Goal: Task Accomplishment & Management: Manage account settings

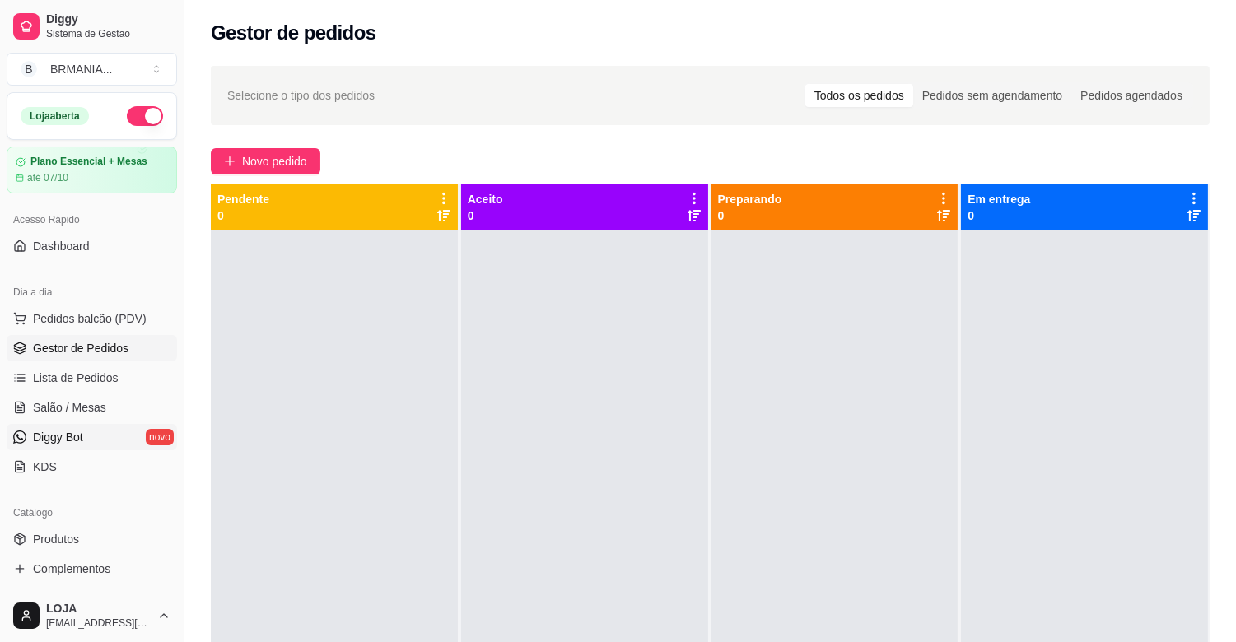
click at [93, 437] on link "Diggy Bot novo" at bounding box center [92, 437] width 171 height 26
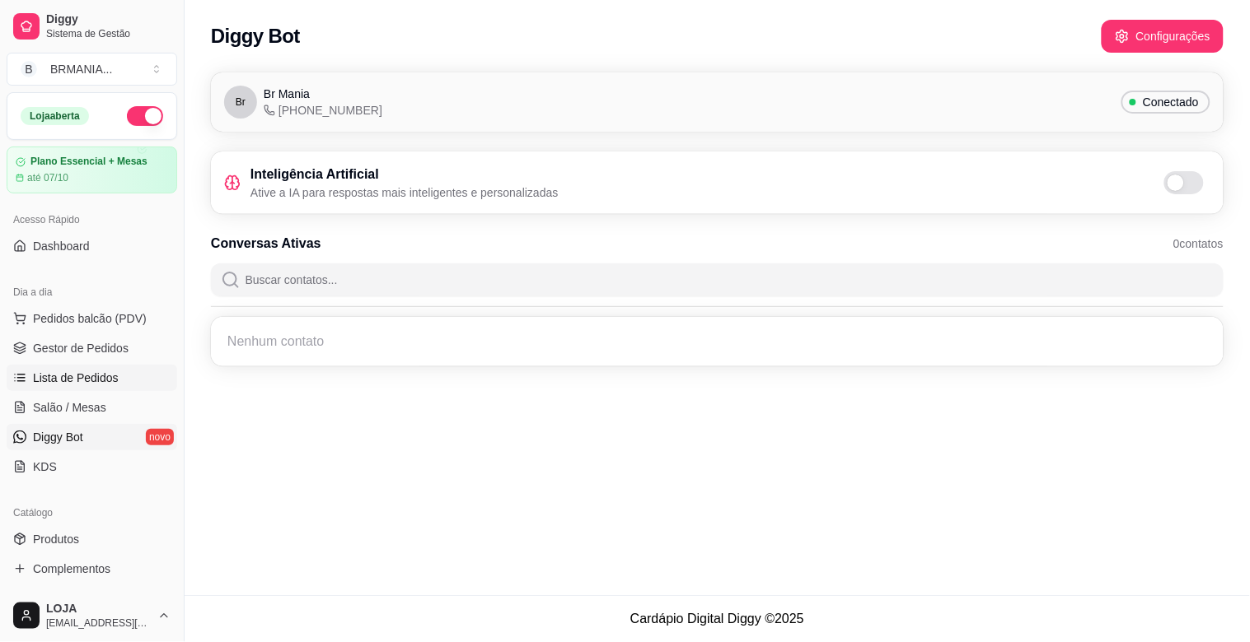
click at [62, 373] on span "Lista de Pedidos" at bounding box center [76, 378] width 86 height 16
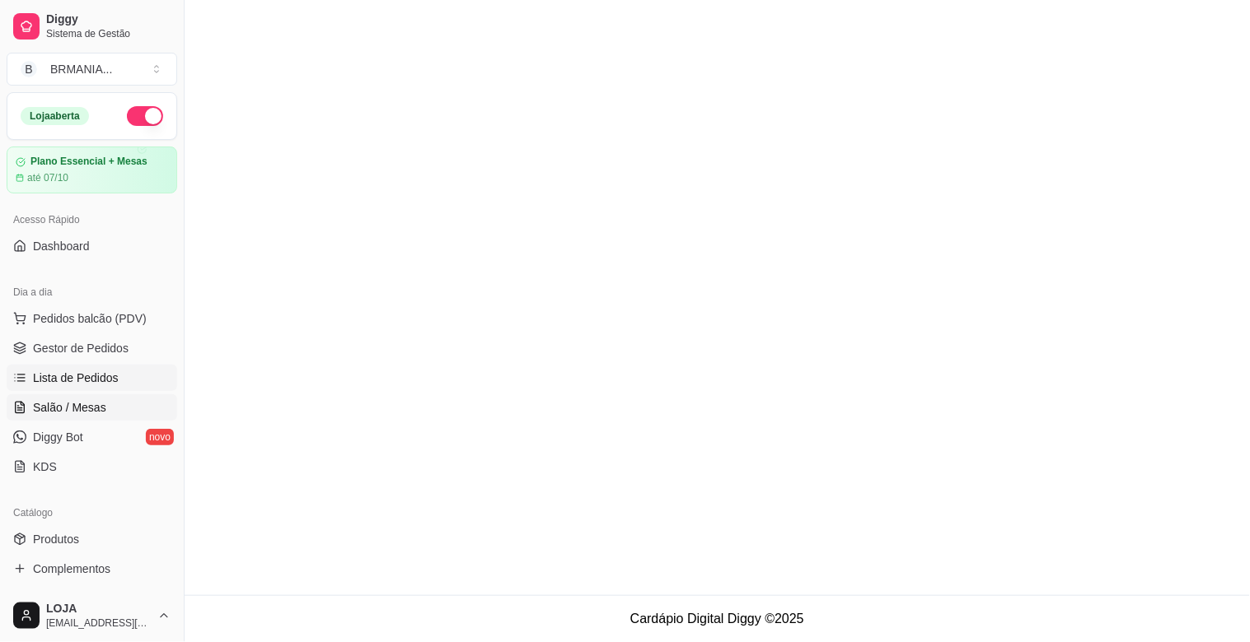
click at [63, 404] on span "Salão / Mesas" at bounding box center [69, 407] width 73 height 16
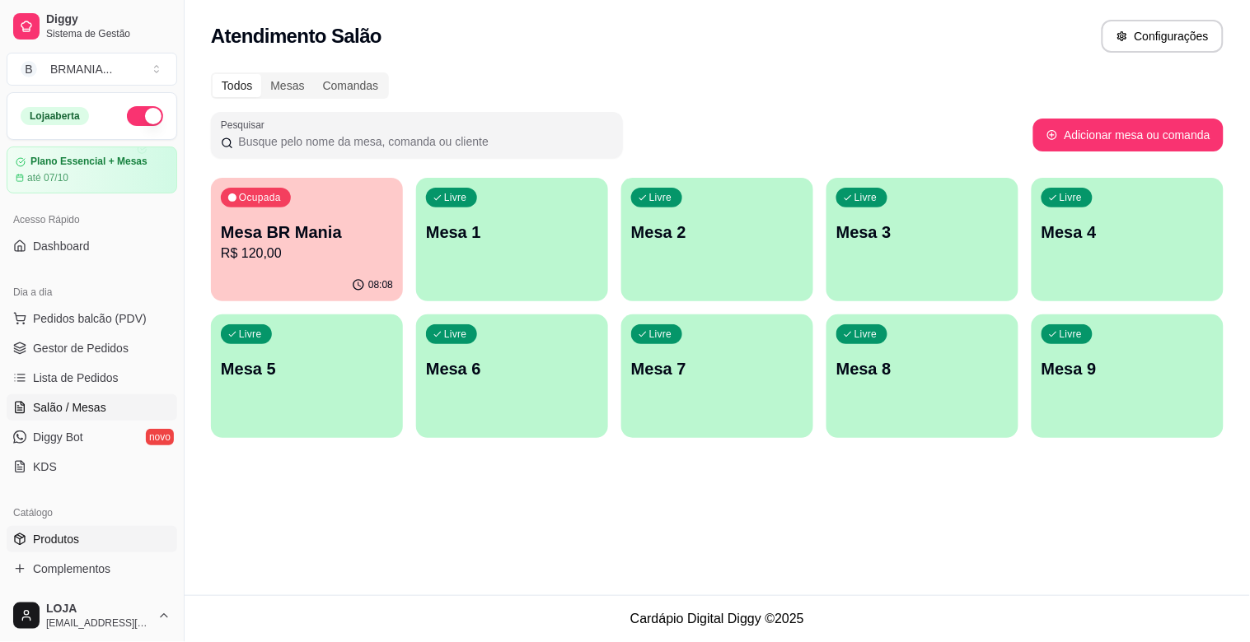
click at [26, 533] on icon at bounding box center [19, 539] width 13 height 13
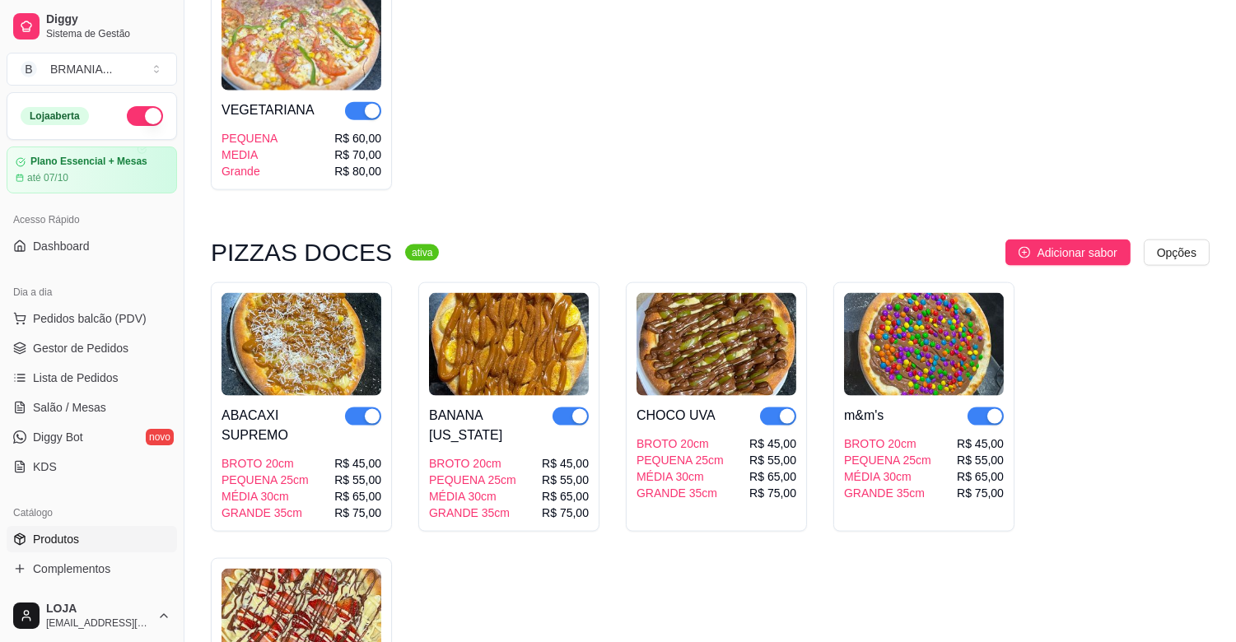
scroll to position [3544, 0]
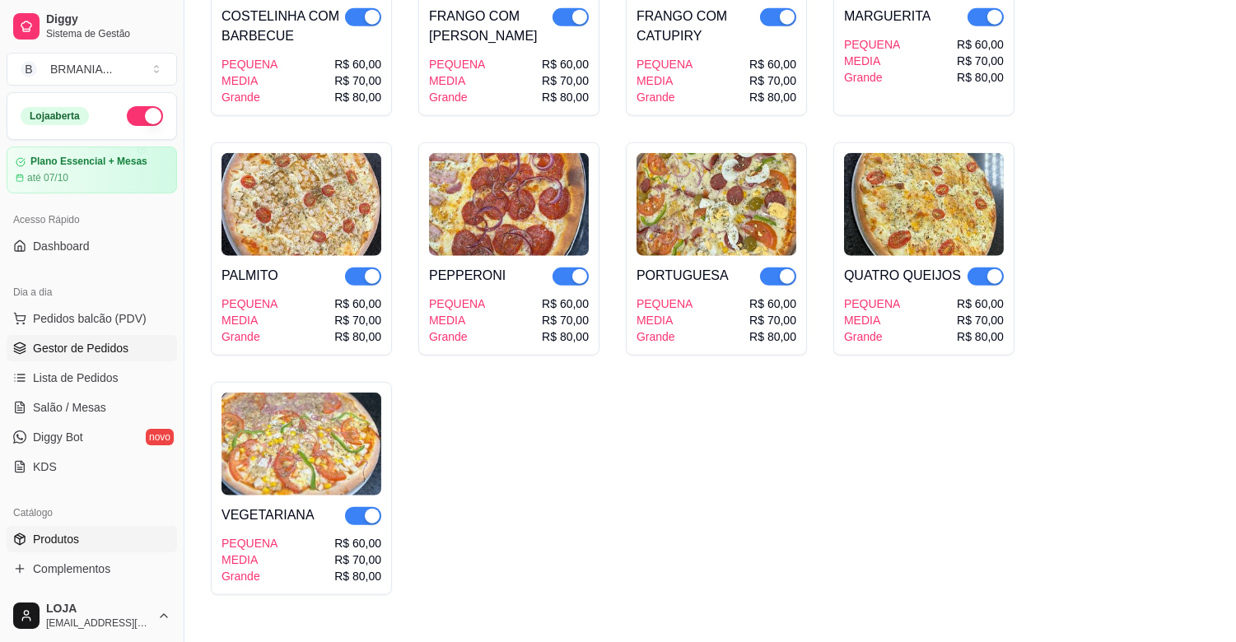
click at [64, 348] on span "Gestor de Pedidos" at bounding box center [81, 348] width 96 height 16
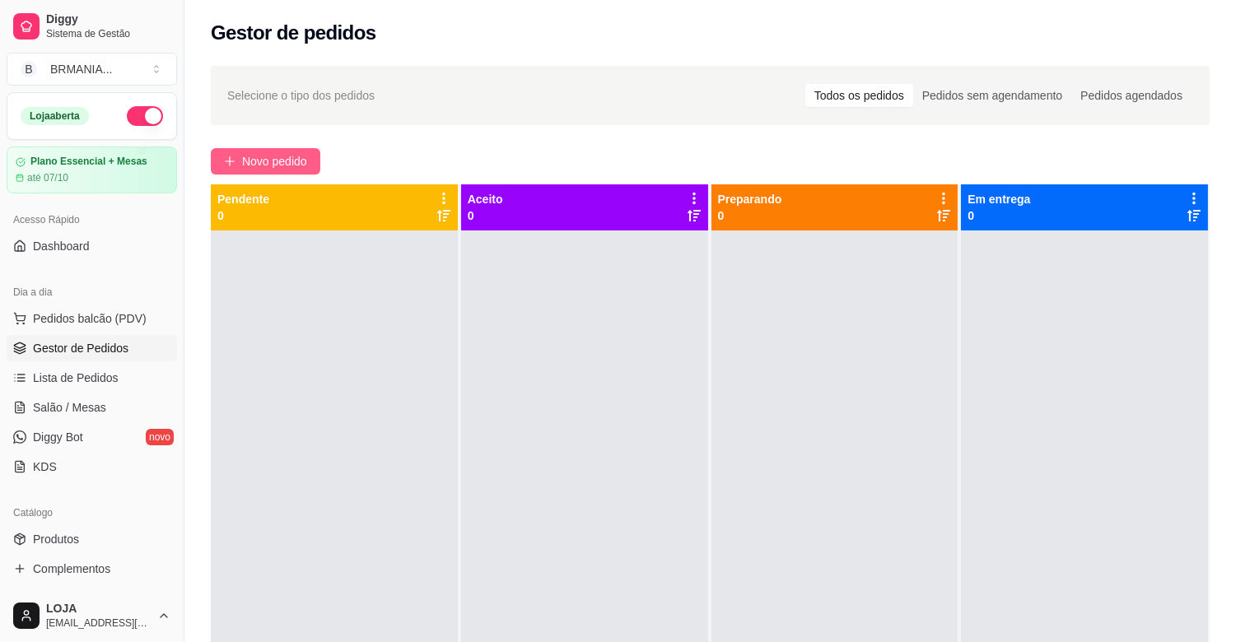
click at [257, 153] on span "Novo pedido" at bounding box center [274, 161] width 65 height 18
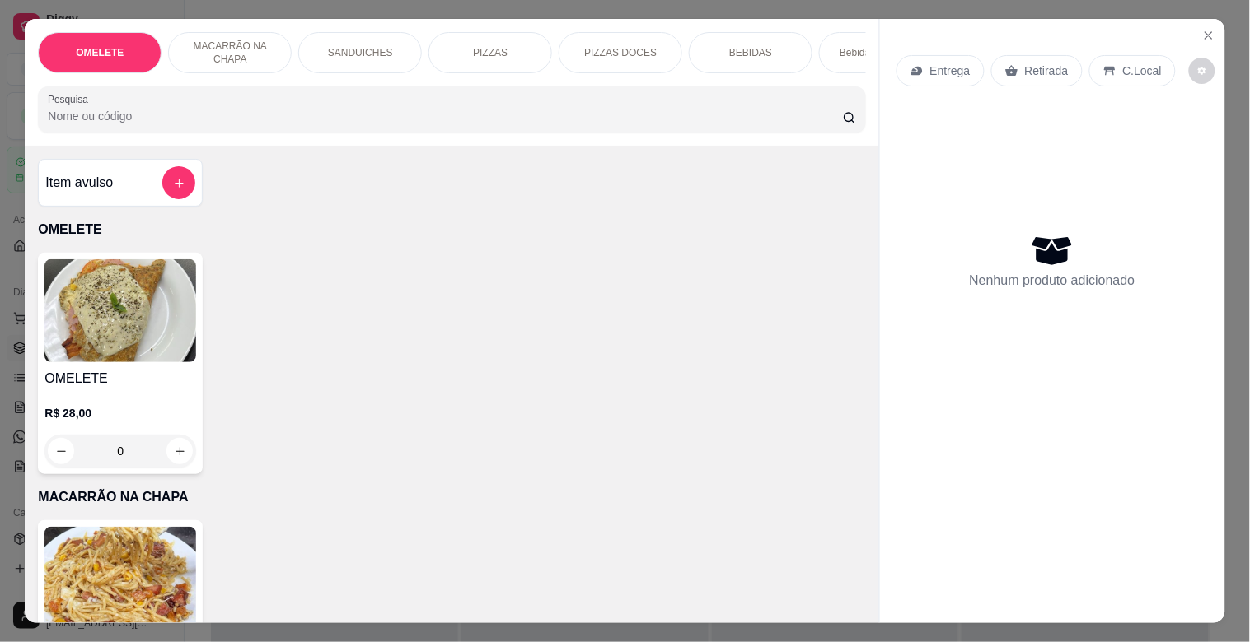
click at [145, 121] on input "Pesquisa" at bounding box center [445, 116] width 795 height 16
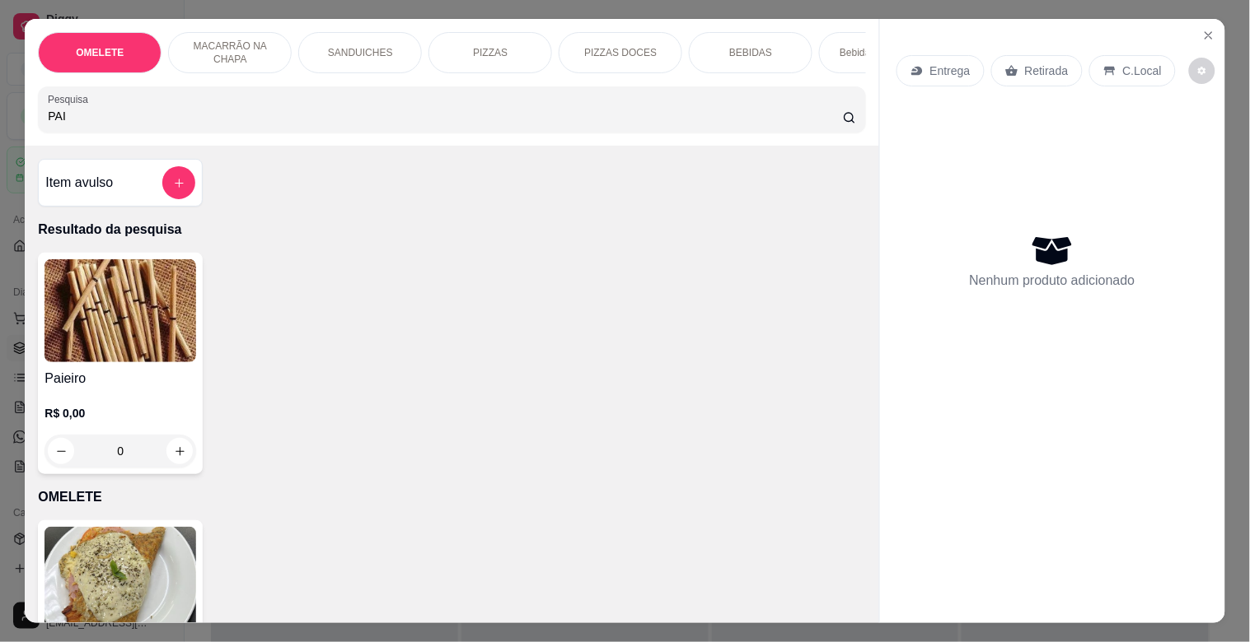
type input "PAI"
click at [96, 333] on img at bounding box center [120, 310] width 152 height 103
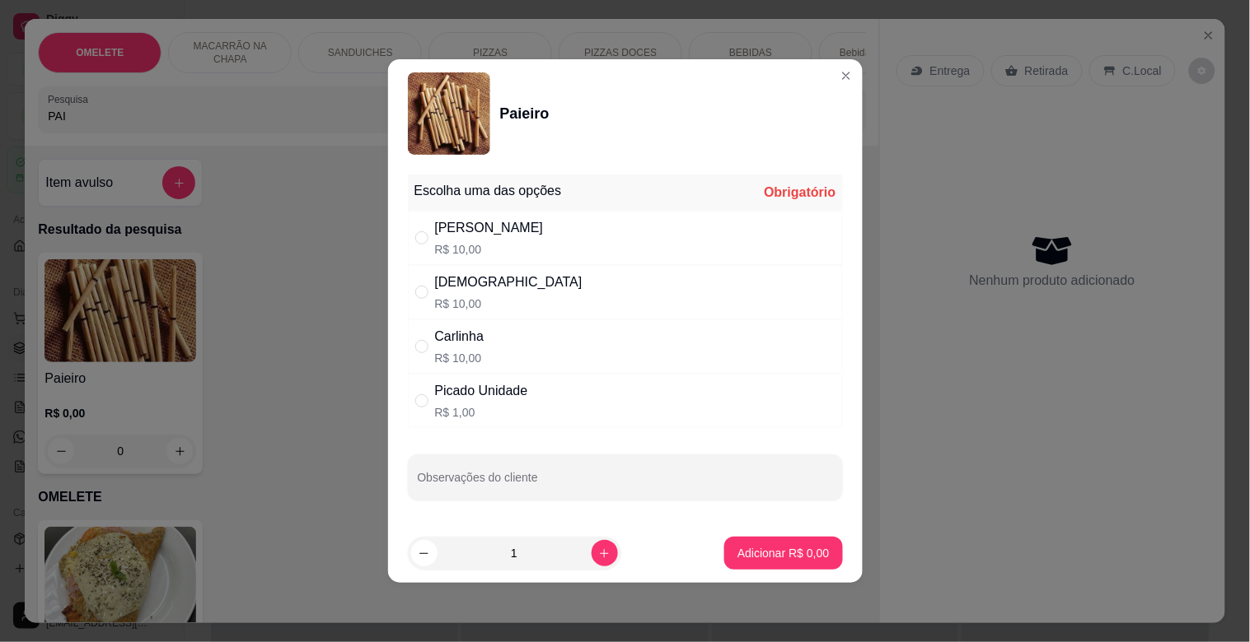
click at [469, 389] on div "Picado Unidade" at bounding box center [481, 391] width 93 height 20
radio input "true"
click at [598, 558] on icon "increase-product-quantity" at bounding box center [604, 554] width 12 height 12
click at [600, 557] on icon "increase-product-quantity" at bounding box center [604, 553] width 8 height 8
type input "3"
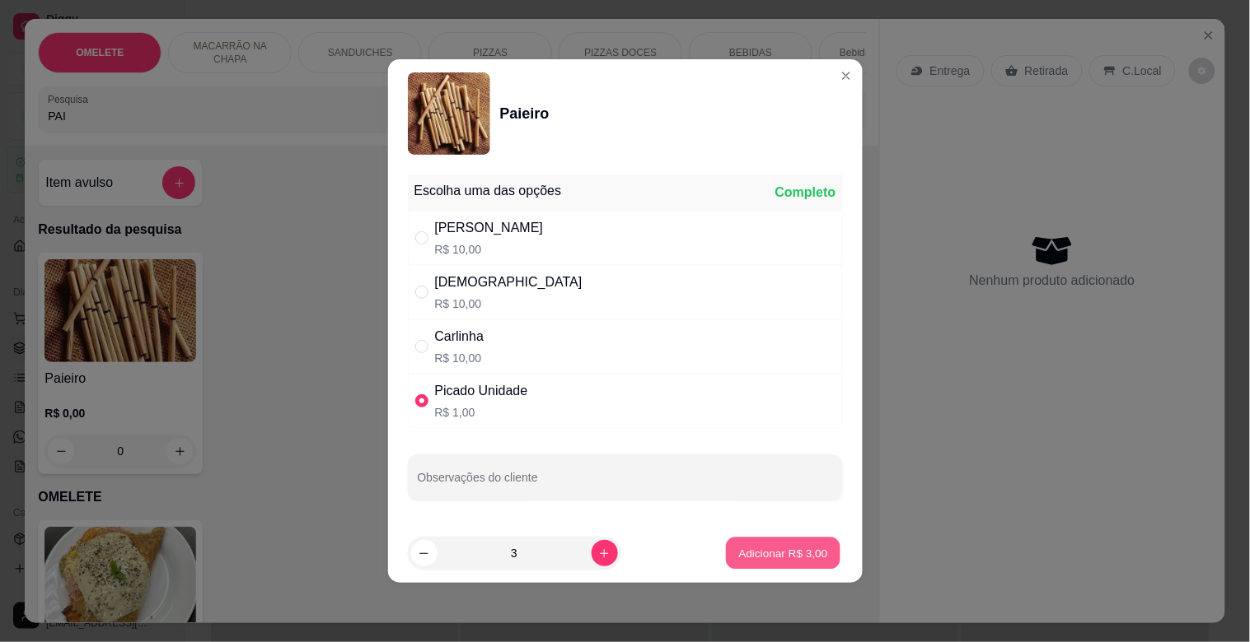
click at [778, 548] on p "Adicionar R$ 3,00" at bounding box center [783, 553] width 89 height 16
type input "3"
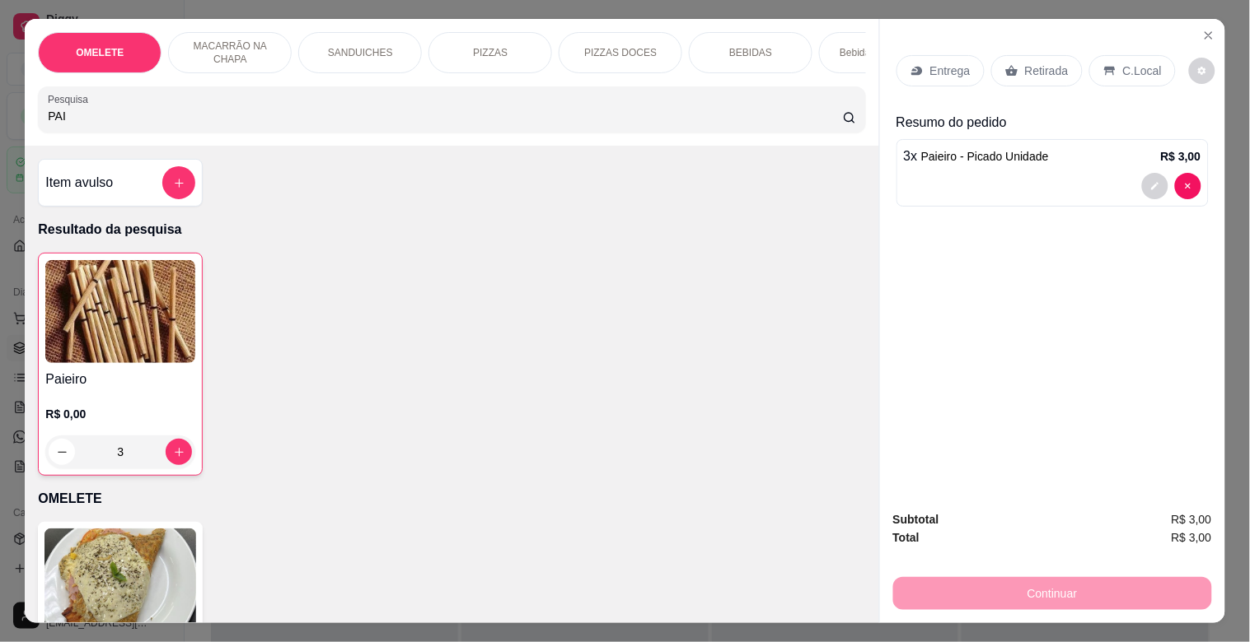
drag, startPoint x: 237, startPoint y: 104, endPoint x: 234, endPoint y: 93, distance: 11.2
click at [202, 89] on div "OMELETE MACARRÃO NA CHAPA SANDUICHES PIZZAS PIZZAS DOCES BEBIDAS Bebidas Alcoól…" at bounding box center [451, 82] width 853 height 127
type input "P"
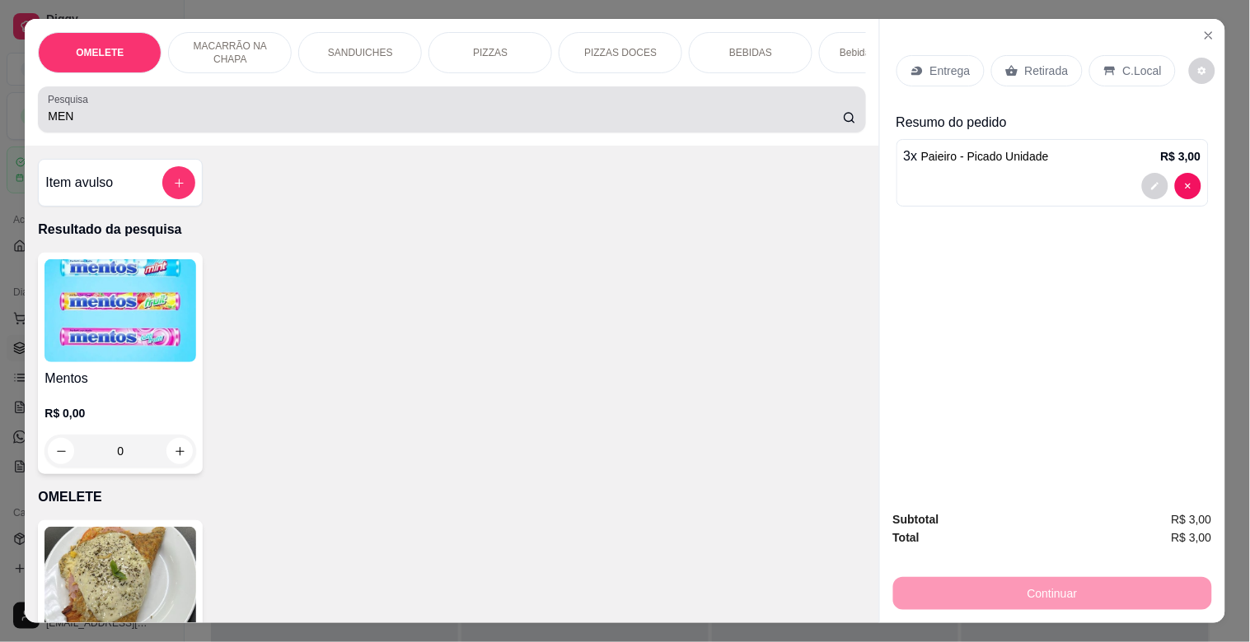
click at [110, 113] on div "MEN" at bounding box center [451, 109] width 807 height 33
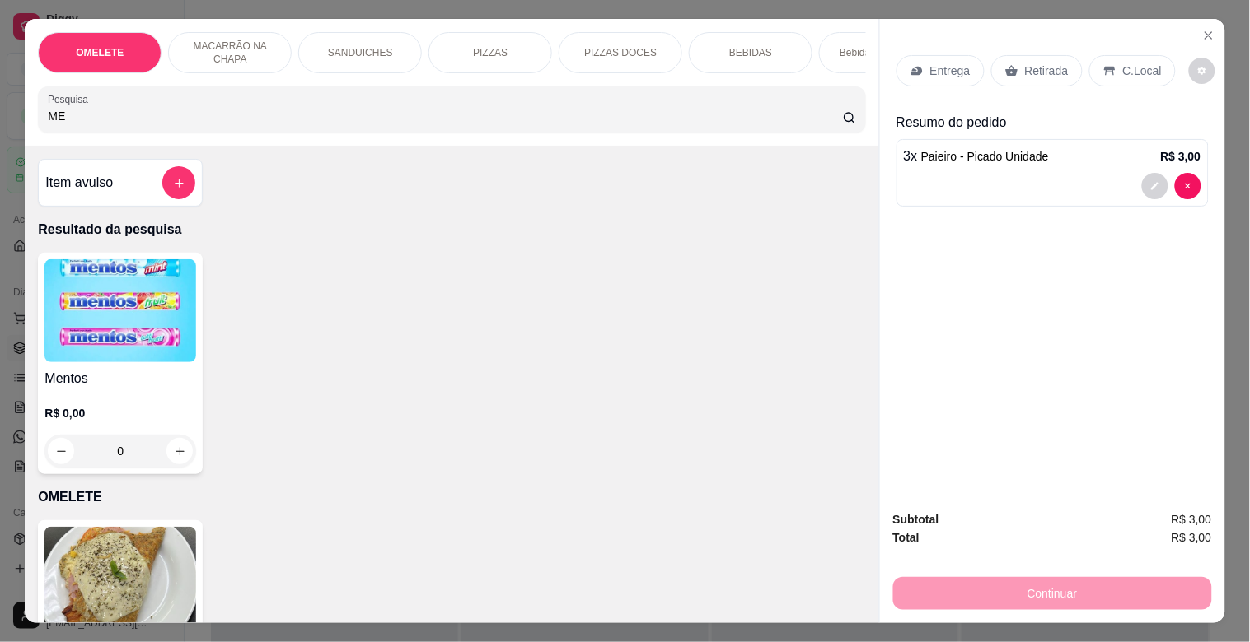
type input "M"
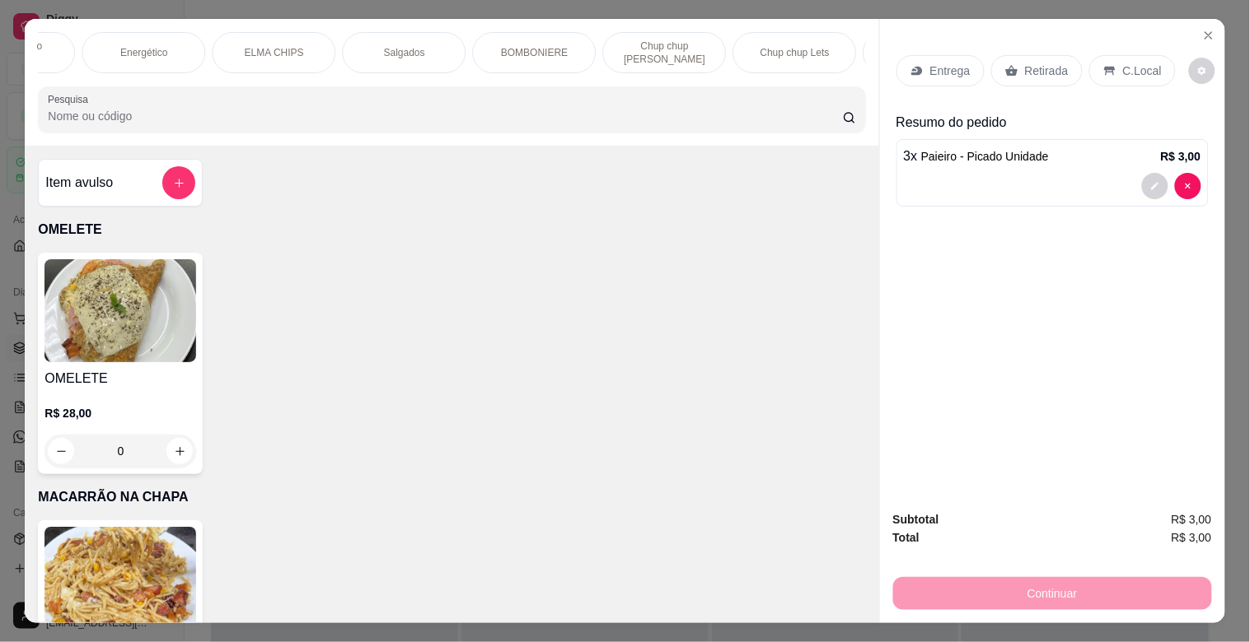
scroll to position [0, 1018]
click at [530, 50] on p "BOMBONIERE" at bounding box center [513, 52] width 67 height 13
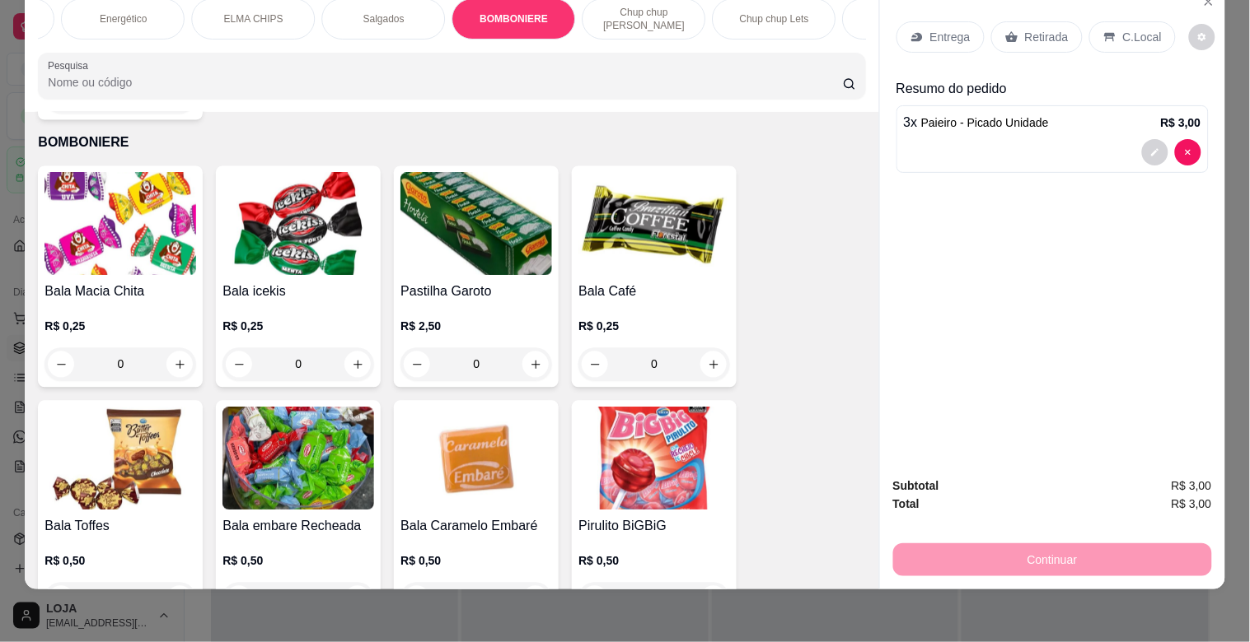
click at [504, 198] on img at bounding box center [476, 224] width 152 height 103
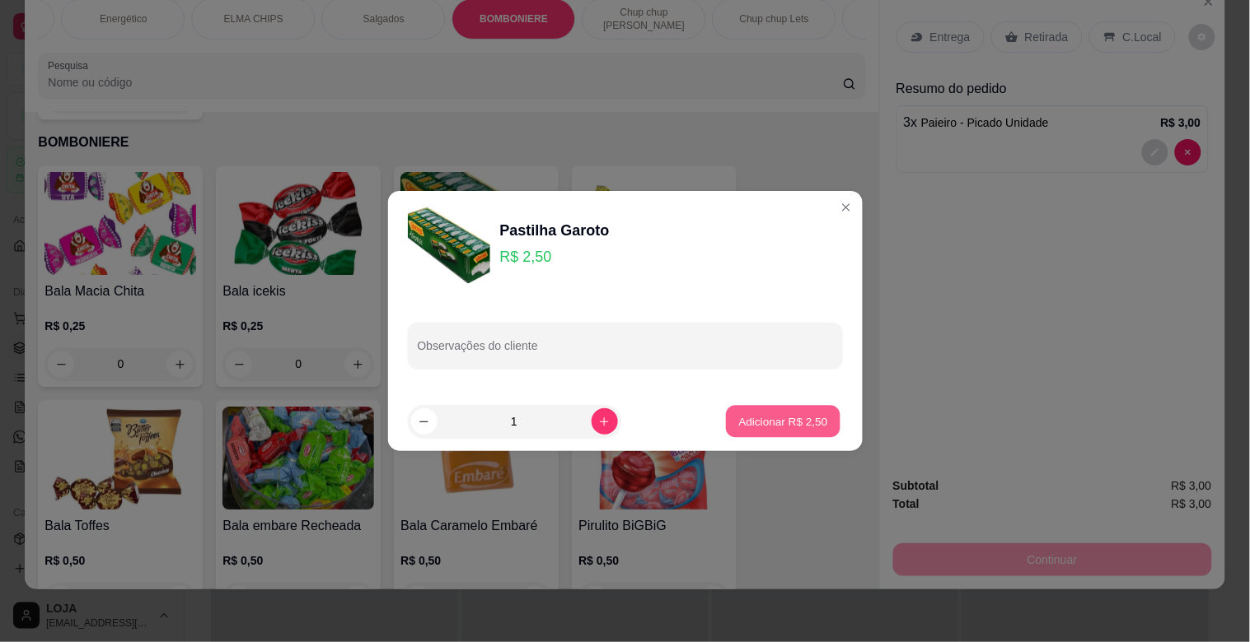
click at [745, 420] on p "Adicionar R$ 2,50" at bounding box center [783, 421] width 89 height 16
type input "1"
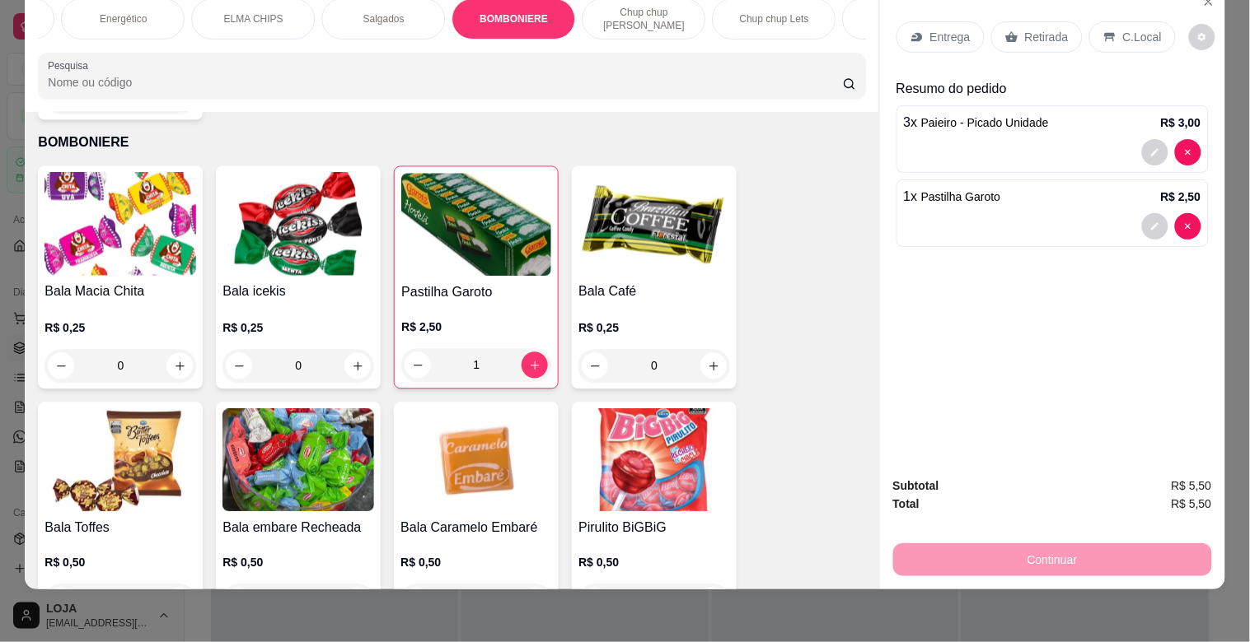
click at [1028, 35] on div "Retirada" at bounding box center [1036, 36] width 91 height 31
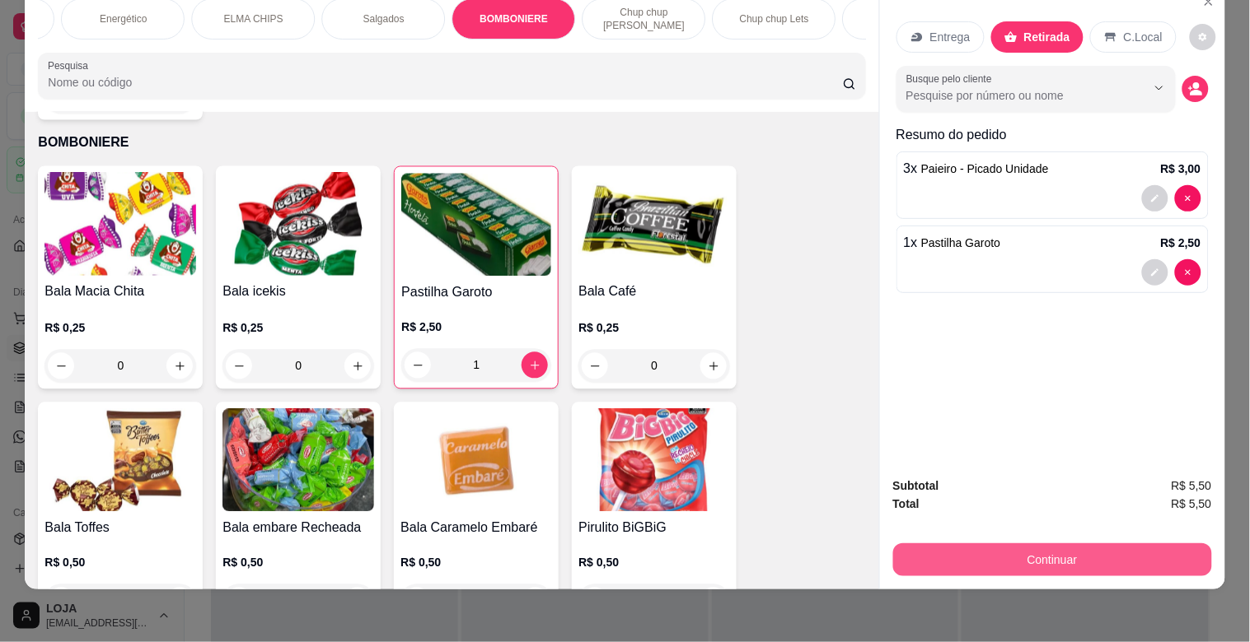
click at [1044, 544] on button "Continuar" at bounding box center [1052, 560] width 319 height 33
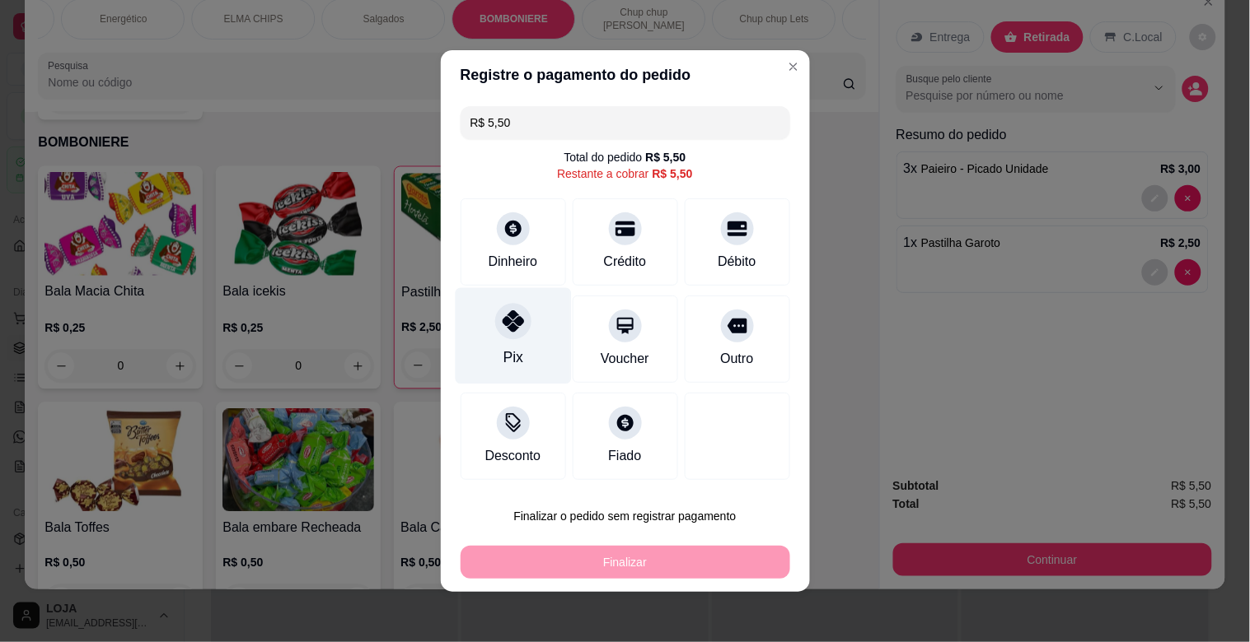
click at [513, 344] on div "Pix" at bounding box center [513, 336] width 116 height 96
type input "R$ 0,00"
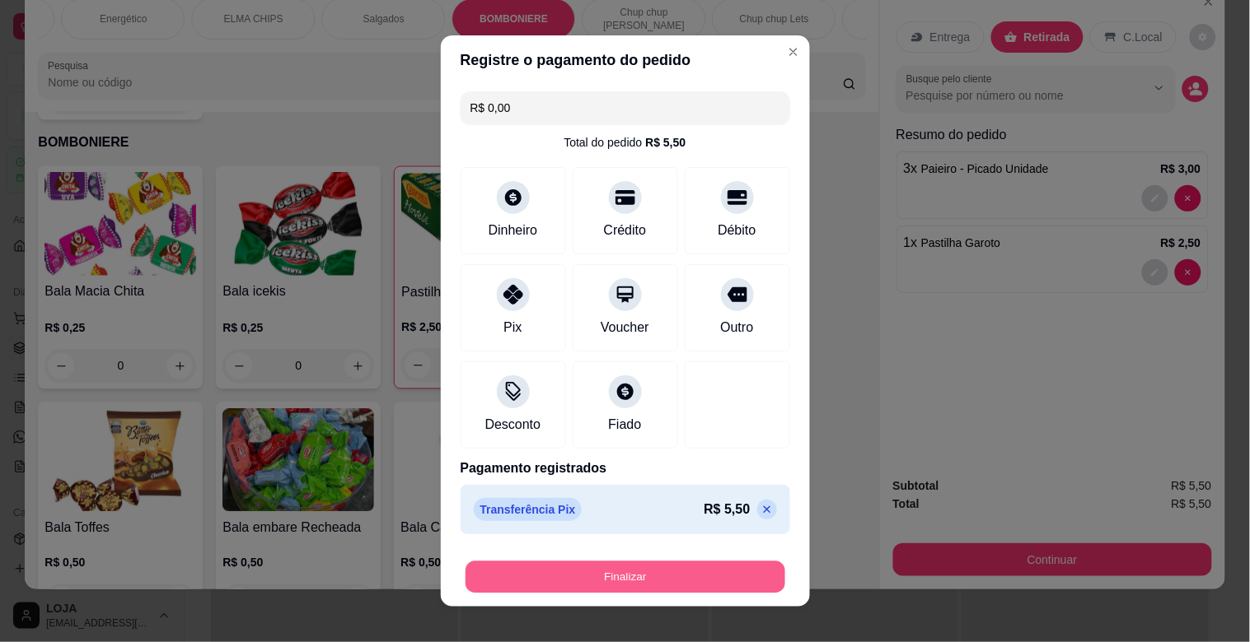
click at [610, 581] on button "Finalizar" at bounding box center [625, 578] width 320 height 32
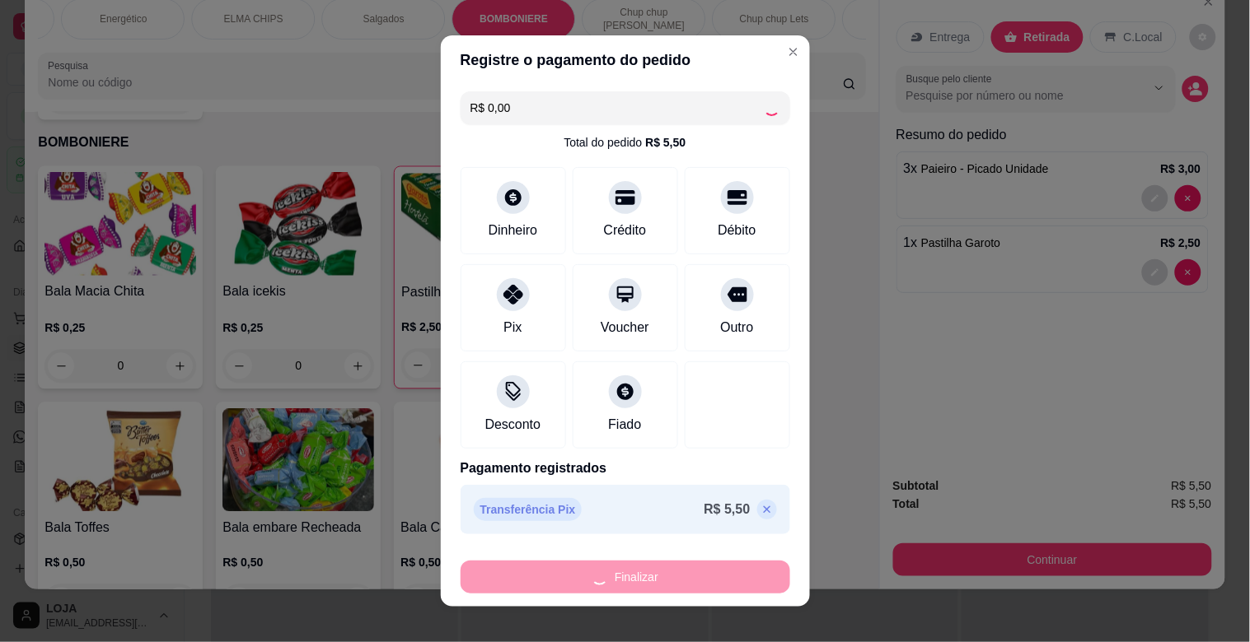
type input "0"
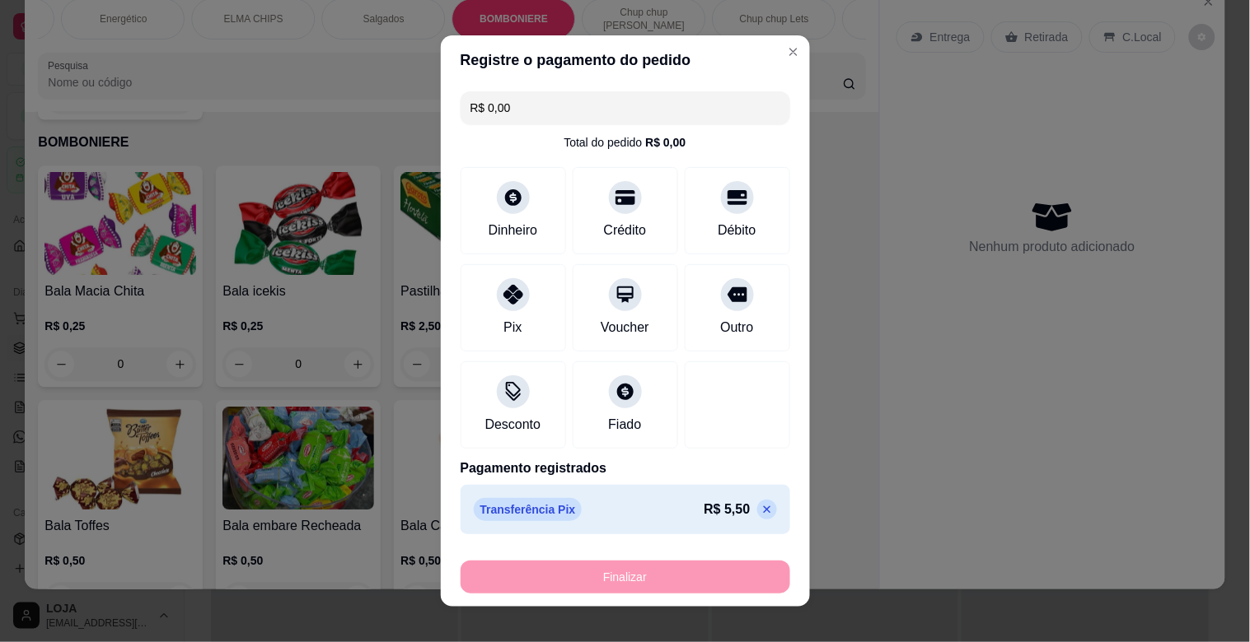
type input "-R$ 5,50"
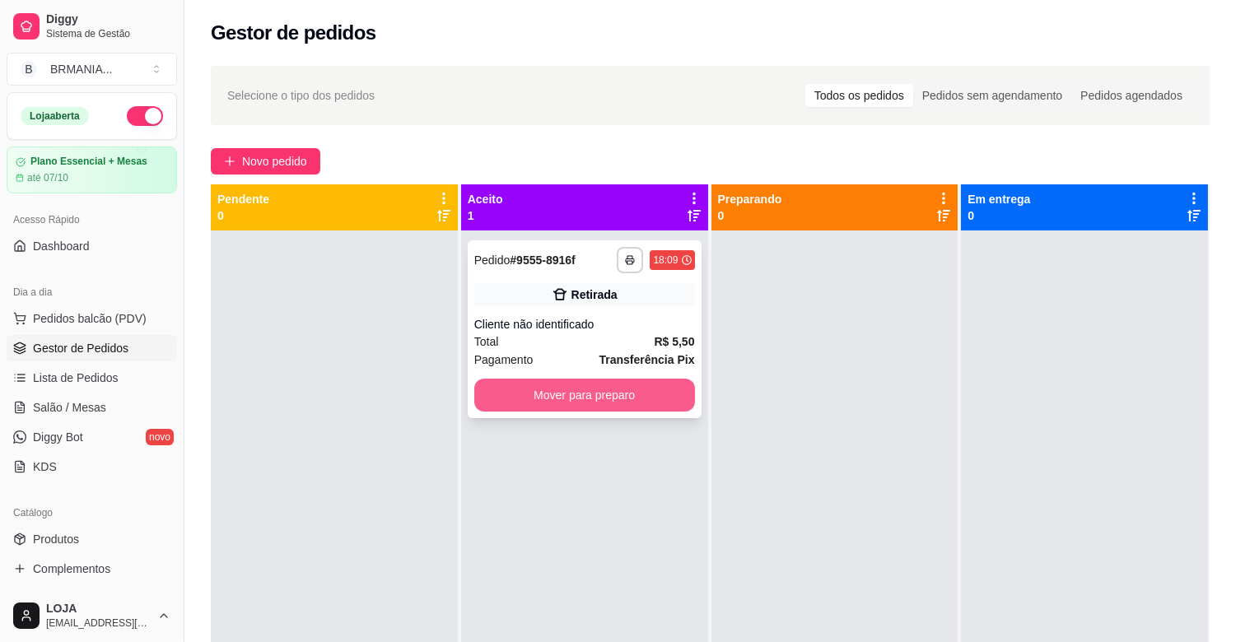
click at [624, 385] on button "Mover para preparo" at bounding box center [584, 395] width 221 height 33
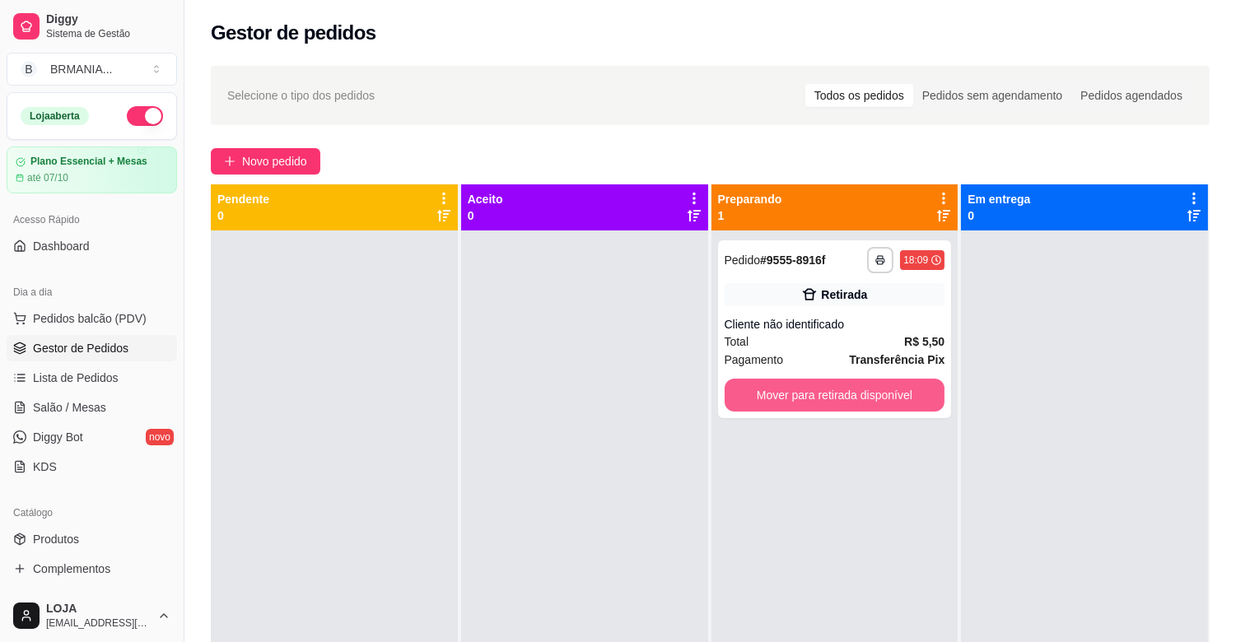
click at [837, 380] on button "Mover para retirada disponível" at bounding box center [835, 395] width 221 height 33
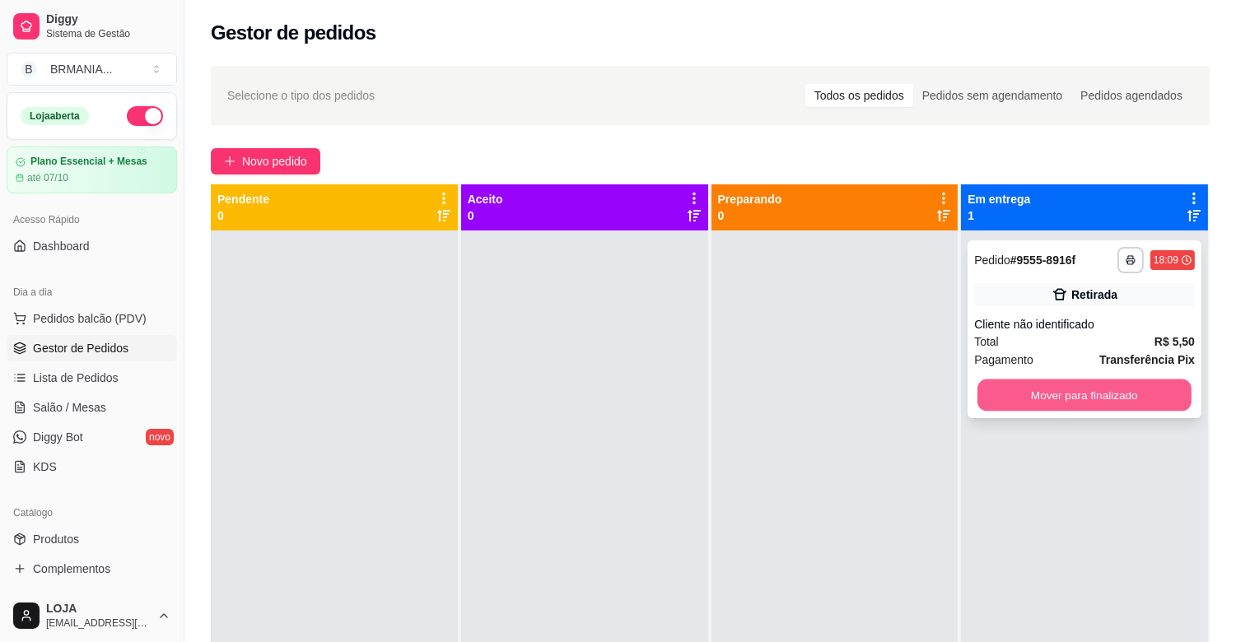
click at [999, 393] on button "Mover para finalizado" at bounding box center [1085, 396] width 214 height 32
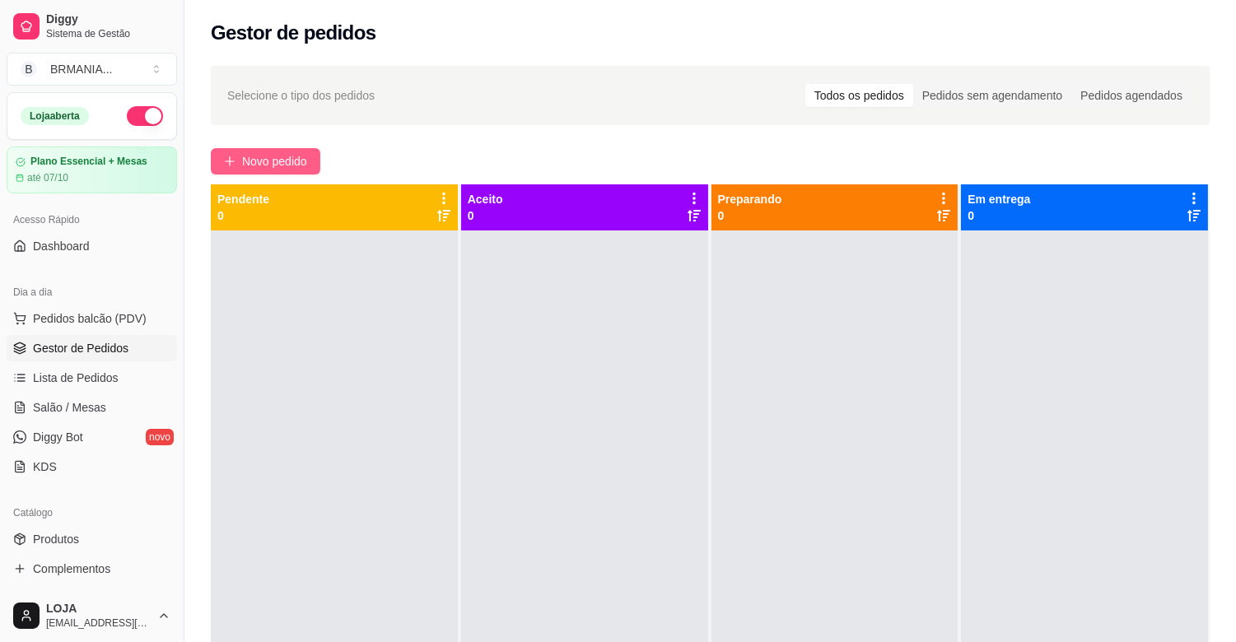
click at [273, 170] on span "Novo pedido" at bounding box center [274, 161] width 65 height 18
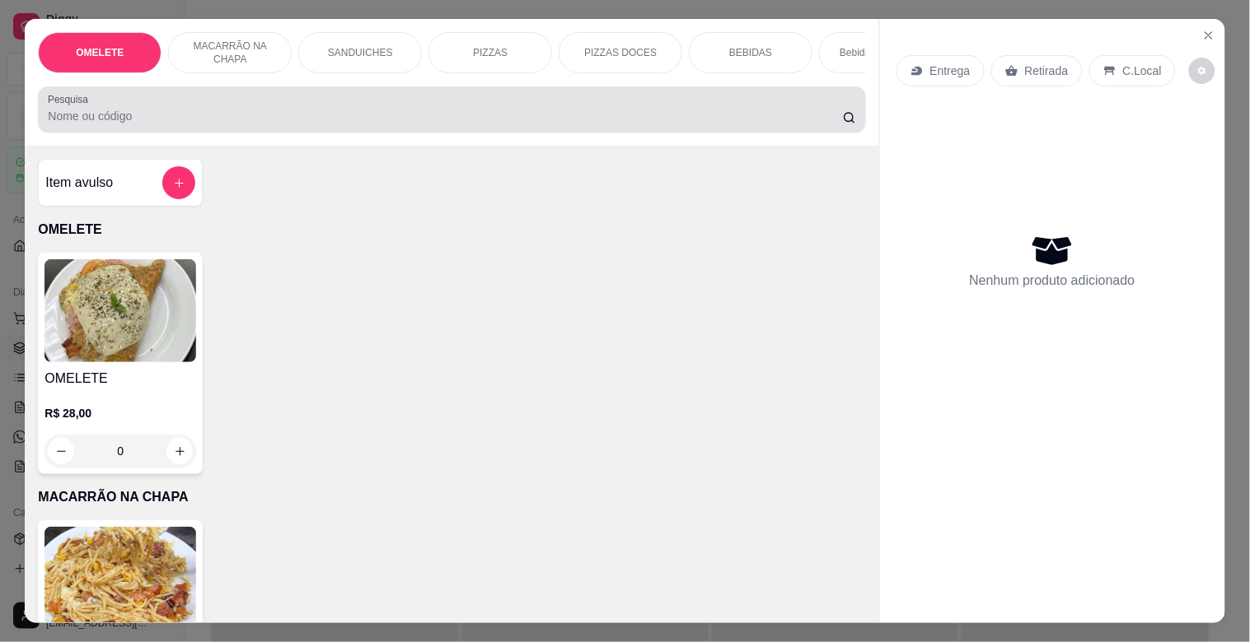
click at [244, 133] on div "Pesquisa" at bounding box center [451, 109] width 827 height 46
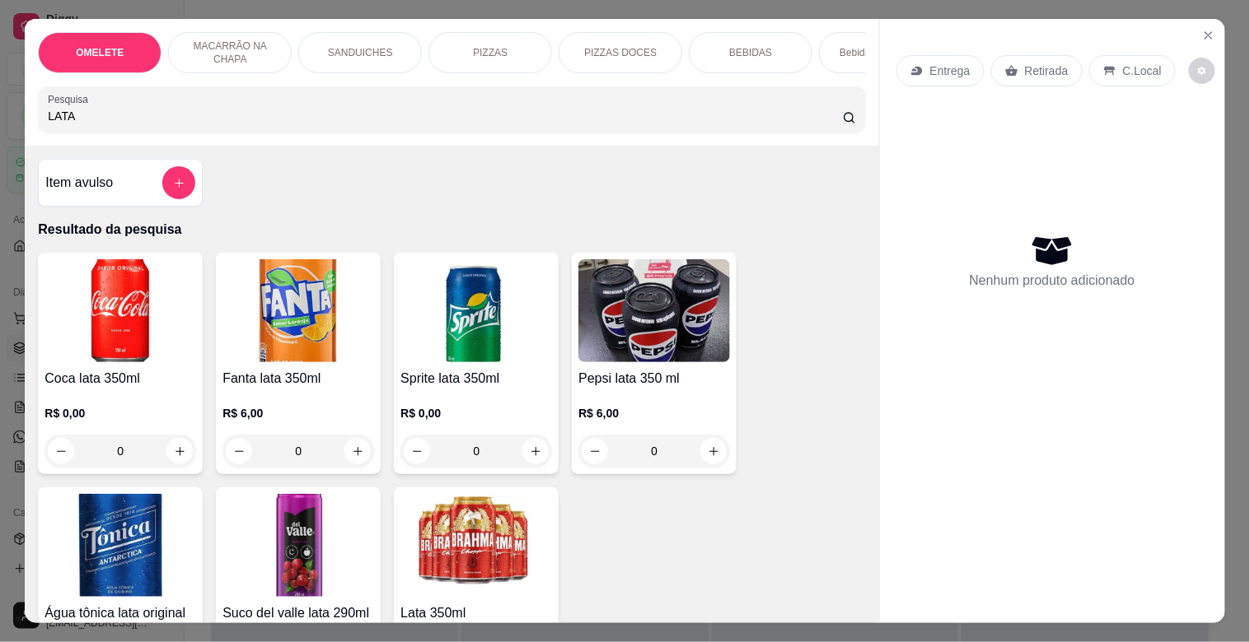
type input "LATA"
click at [437, 513] on img at bounding box center [476, 545] width 152 height 103
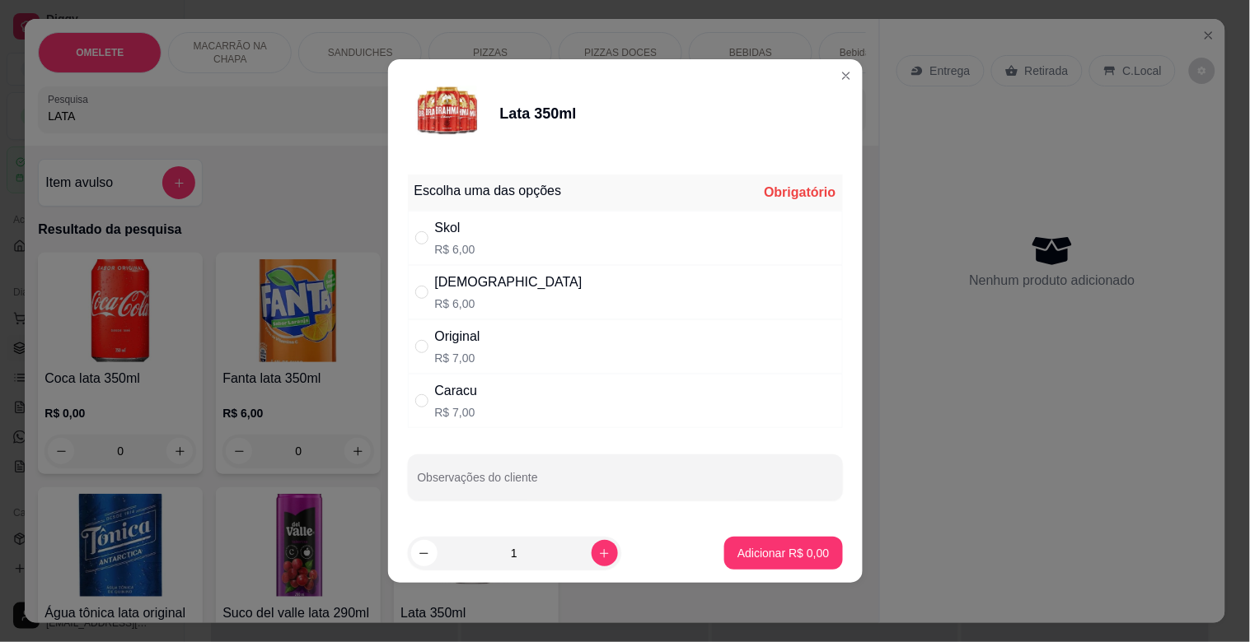
click at [465, 290] on div "[DEMOGRAPHIC_DATA]" at bounding box center [508, 283] width 147 height 20
radio input "true"
click at [747, 544] on button "Adicionar R$ 6,00" at bounding box center [783, 553] width 118 height 33
type input "1"
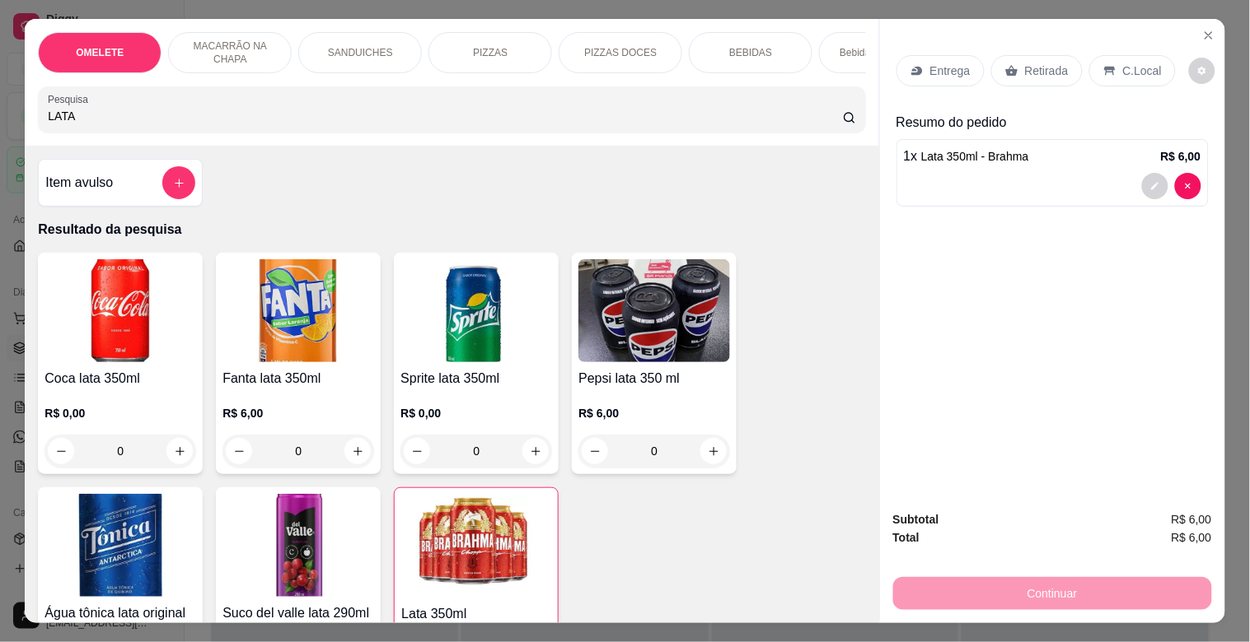
click at [1039, 63] on p "Retirada" at bounding box center [1047, 71] width 44 height 16
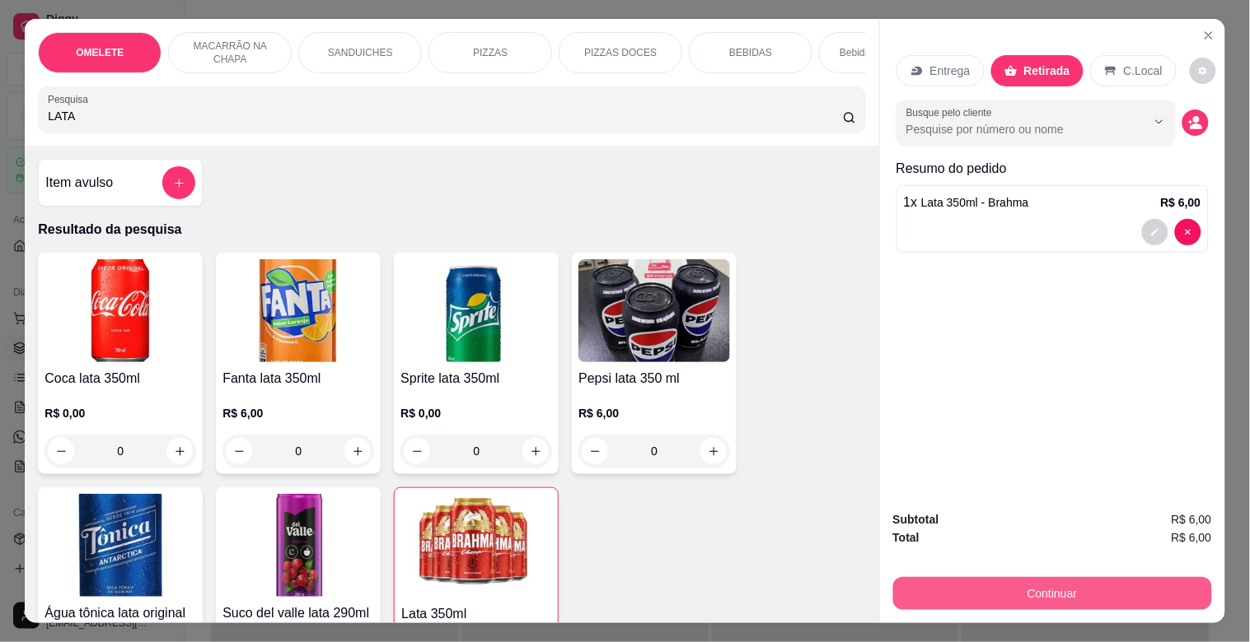
click at [1038, 580] on button "Continuar" at bounding box center [1052, 593] width 319 height 33
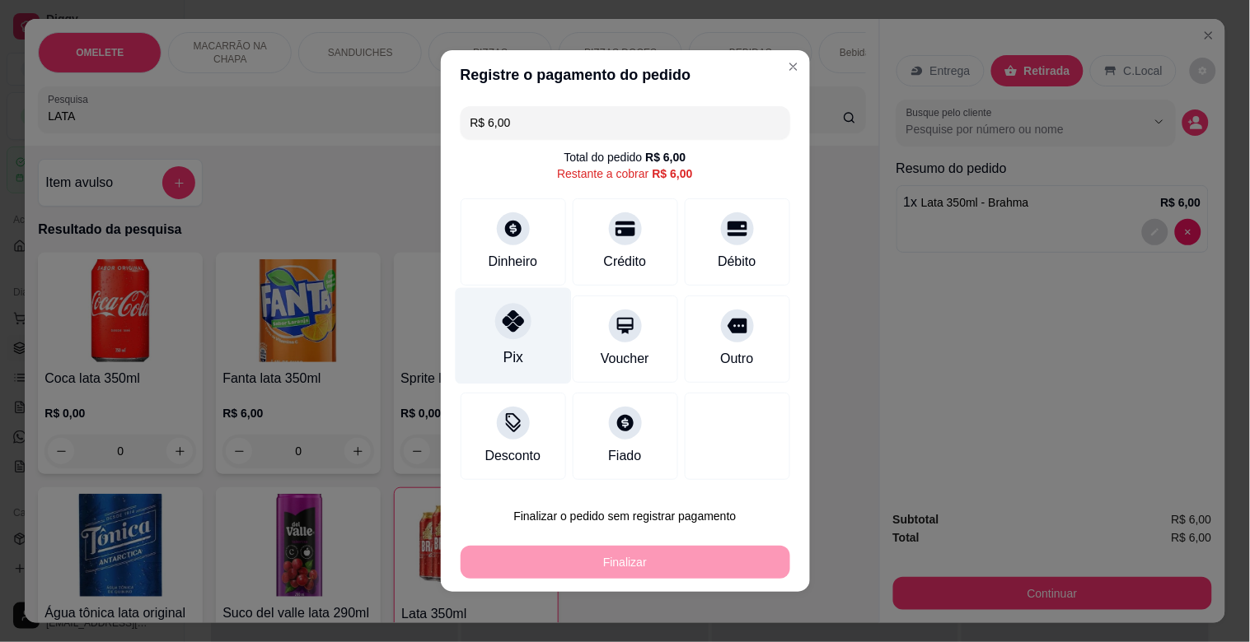
click at [503, 334] on div at bounding box center [513, 321] width 36 height 36
type input "R$ 0,00"
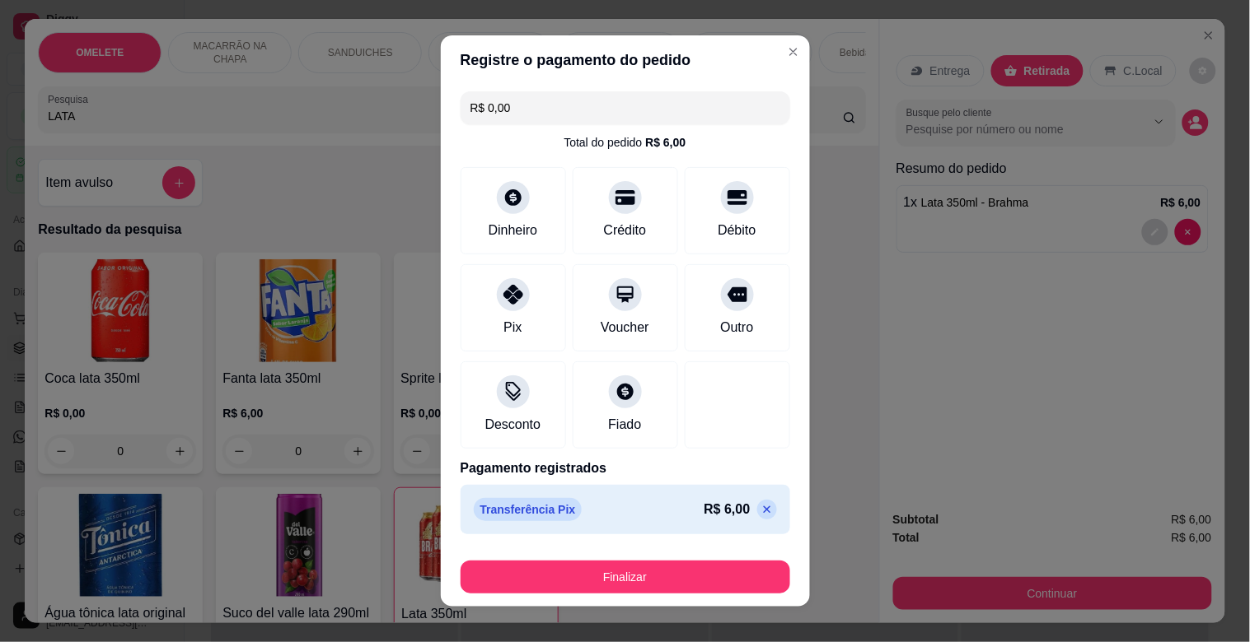
click at [640, 579] on button "Finalizar" at bounding box center [624, 577] width 329 height 33
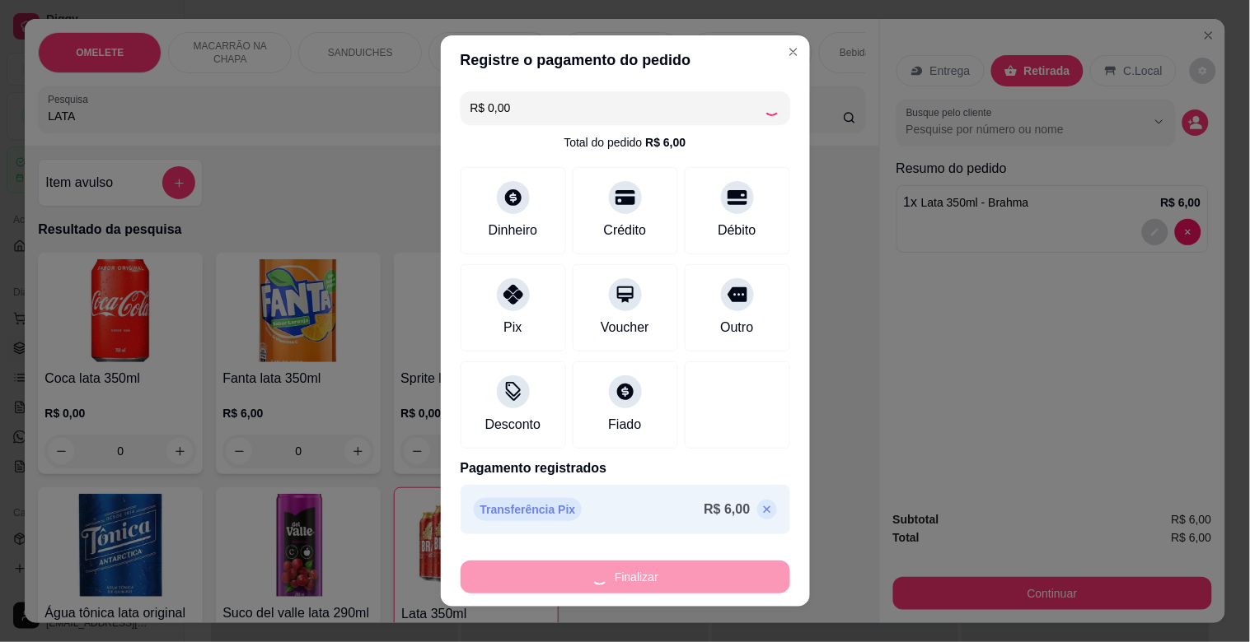
type input "0"
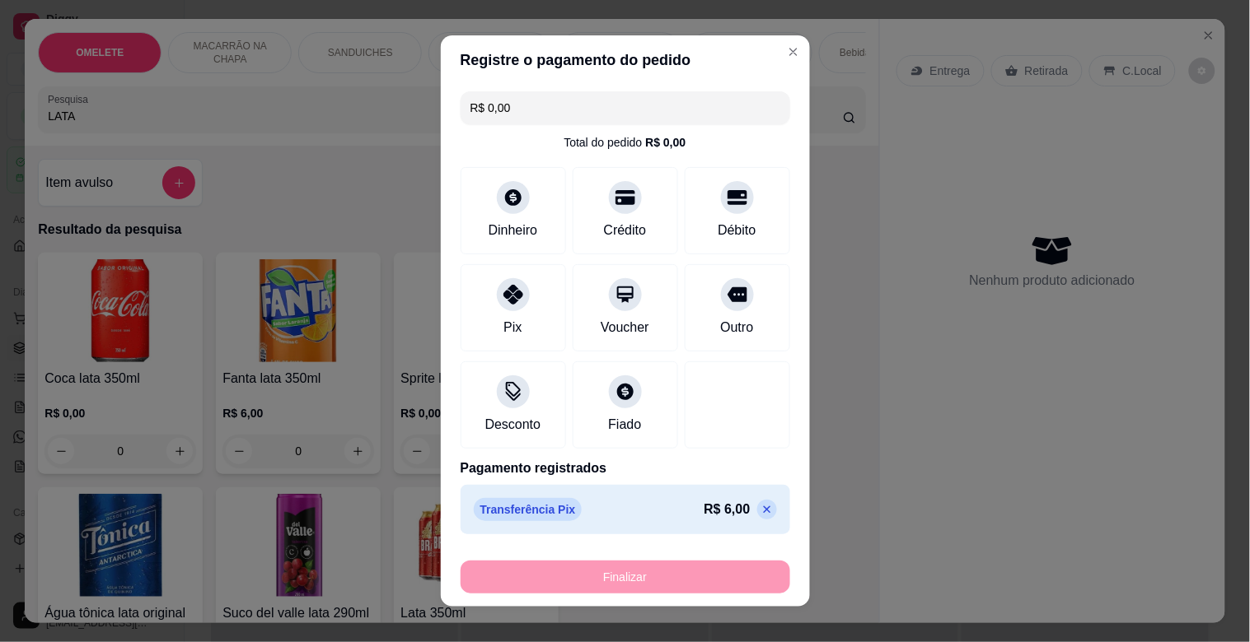
type input "-R$ 6,00"
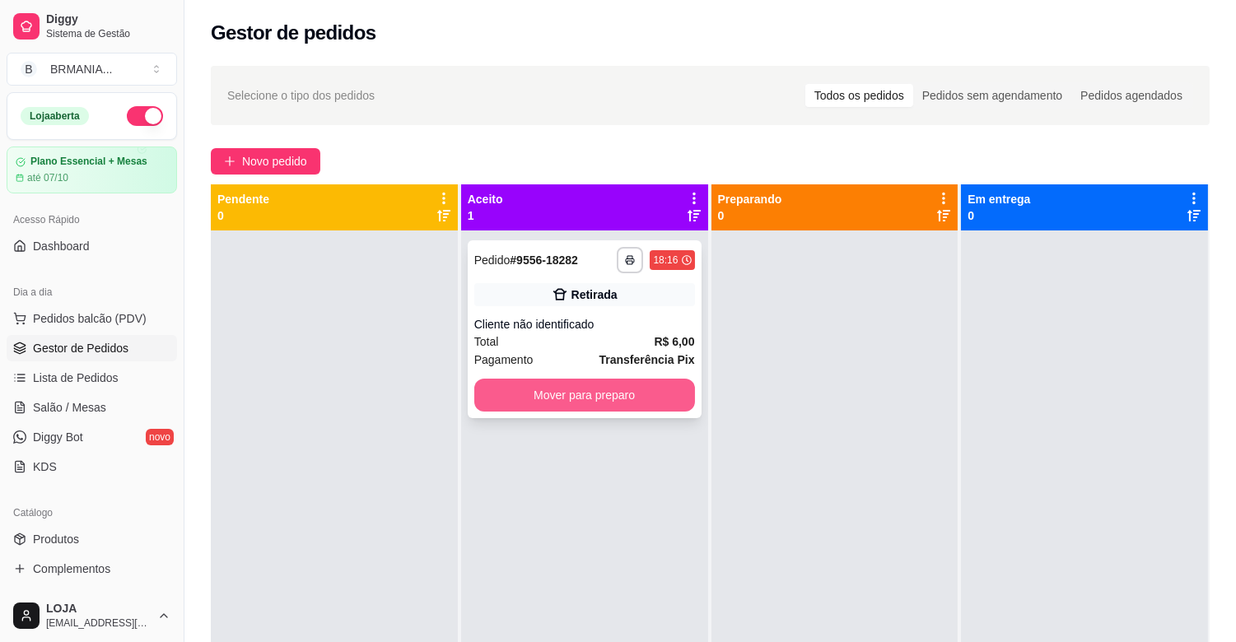
click at [603, 395] on button "Mover para preparo" at bounding box center [584, 395] width 221 height 33
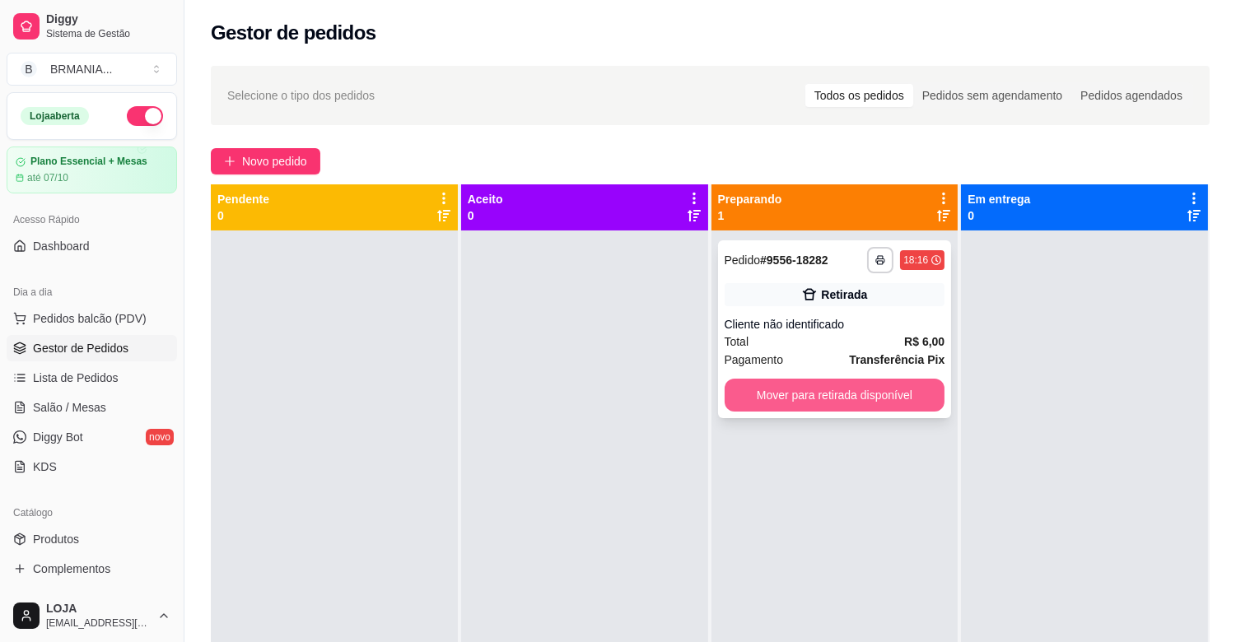
click at [857, 388] on button "Mover para retirada disponível" at bounding box center [835, 395] width 221 height 33
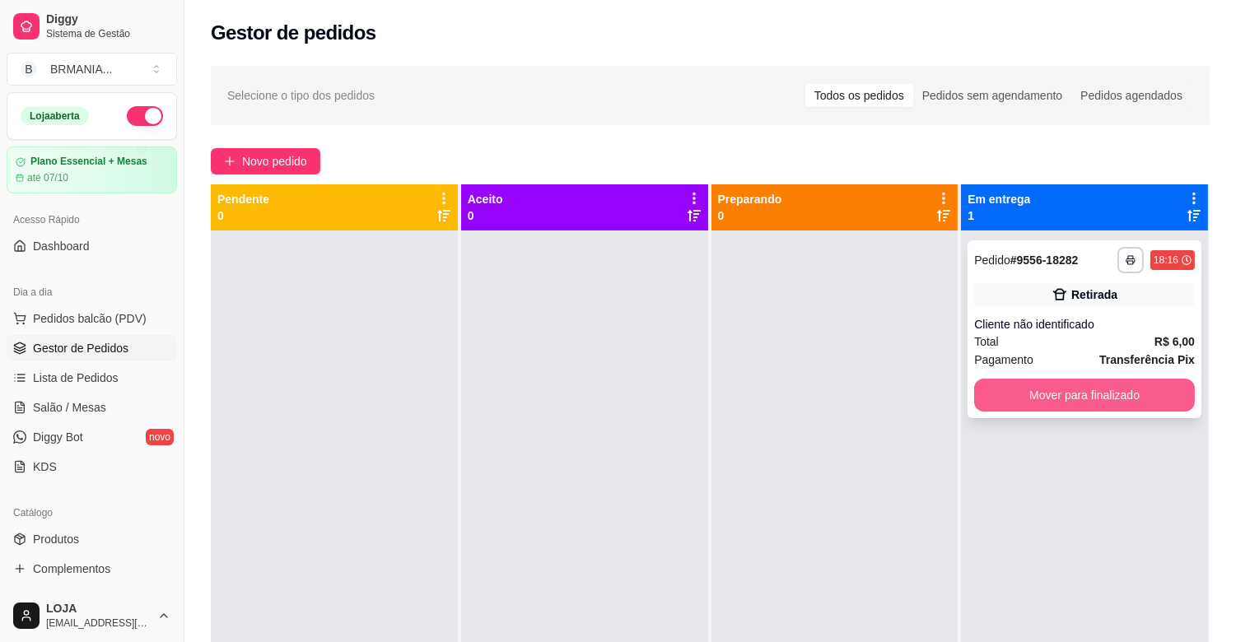
click at [1006, 404] on button "Mover para finalizado" at bounding box center [1084, 395] width 221 height 33
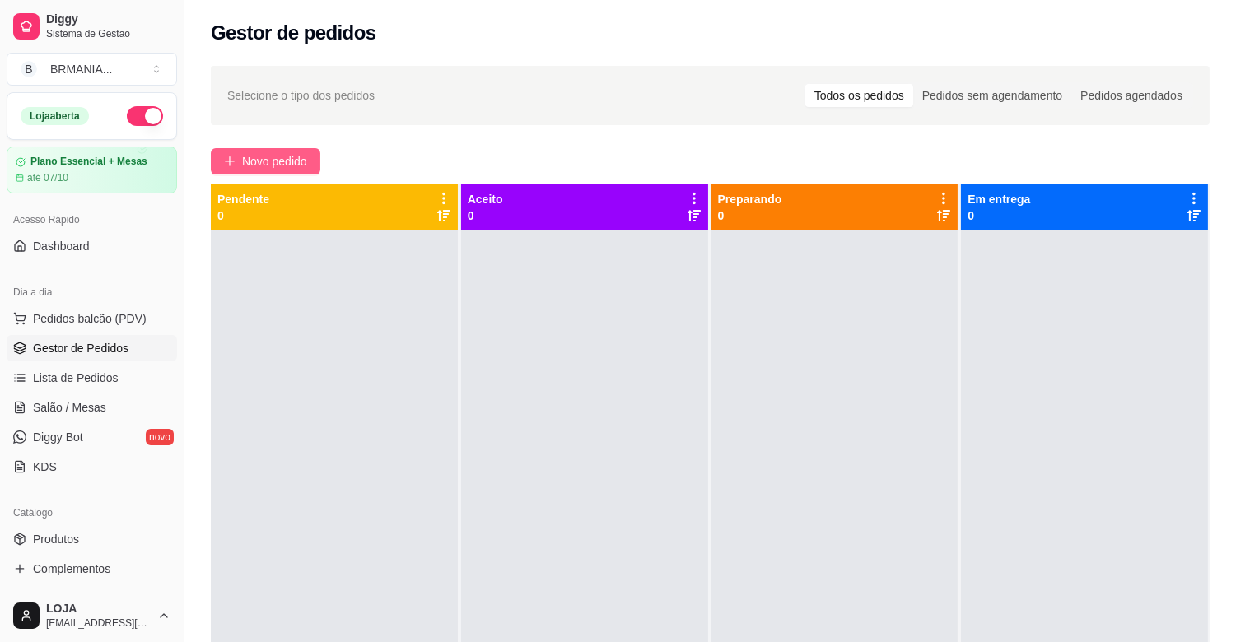
click at [257, 160] on span "Novo pedido" at bounding box center [274, 161] width 65 height 18
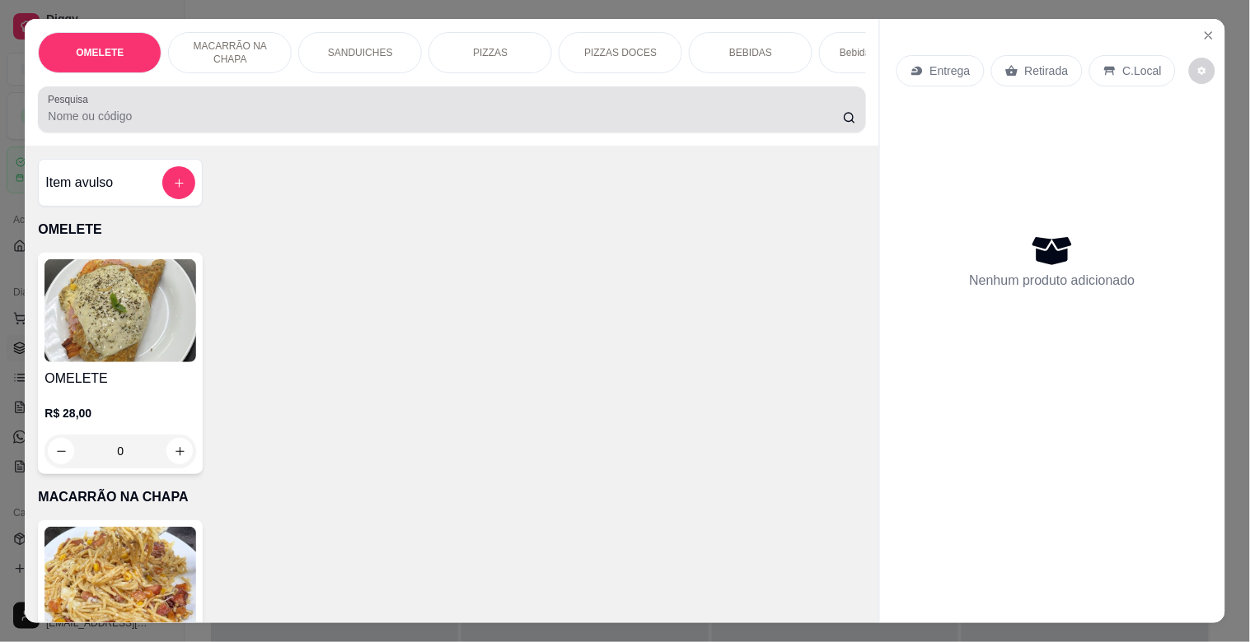
click at [217, 124] on input "Pesquisa" at bounding box center [445, 116] width 795 height 16
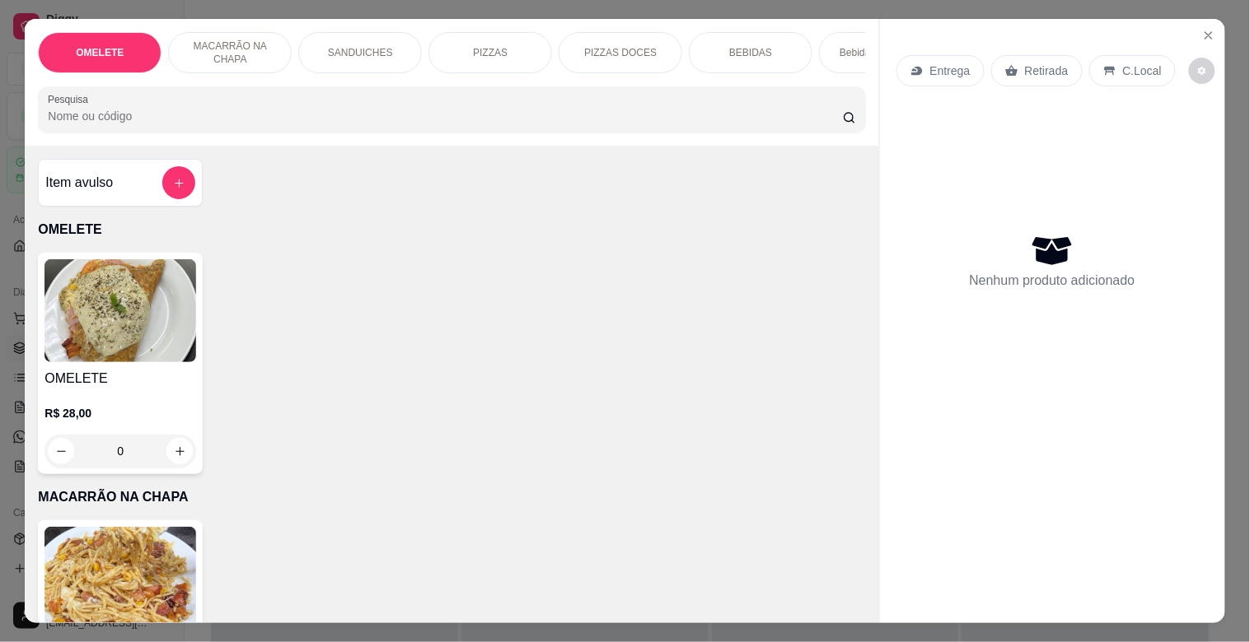
click at [500, 48] on div "PIZZAS" at bounding box center [490, 52] width 124 height 41
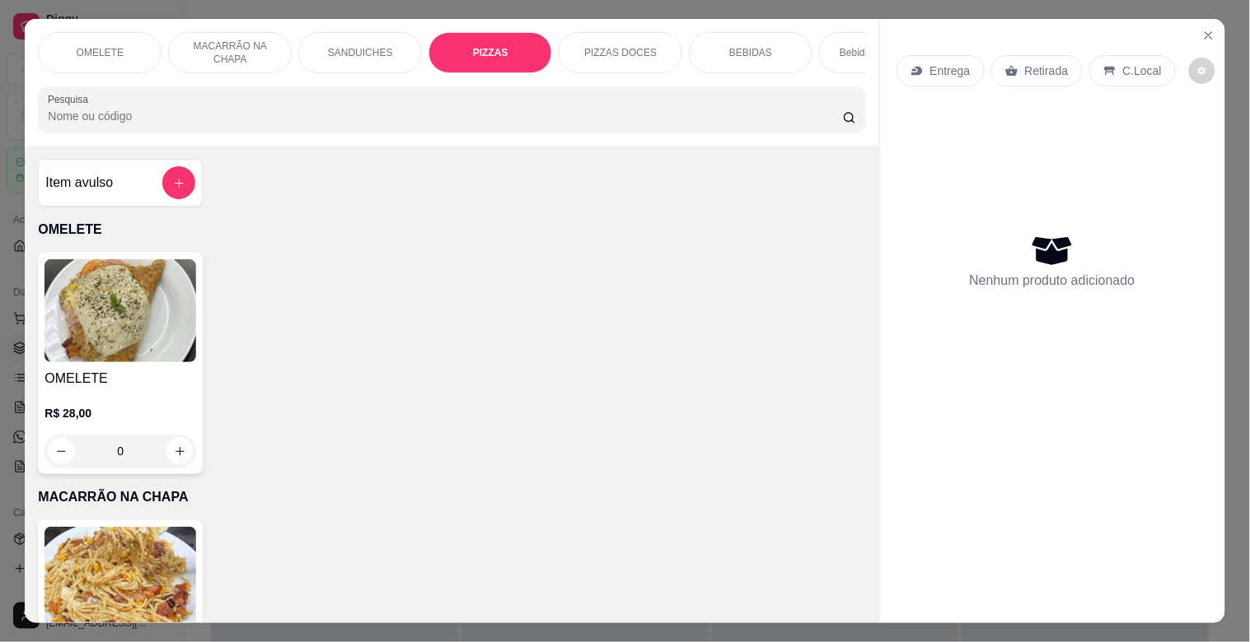
scroll to position [40, 0]
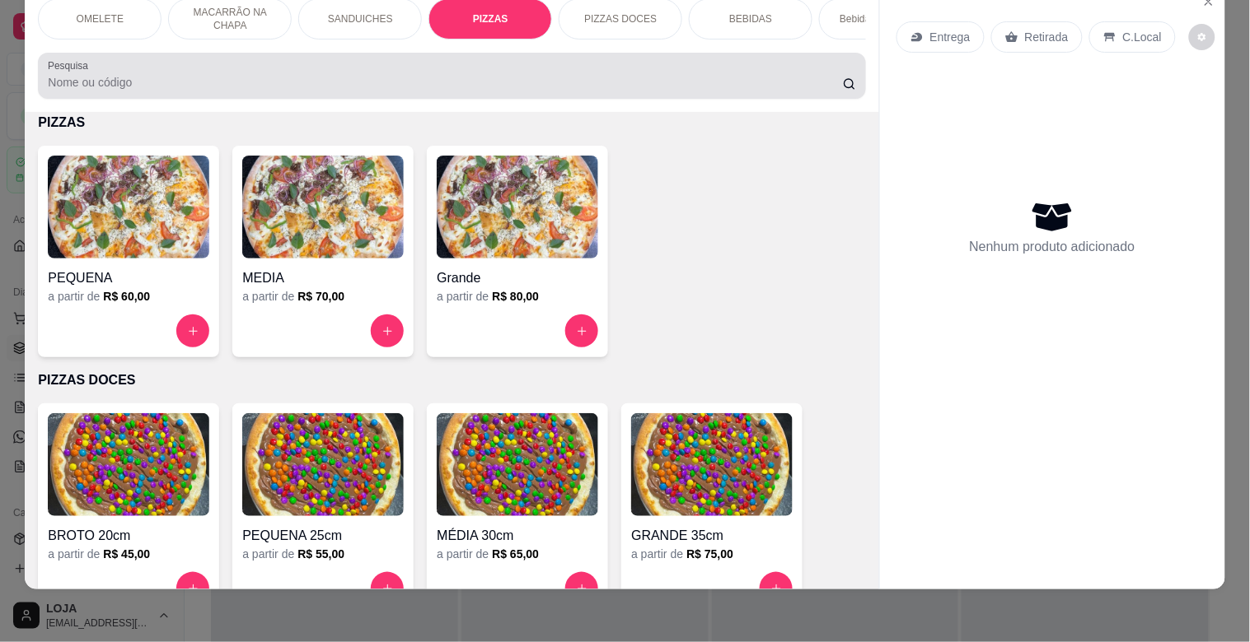
click at [447, 77] on input "Pesquisa" at bounding box center [445, 82] width 795 height 16
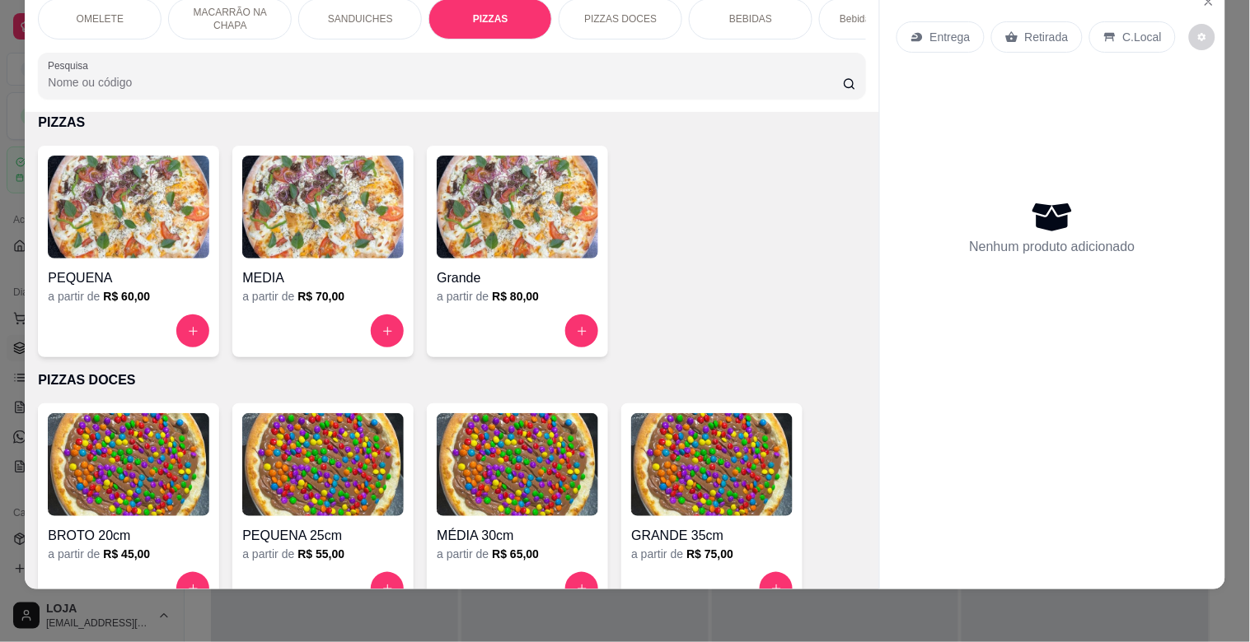
click at [151, 250] on img at bounding box center [128, 207] width 161 height 103
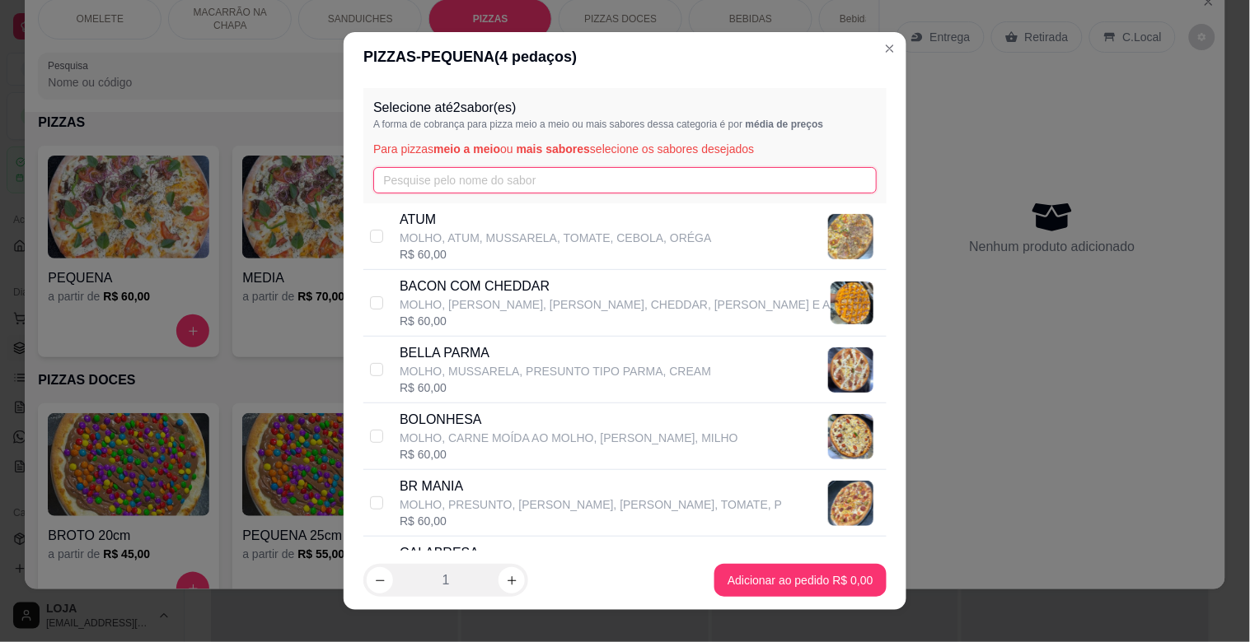
click at [494, 189] on input "text" at bounding box center [624, 180] width 503 height 26
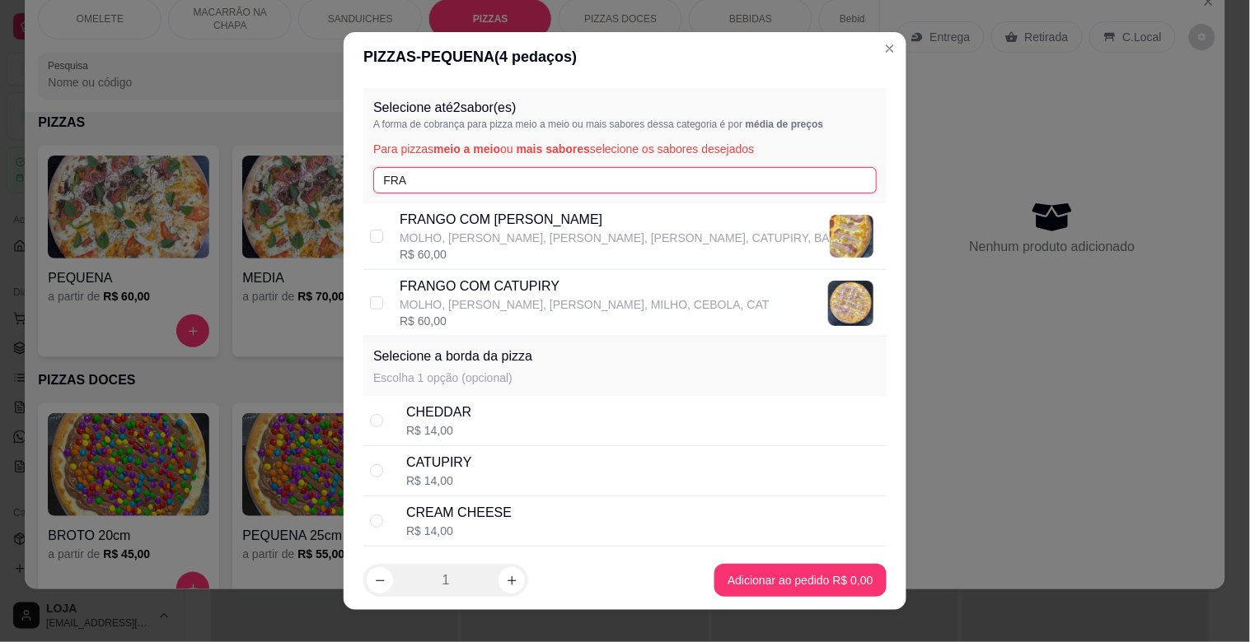
type input "FRA"
click at [499, 297] on p "MOLHO, [PERSON_NAME], [PERSON_NAME], MILHO, CEBOLA, CAT" at bounding box center [584, 305] width 370 height 16
checkbox input "true"
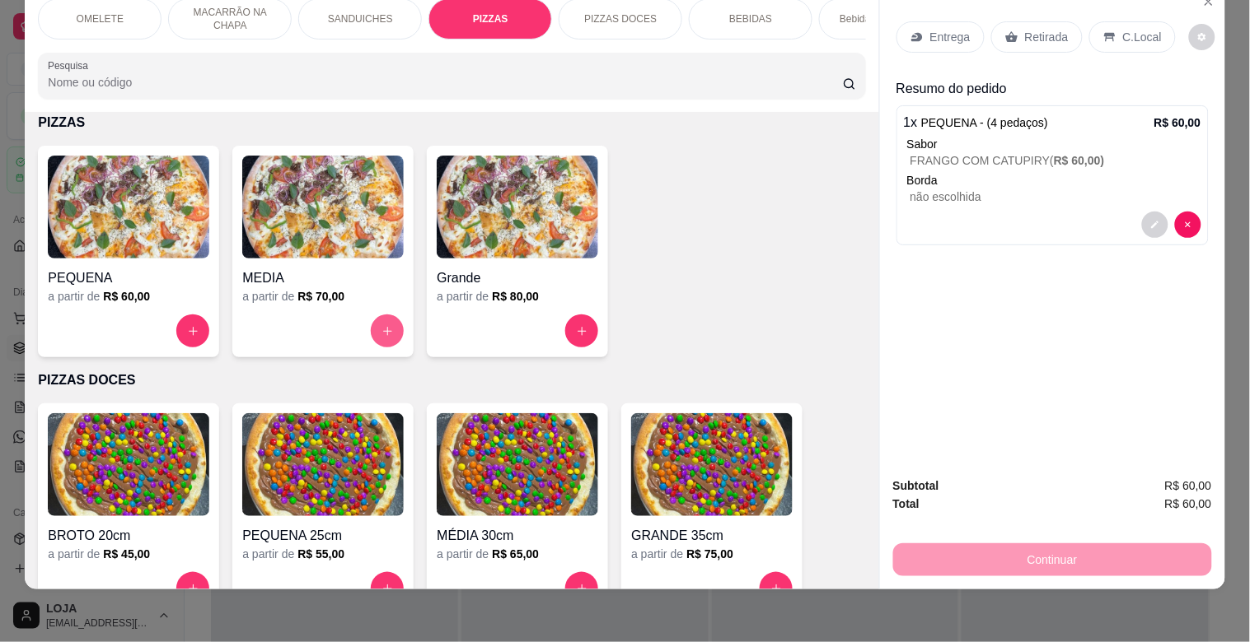
click at [381, 328] on icon "increase-product-quantity" at bounding box center [387, 331] width 12 height 12
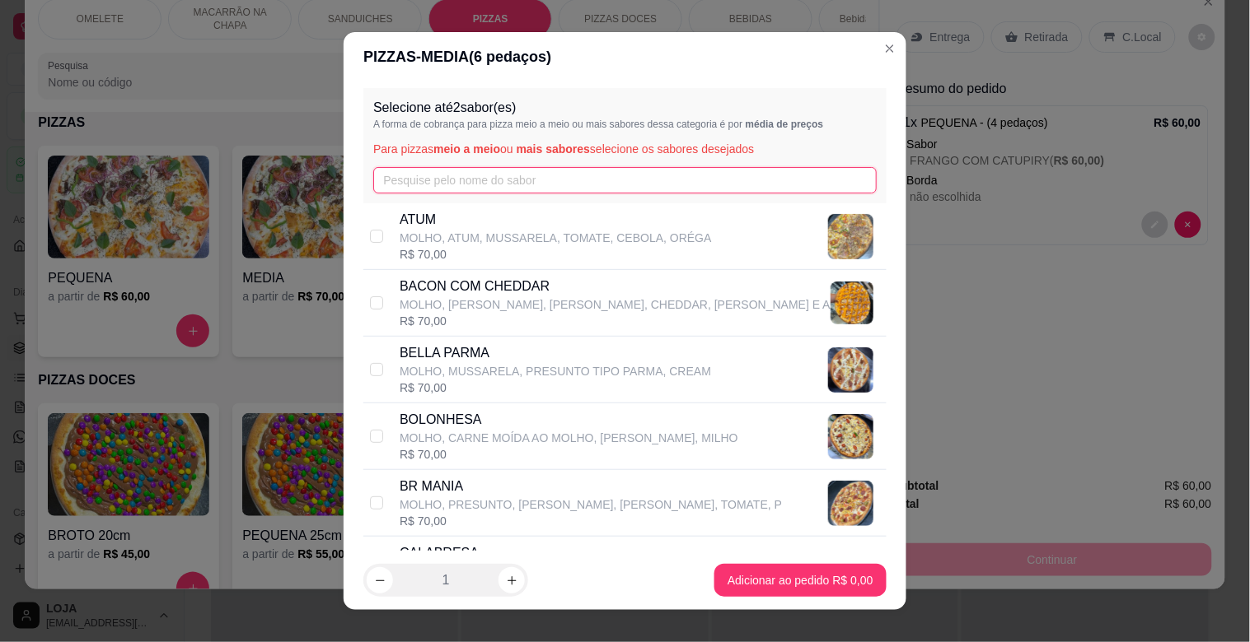
click at [438, 183] on input "text" at bounding box center [624, 180] width 503 height 26
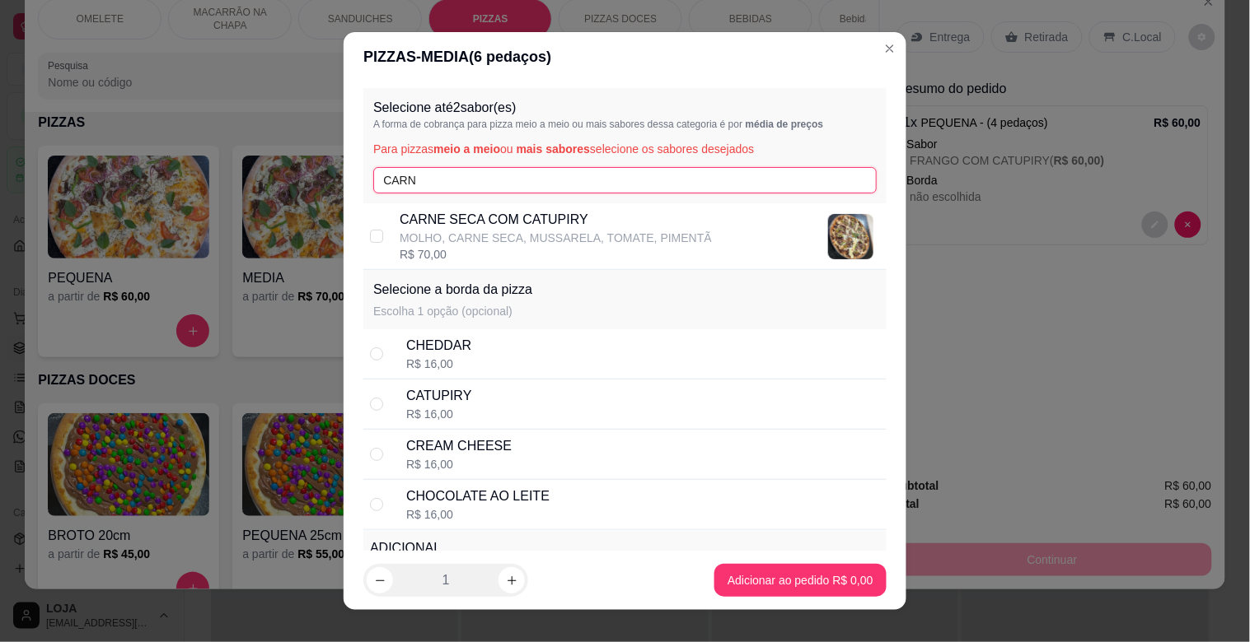
type input "CARN"
click at [466, 231] on p "MOLHO, CARNE SECA, MUSSARELA, TOMATE, PIMENTÃ" at bounding box center [555, 238] width 312 height 16
checkbox input "true"
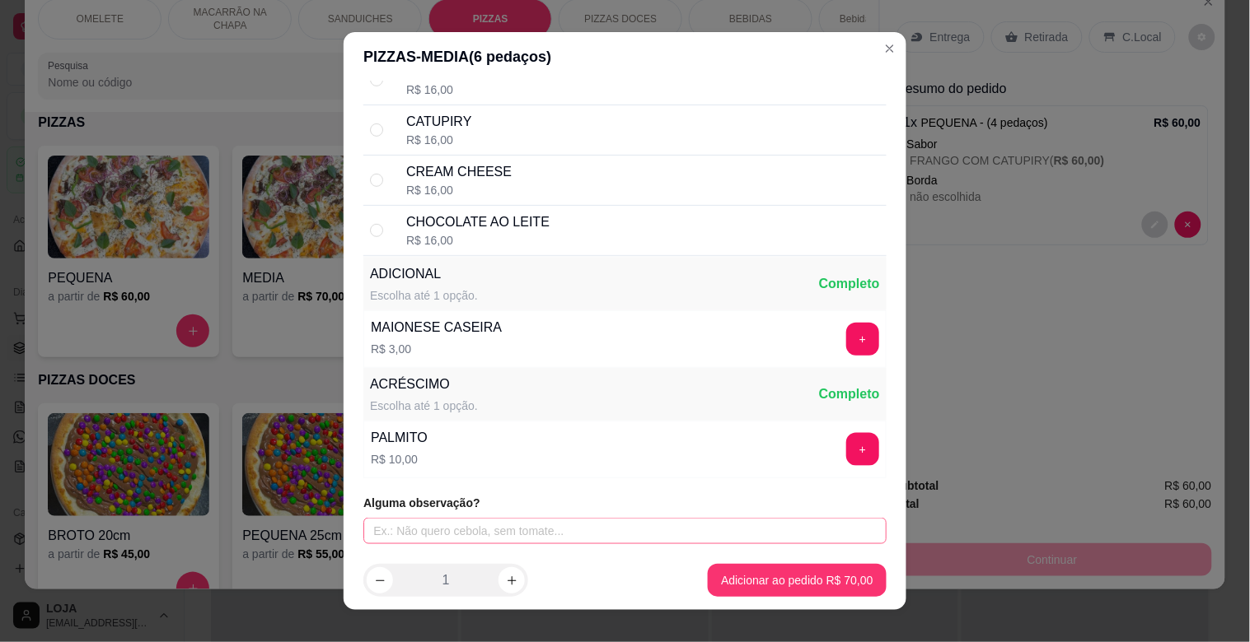
click at [524, 520] on div "Alguma observação?" at bounding box center [624, 519] width 523 height 49
click at [525, 526] on input "text" at bounding box center [624, 531] width 523 height 26
type input "SEM MOLHO E SEM TOMATE"
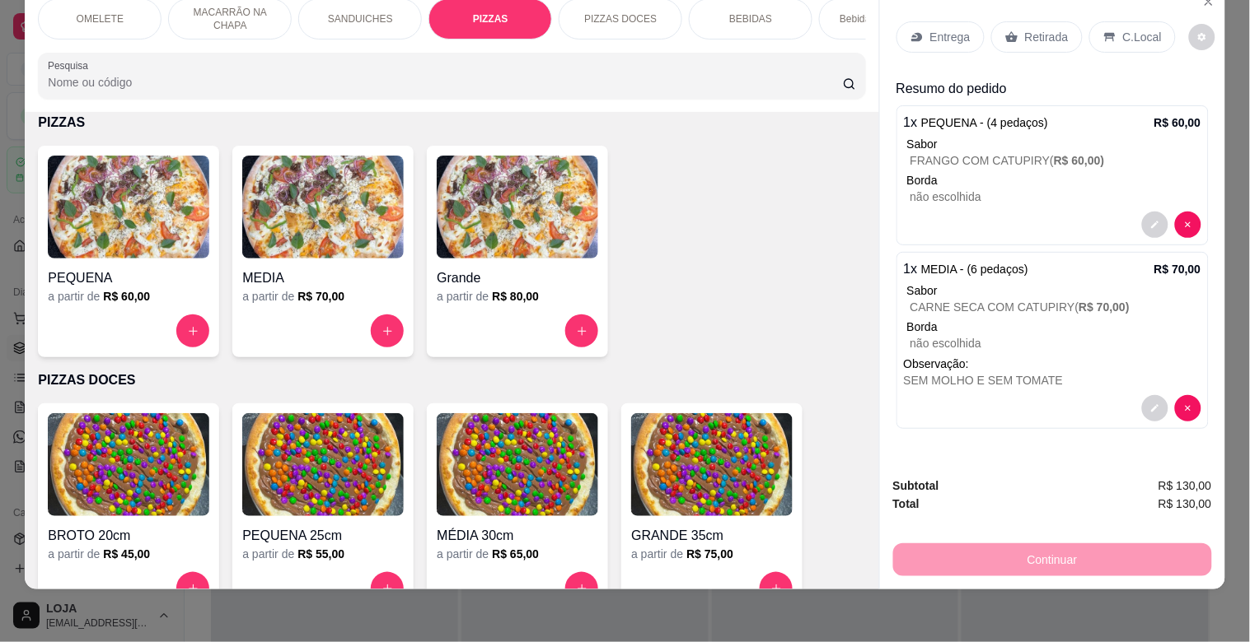
click at [348, 103] on div "OMELETE MACARRÃO NA CHAPA SANDUICHES PIZZAS PIZZAS DOCES BEBIDAS Bebidas Alcoól…" at bounding box center [451, 48] width 853 height 127
click at [374, 85] on input "Pesquisa" at bounding box center [445, 82] width 795 height 16
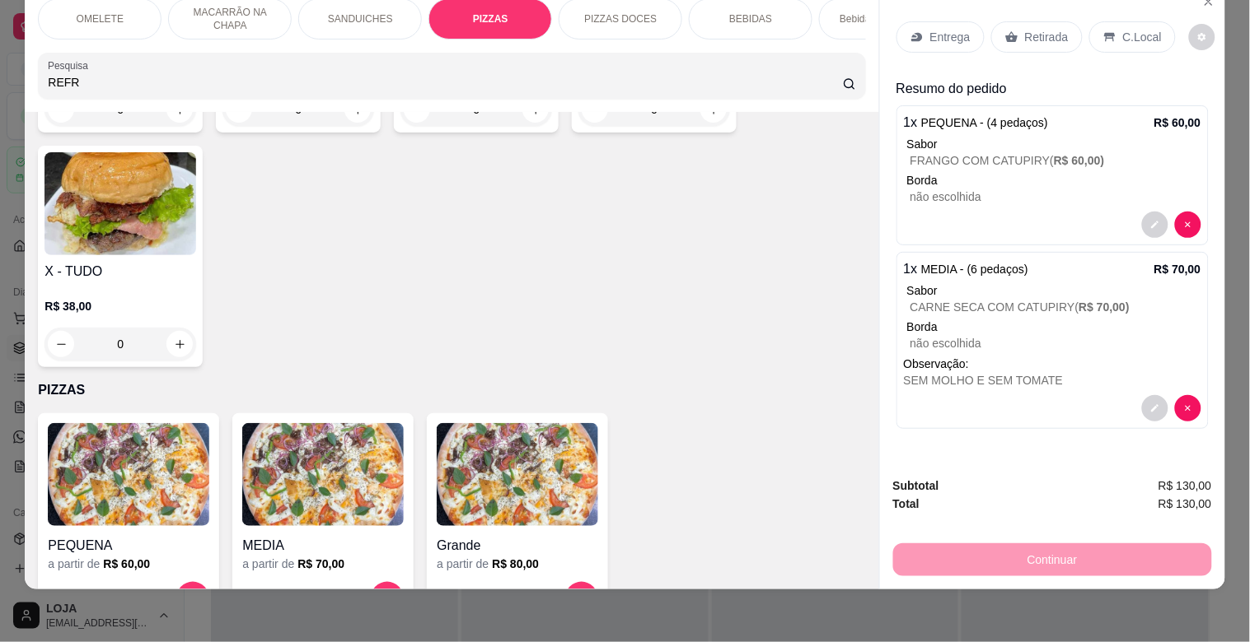
scroll to position [1614, 0]
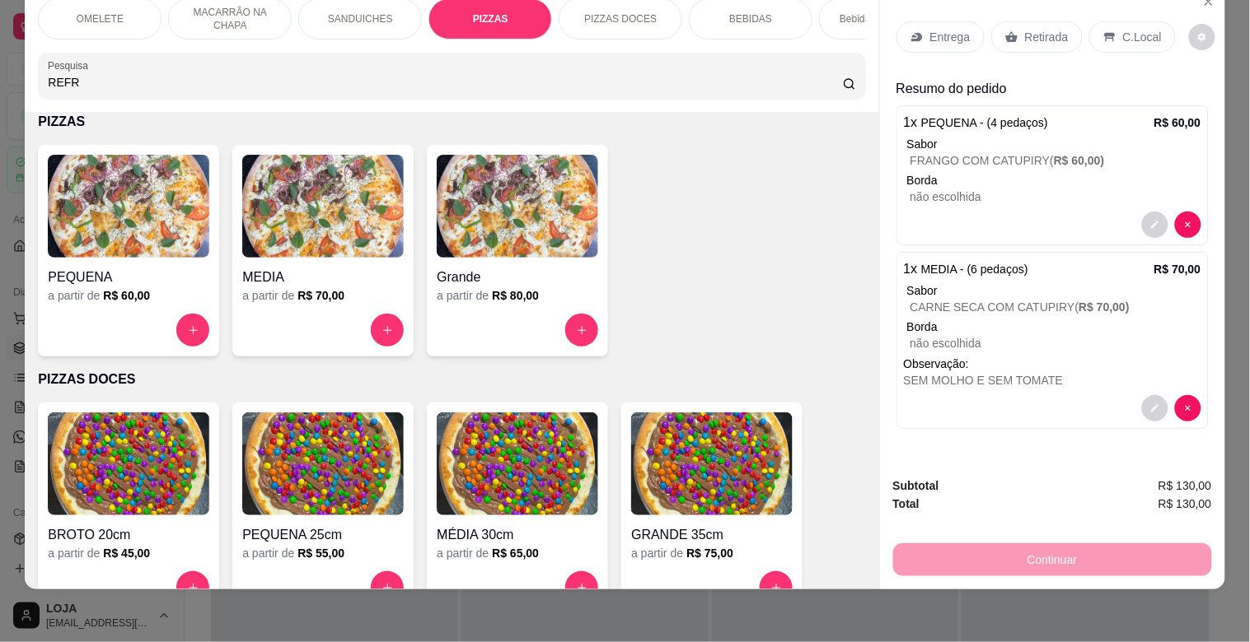
type input "REFR"
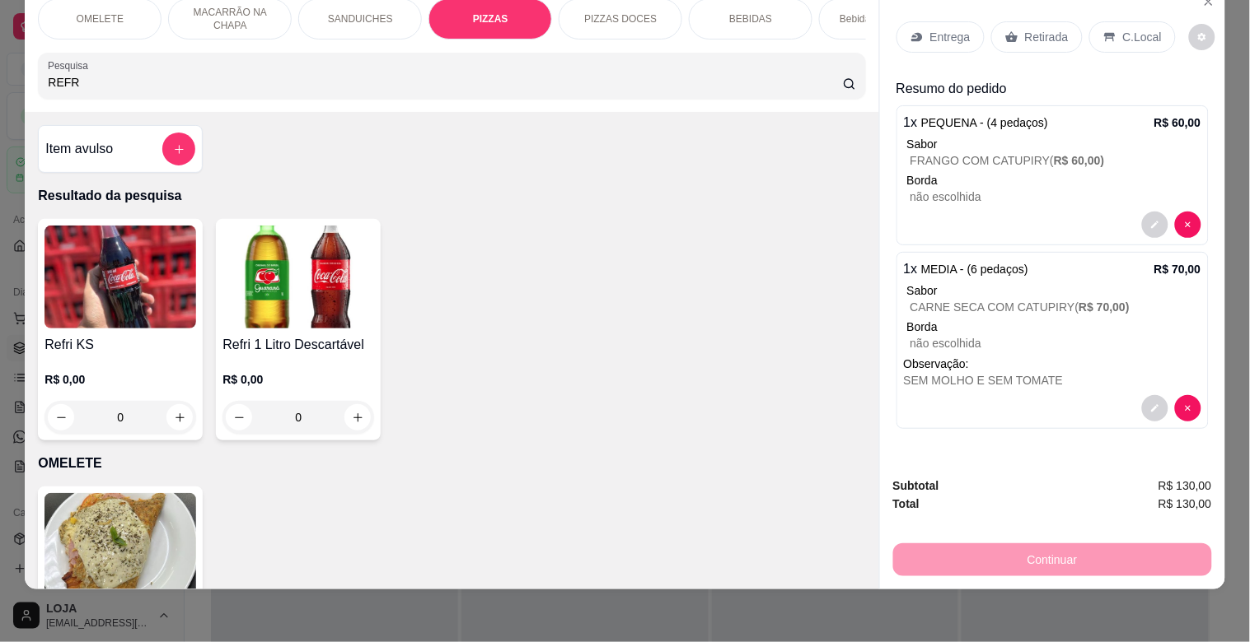
click at [253, 339] on h4 "Refri 1 Litro Descartável" at bounding box center [298, 345] width 152 height 20
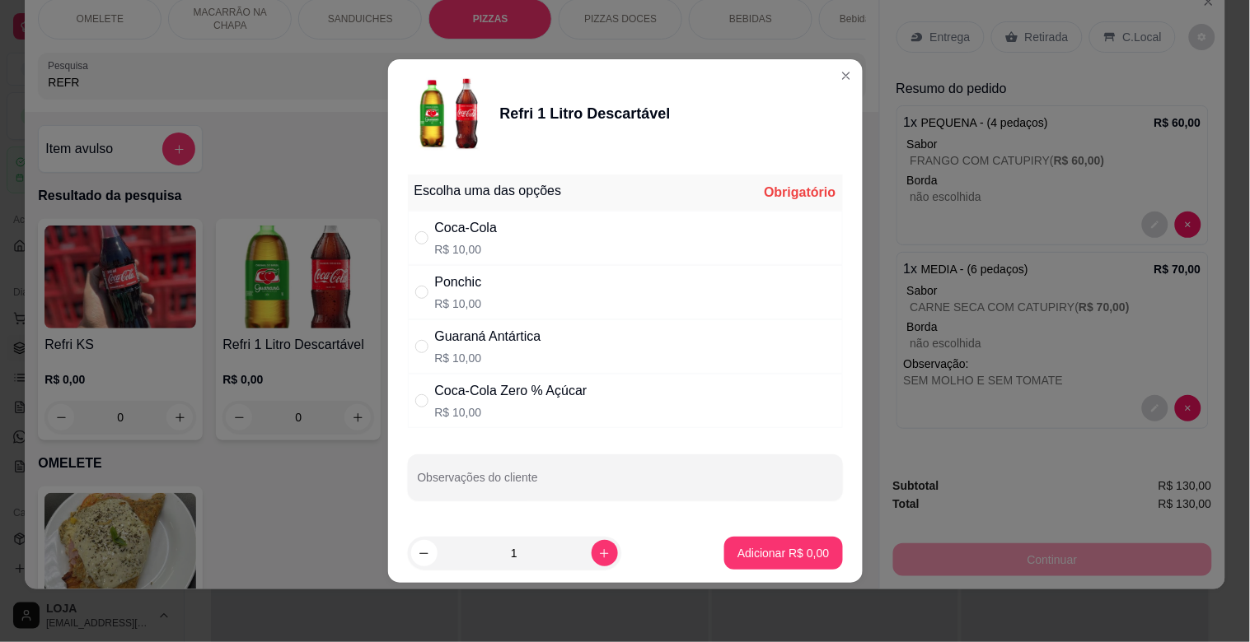
click at [540, 398] on div "Coca-Cola Zero % Açúcar" at bounding box center [511, 391] width 152 height 20
radio input "true"
click at [788, 554] on p "Adicionar R$ 10,00" at bounding box center [780, 553] width 96 height 16
type input "1"
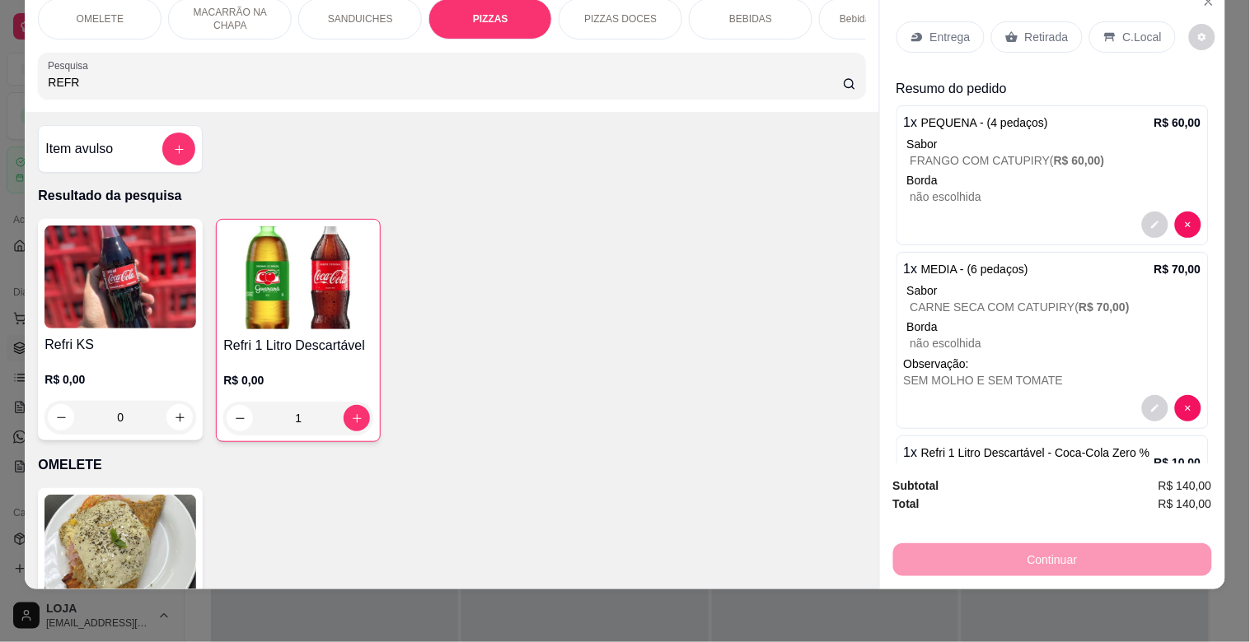
click at [937, 29] on p "Entrega" at bounding box center [950, 37] width 40 height 16
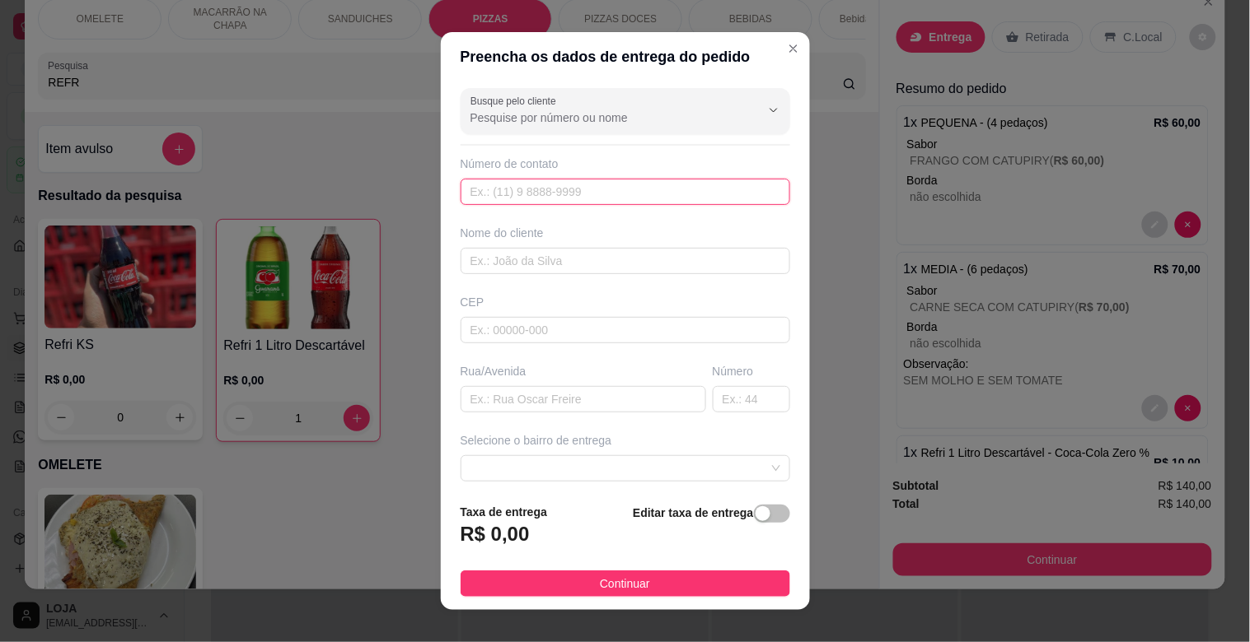
click at [616, 203] on input "text" at bounding box center [624, 192] width 329 height 26
click at [533, 200] on input "text" at bounding box center [624, 188] width 329 height 26
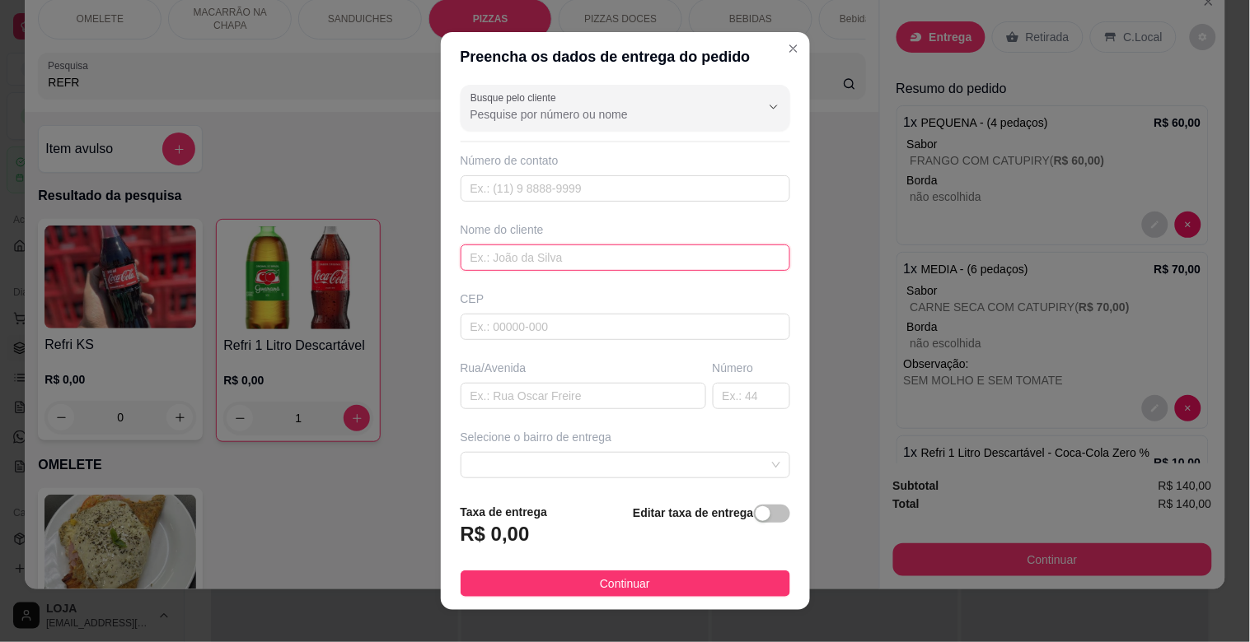
click at [562, 270] on input "text" at bounding box center [624, 258] width 329 height 26
type input "CIÇO"
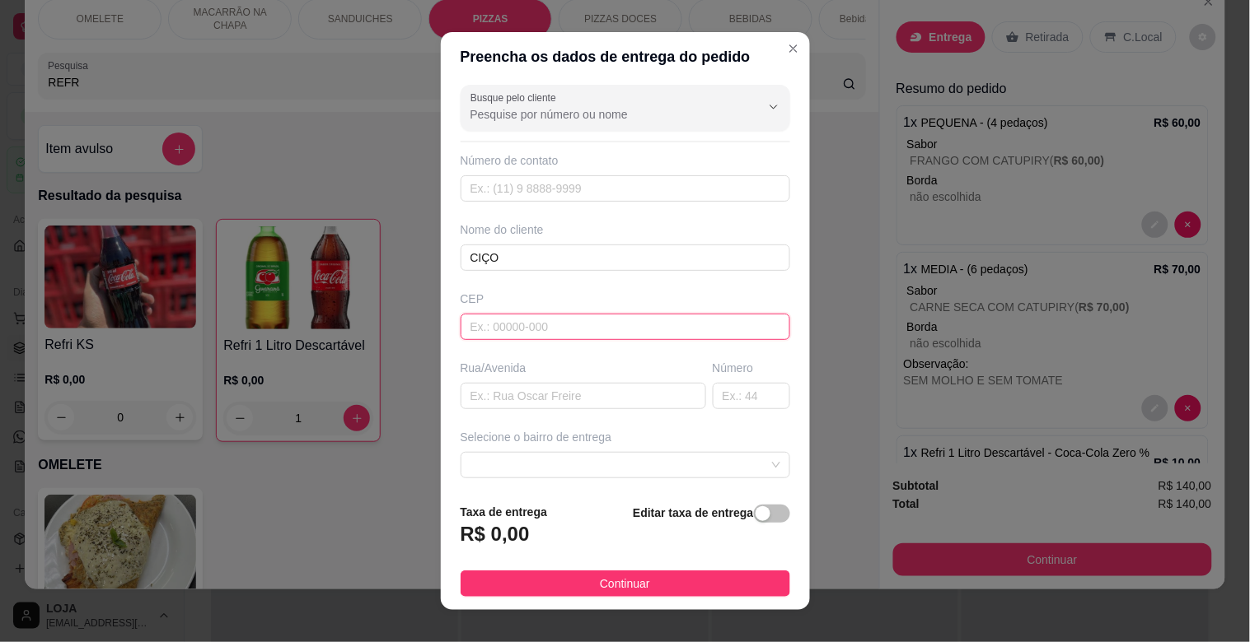
drag, startPoint x: 544, startPoint y: 316, endPoint x: 527, endPoint y: 331, distance: 22.2
click at [545, 315] on input "text" at bounding box center [624, 327] width 329 height 26
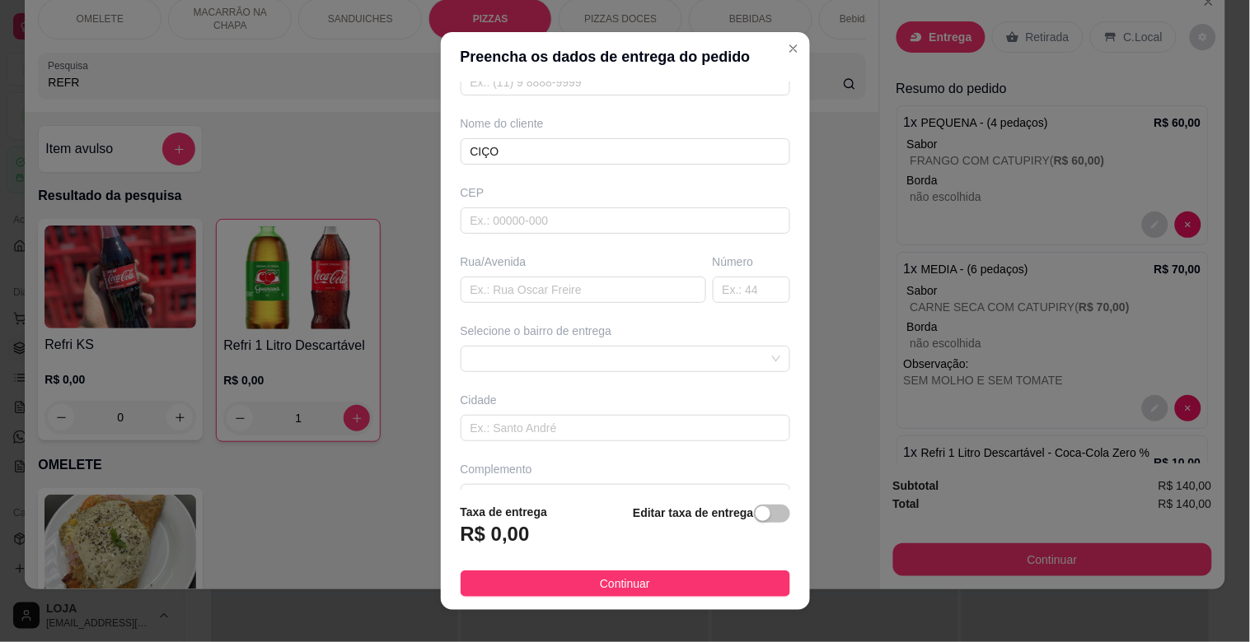
scroll to position [118, 0]
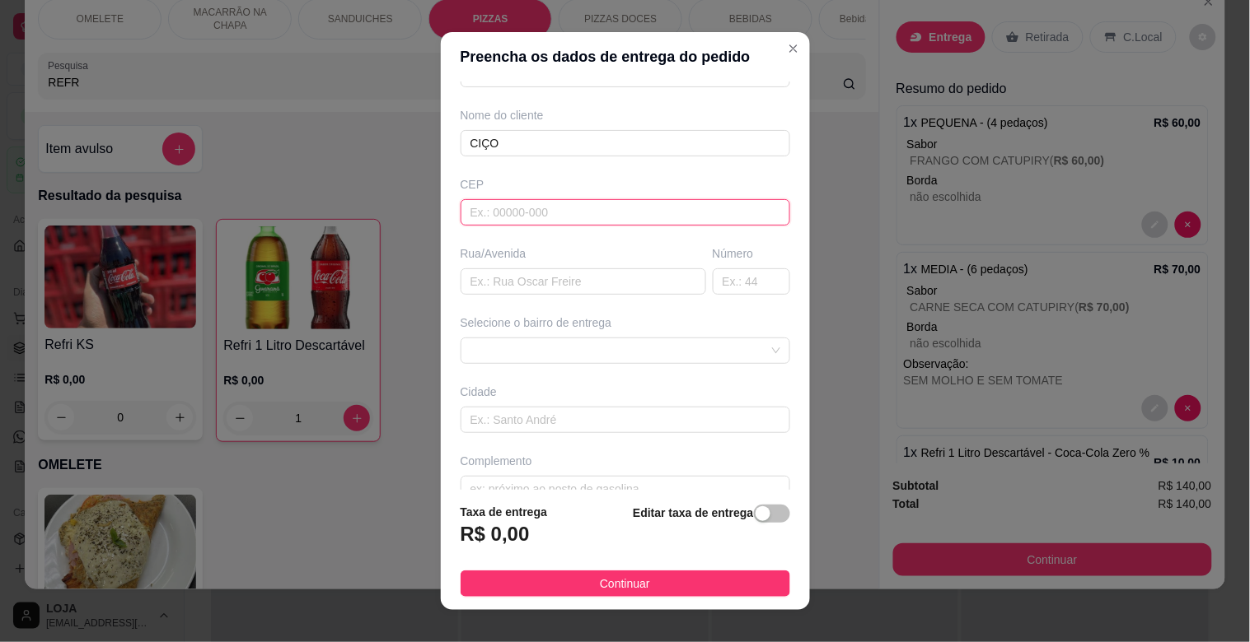
click at [553, 212] on input "text" at bounding box center [624, 212] width 329 height 26
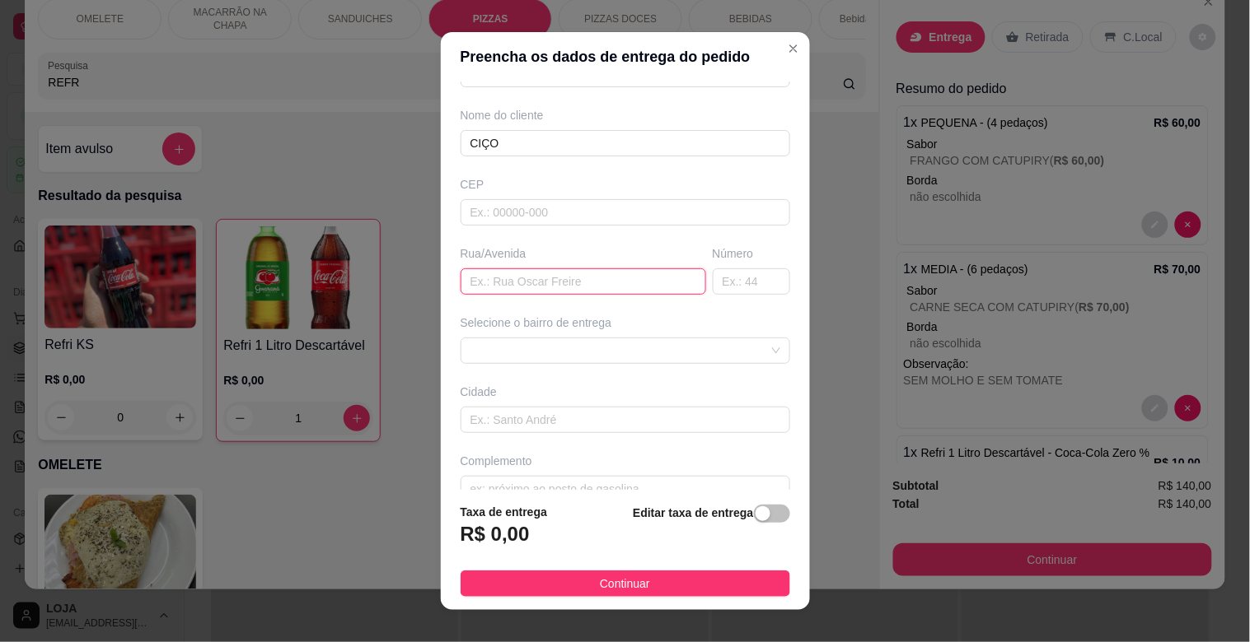
click at [540, 281] on input "text" at bounding box center [582, 282] width 245 height 26
click at [544, 362] on span at bounding box center [625, 351] width 310 height 25
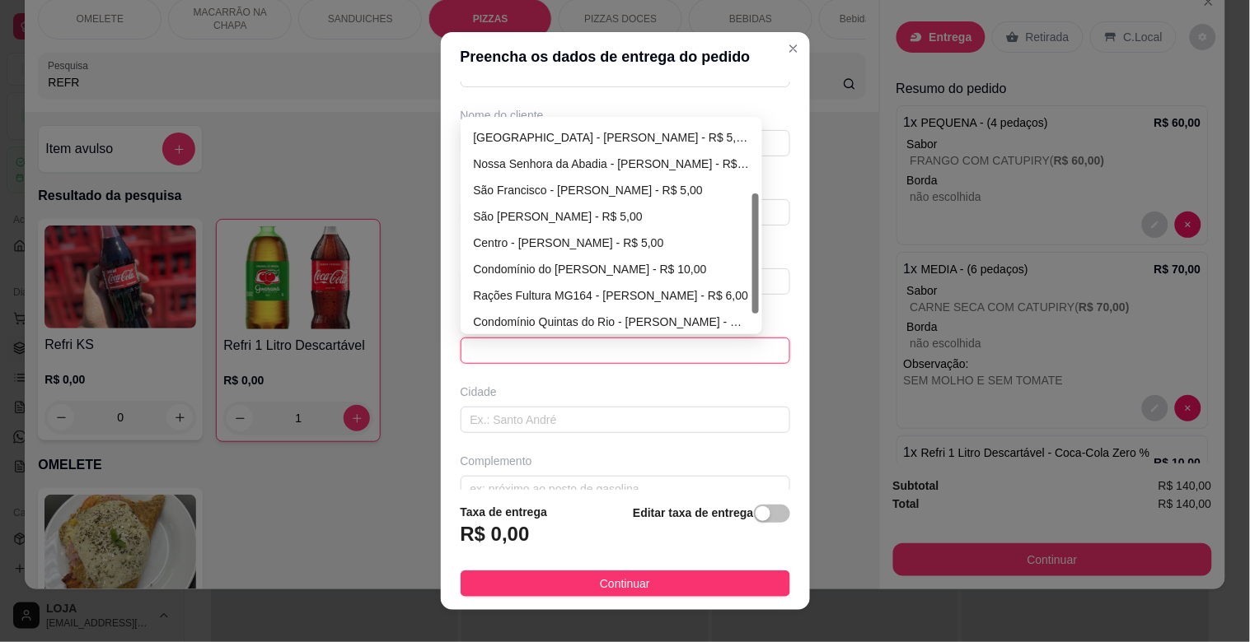
drag, startPoint x: 747, startPoint y: 184, endPoint x: 741, endPoint y: 250, distance: 67.0
click at [741, 252] on div "Bambé - [PERSON_NAME] - R$ 5,00 [GEOGRAPHIC_DATA] - [PERSON_NAME] - R$ 5,00 [GE…" at bounding box center [612, 225] width 296 height 211
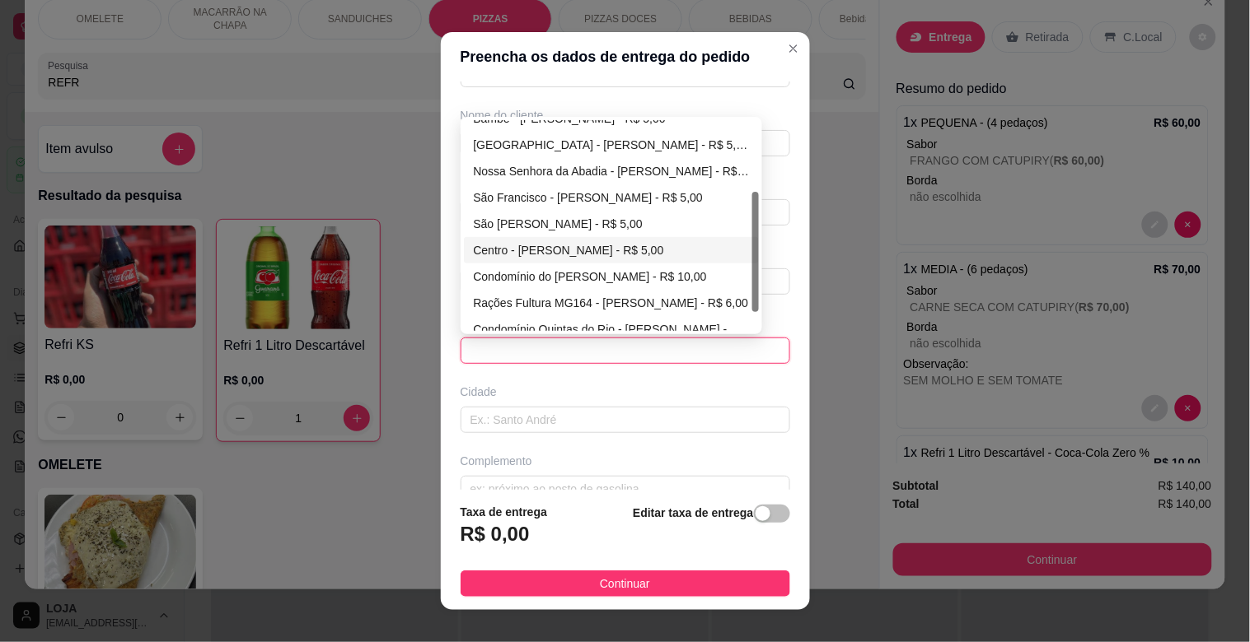
scroll to position [158, 0]
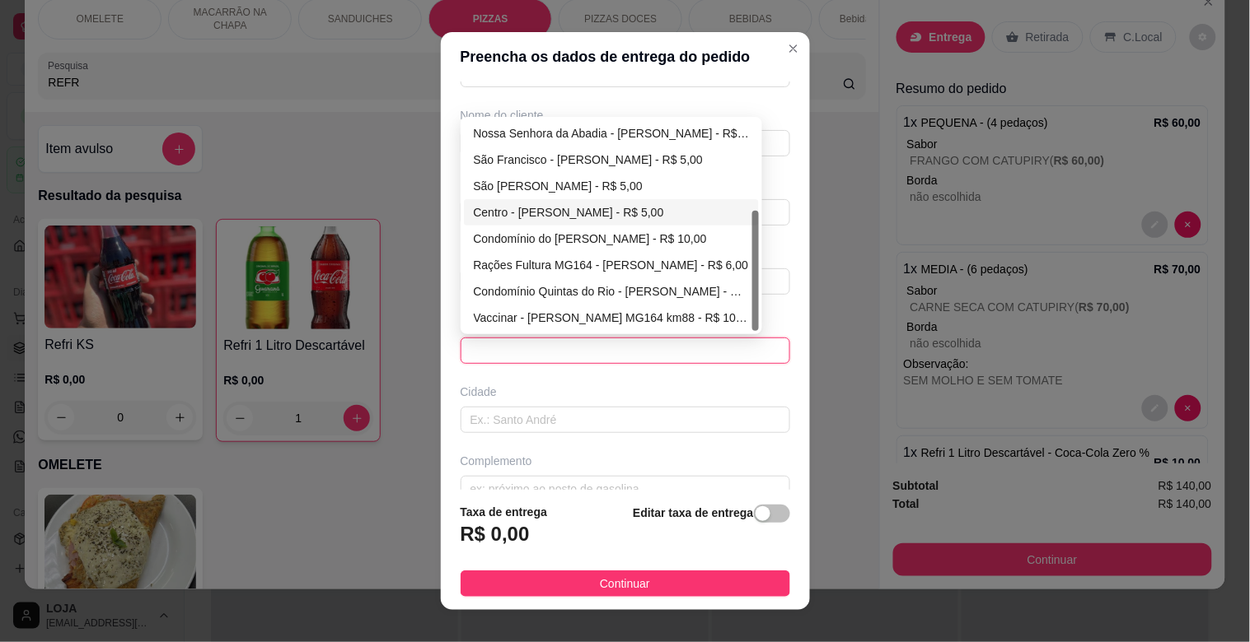
drag, startPoint x: 747, startPoint y: 247, endPoint x: 740, endPoint y: 284, distance: 37.8
click at [743, 286] on div "[GEOGRAPHIC_DATA] - [PERSON_NAME] - R$ 5,00 [GEOGRAPHIC_DATA] - [PERSON_NAME] -…" at bounding box center [612, 225] width 296 height 211
click at [614, 287] on div "Condomínio Quintas do Rio - [PERSON_NAME] - R$ 6,00" at bounding box center [612, 292] width 276 height 18
type input "[PERSON_NAME]"
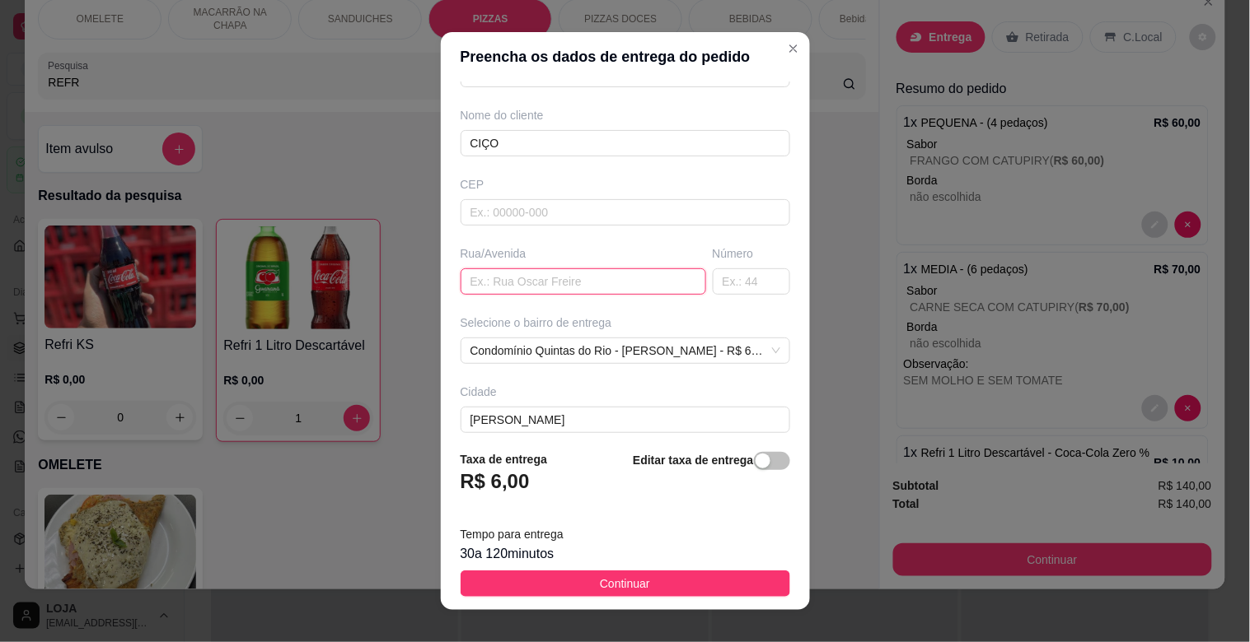
click at [562, 289] on input "text" at bounding box center [582, 282] width 245 height 26
click at [530, 278] on input "text" at bounding box center [582, 282] width 245 height 26
type input "CASA 7"
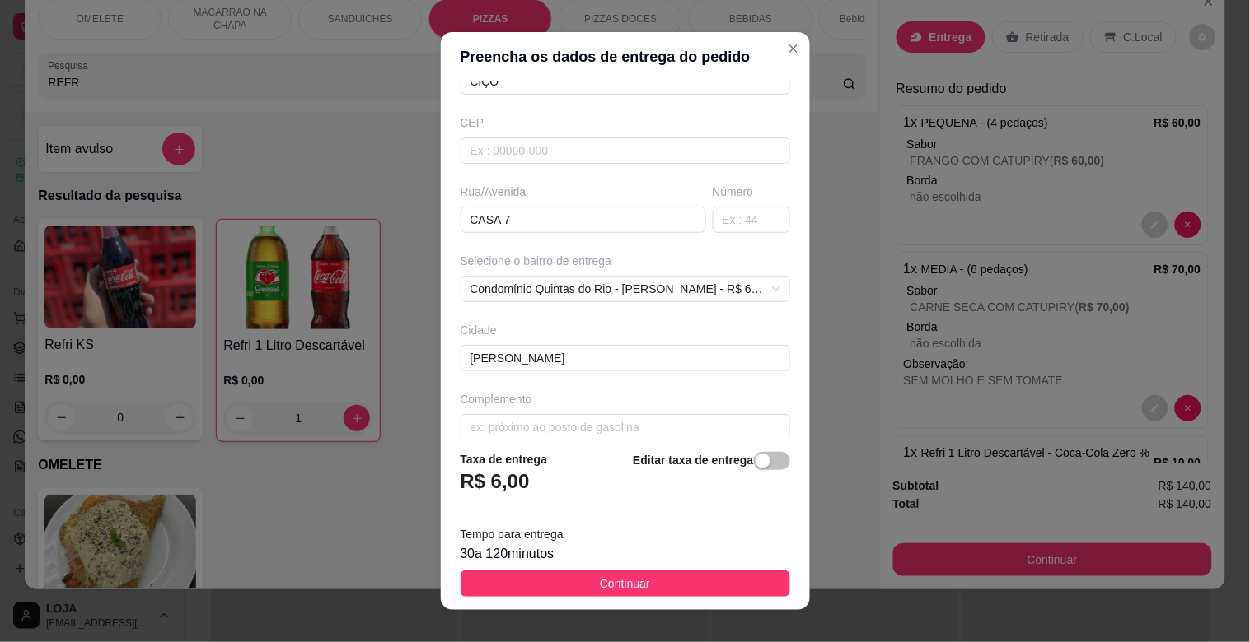
scroll to position [200, 0]
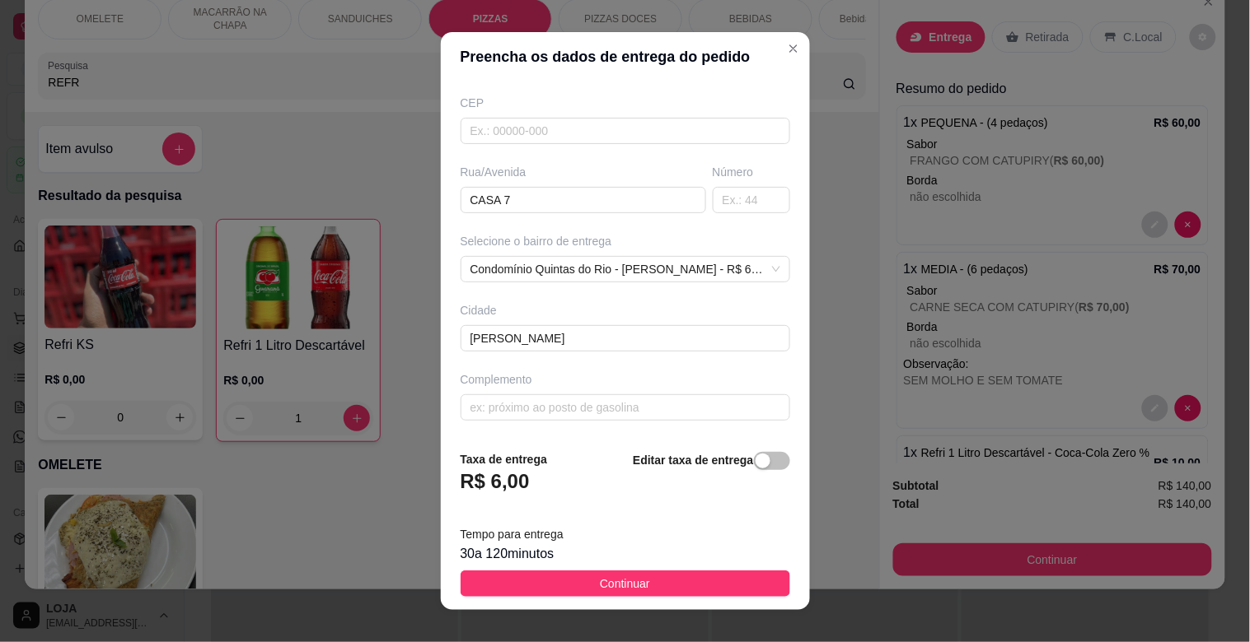
drag, startPoint x: 644, startPoint y: 578, endPoint x: 687, endPoint y: 553, distance: 49.9
click at [643, 581] on button "Continuar" at bounding box center [624, 584] width 329 height 26
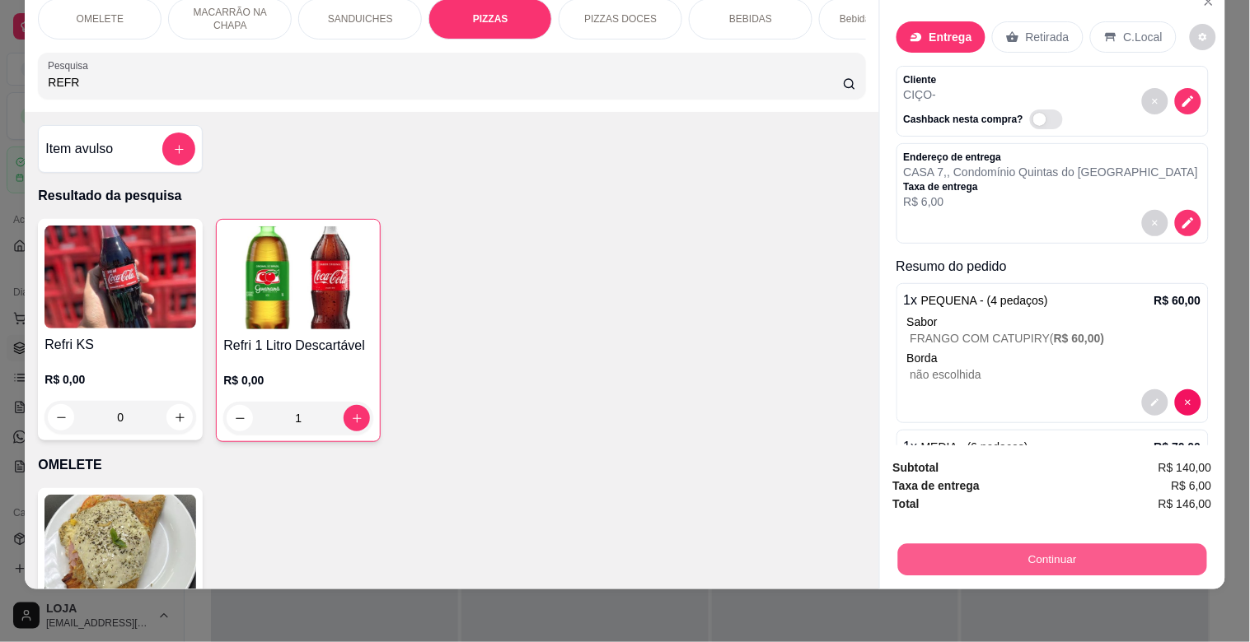
click at [1130, 544] on button "Continuar" at bounding box center [1051, 560] width 309 height 32
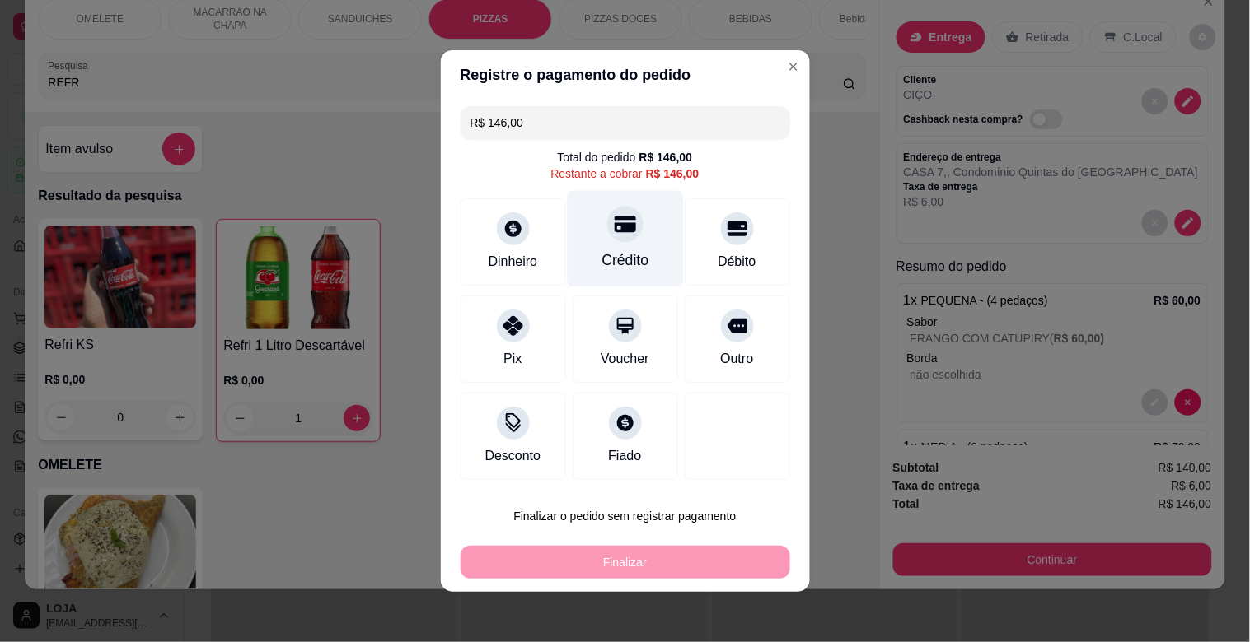
click at [607, 241] on div at bounding box center [625, 224] width 36 height 36
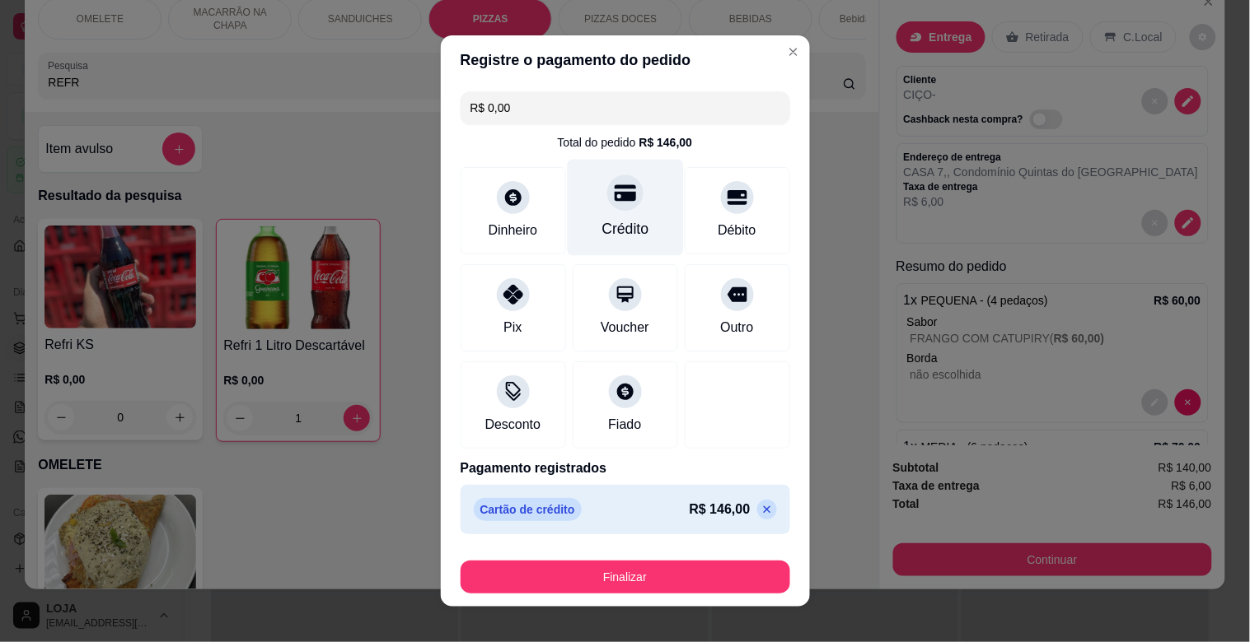
type input "R$ 0,00"
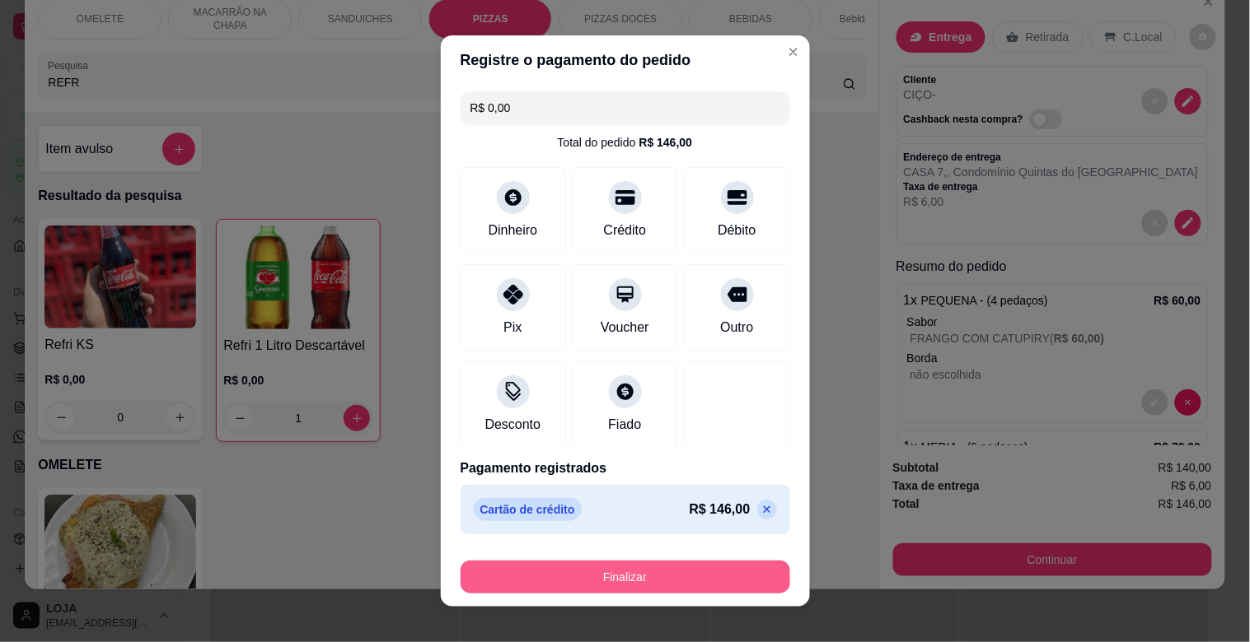
click at [660, 590] on button "Finalizar" at bounding box center [624, 577] width 329 height 33
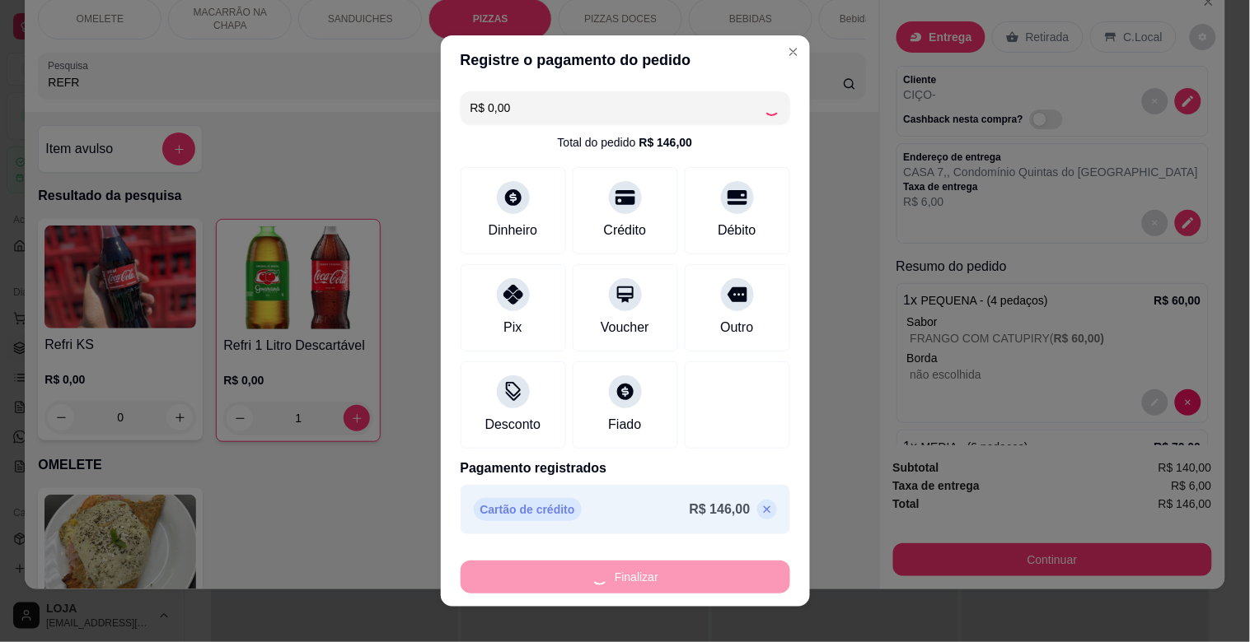
type input "0"
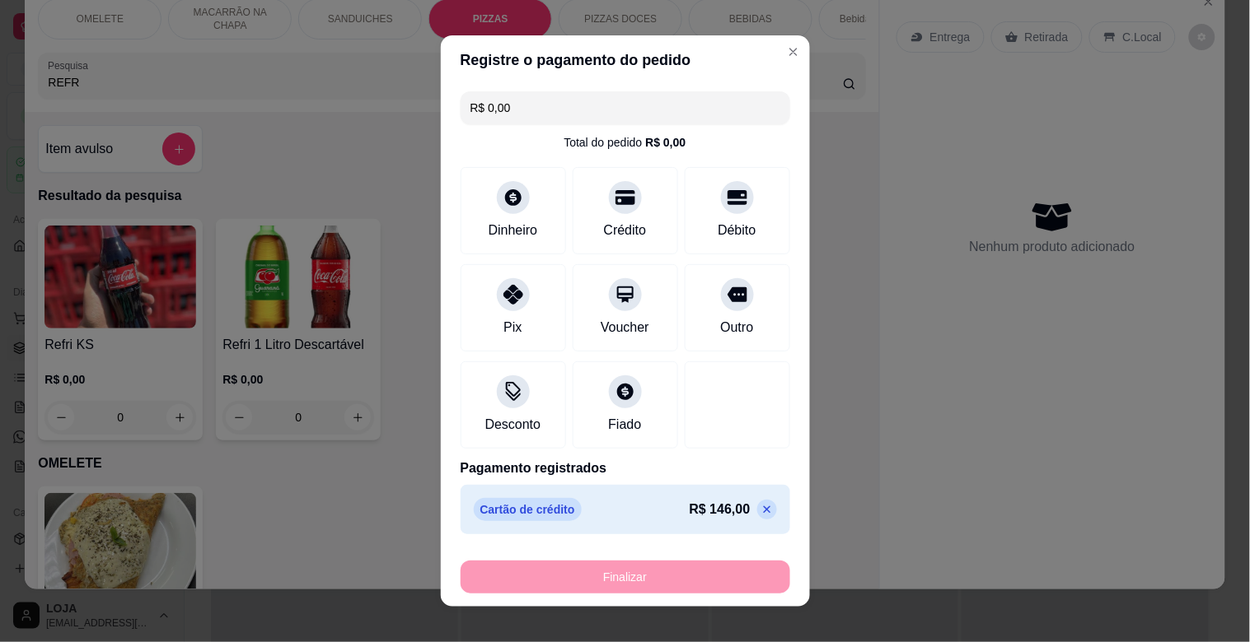
type input "-R$ 146,00"
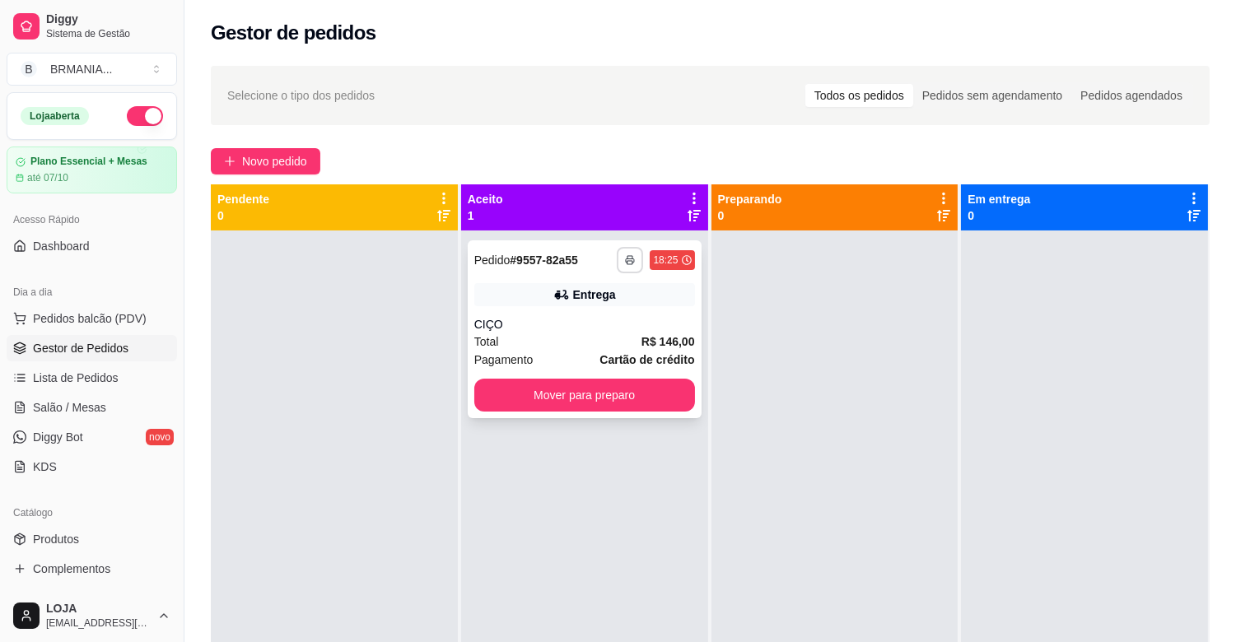
click at [629, 258] on icon "button" at bounding box center [630, 260] width 10 height 10
click at [607, 309] on button "IMPRESSORA" at bounding box center [580, 318] width 119 height 26
click at [628, 256] on polyline "button" at bounding box center [630, 257] width 5 height 2
click at [603, 316] on button "IMPRESSORA" at bounding box center [581, 318] width 119 height 26
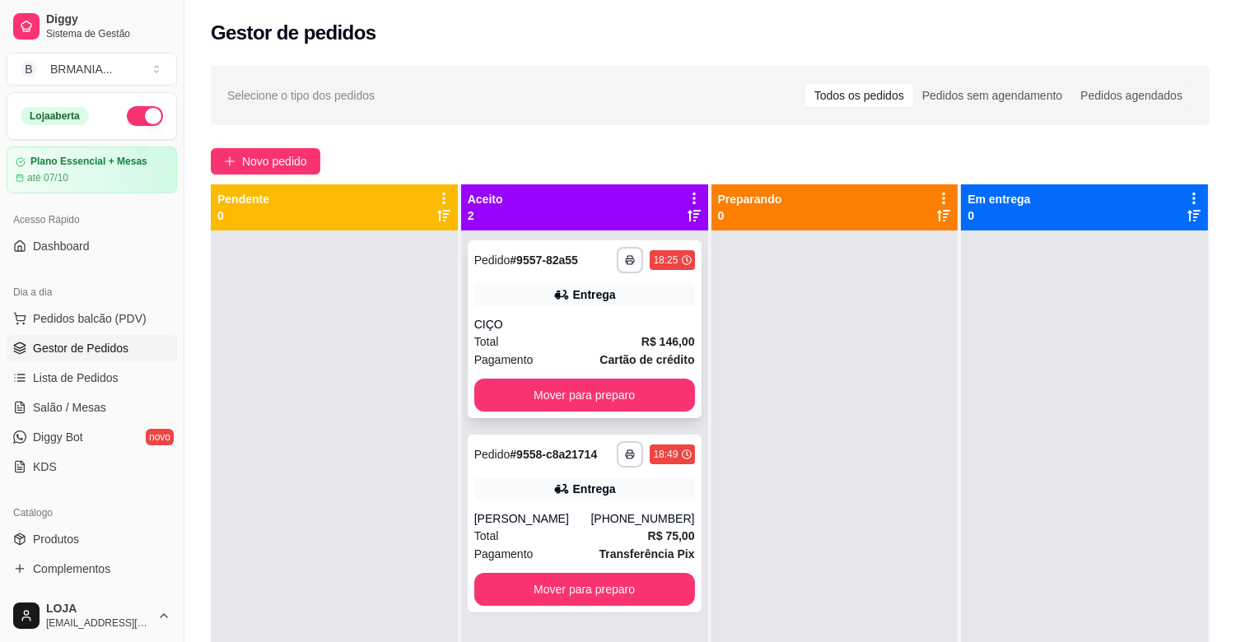
click at [574, 339] on div "Total R$ 146,00" at bounding box center [584, 342] width 221 height 18
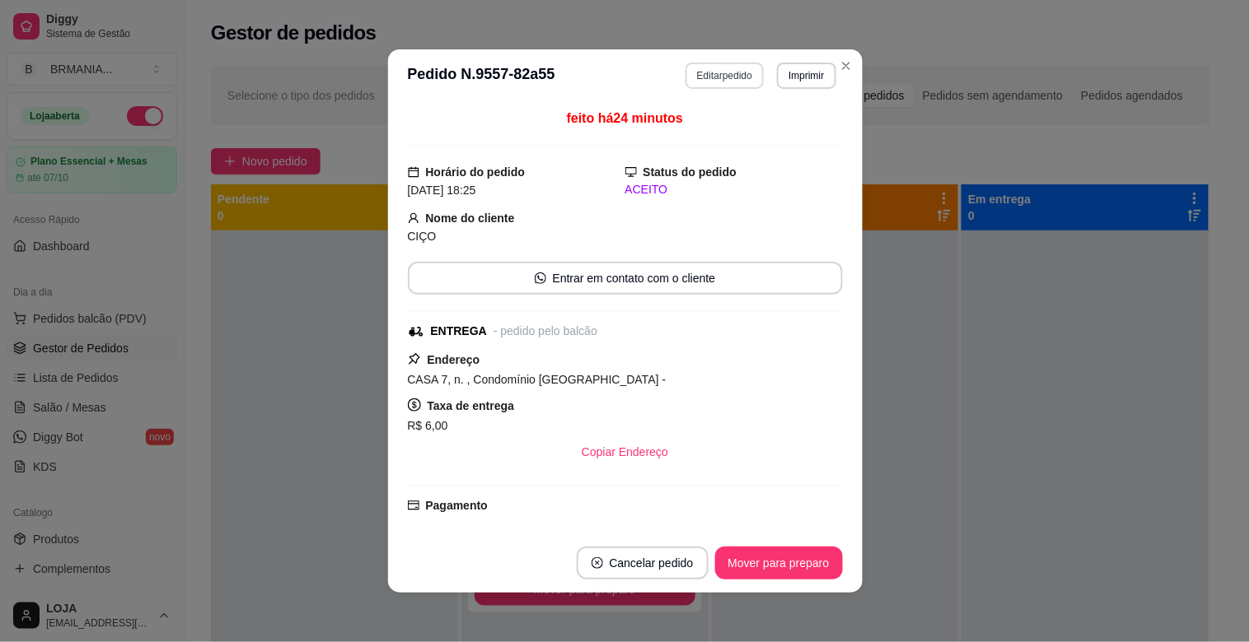
click at [714, 81] on button "Editar pedido" at bounding box center [724, 76] width 78 height 26
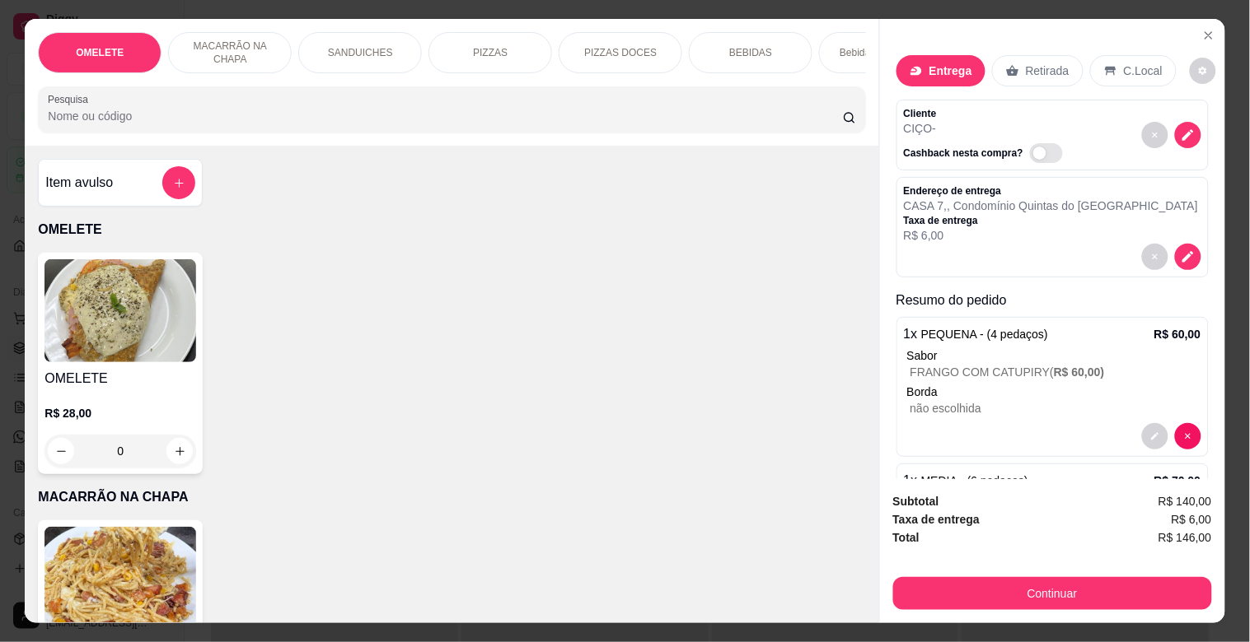
click at [1056, 63] on p "Retirada" at bounding box center [1047, 71] width 44 height 16
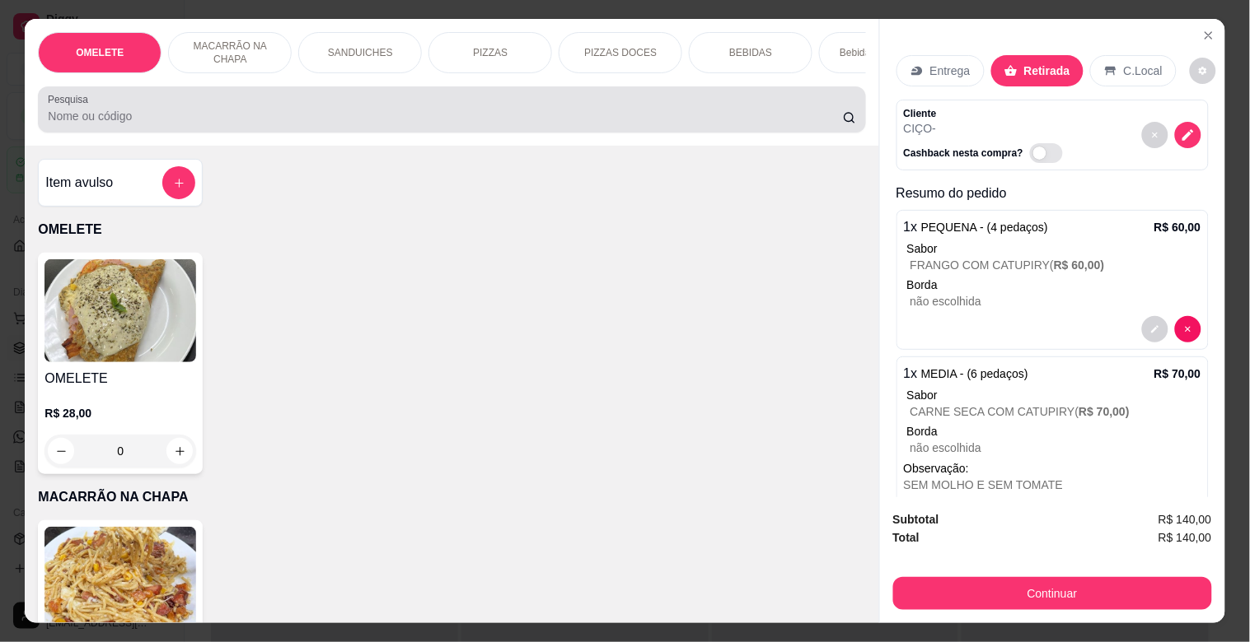
click at [318, 124] on input "Pesquisa" at bounding box center [445, 116] width 795 height 16
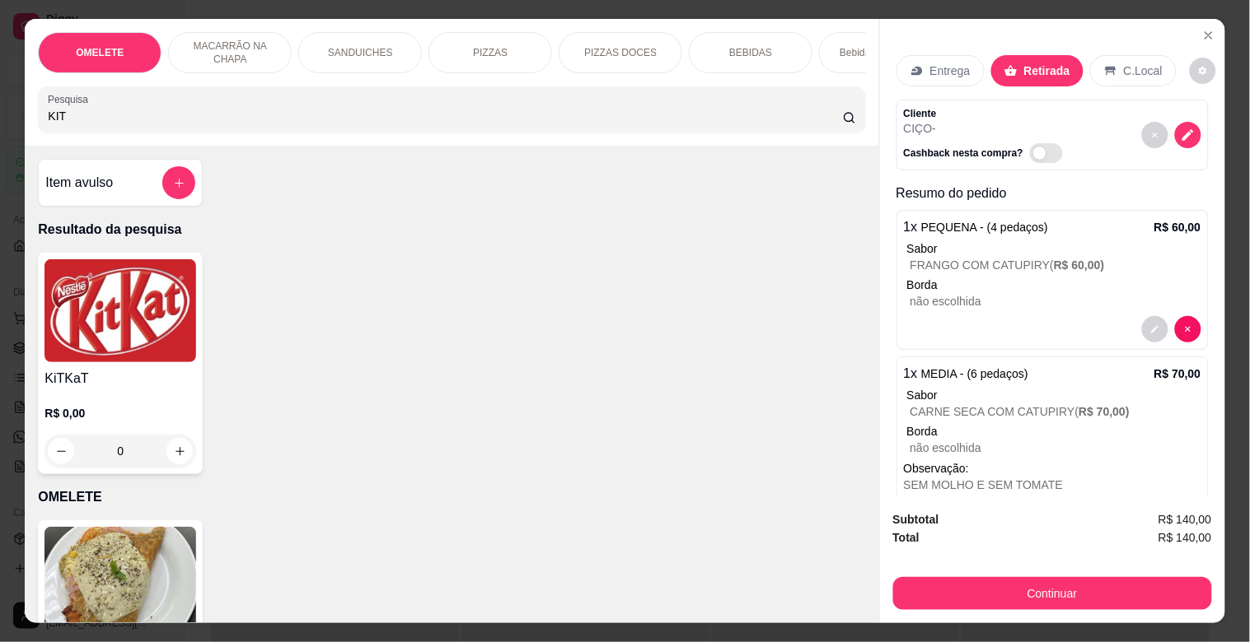
type input "KIT"
click at [108, 343] on img at bounding box center [120, 310] width 152 height 103
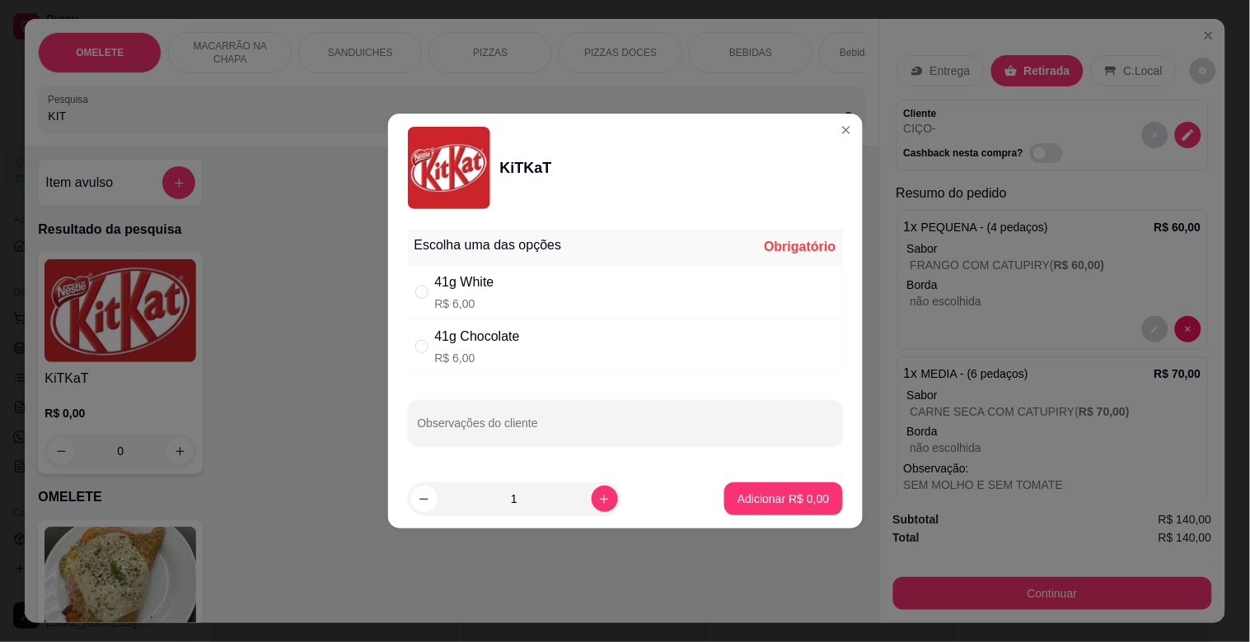
click at [520, 297] on div "41g White R$ 6,00" at bounding box center [625, 292] width 435 height 54
click at [494, 335] on div "41g Chocolate" at bounding box center [477, 337] width 85 height 20
radio input "false"
radio input "true"
drag, startPoint x: 476, startPoint y: 288, endPoint x: 474, endPoint y: 307, distance: 19.0
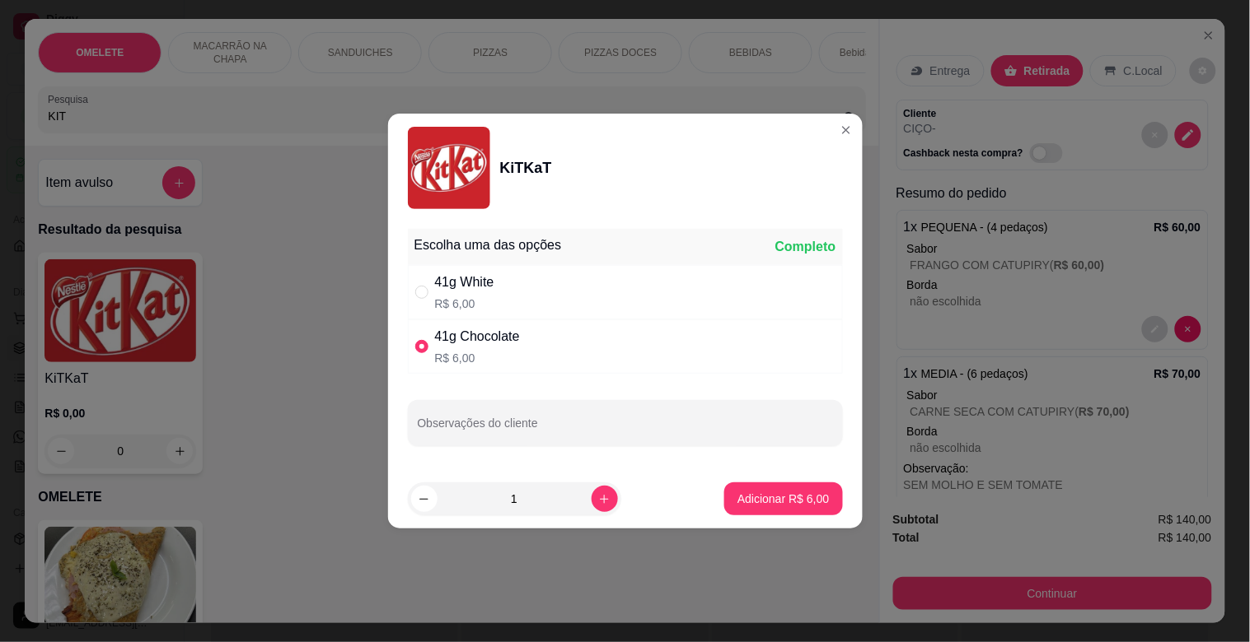
click at [475, 288] on div "41g White" at bounding box center [464, 283] width 59 height 20
radio input "true"
radio input "false"
click at [484, 341] on div "41g Chocolate" at bounding box center [477, 337] width 85 height 20
radio input "false"
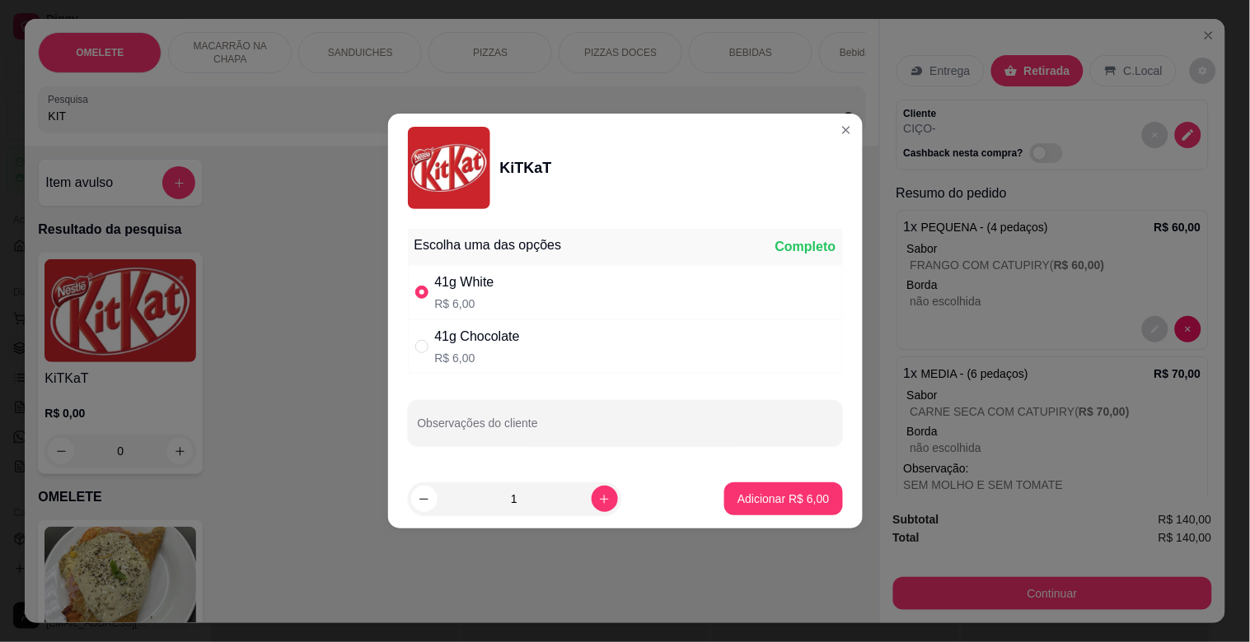
radio input "true"
click at [479, 305] on p "R$ 6,00" at bounding box center [464, 304] width 59 height 16
radio input "true"
radio input "false"
click at [591, 496] on button "increase-product-quantity" at bounding box center [604, 499] width 26 height 26
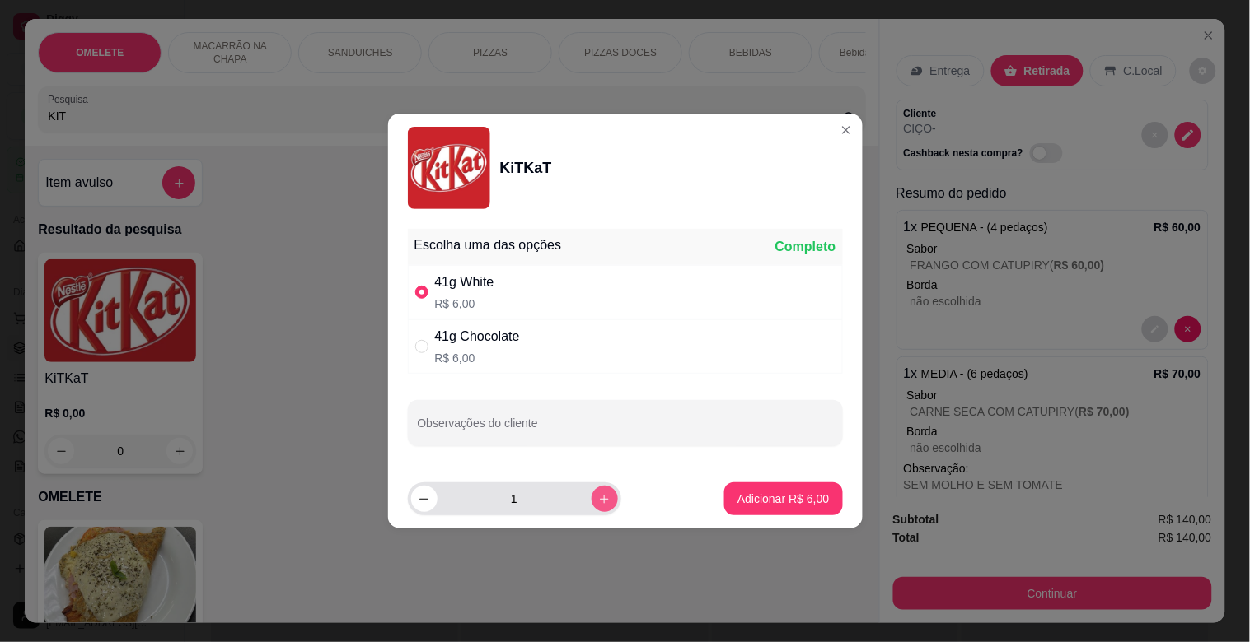
type input "2"
click at [772, 499] on p "Adicionar R$ 12,00" at bounding box center [780, 499] width 98 height 16
type input "2"
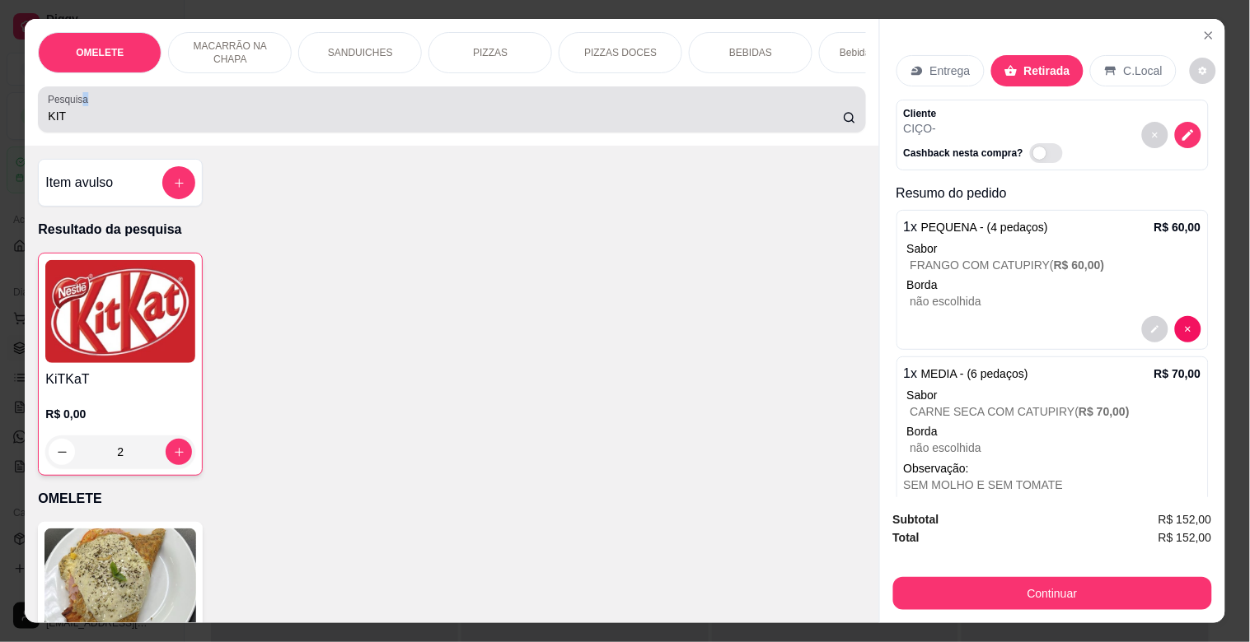
click at [68, 115] on div "Pesquisa KIT" at bounding box center [451, 109] width 827 height 46
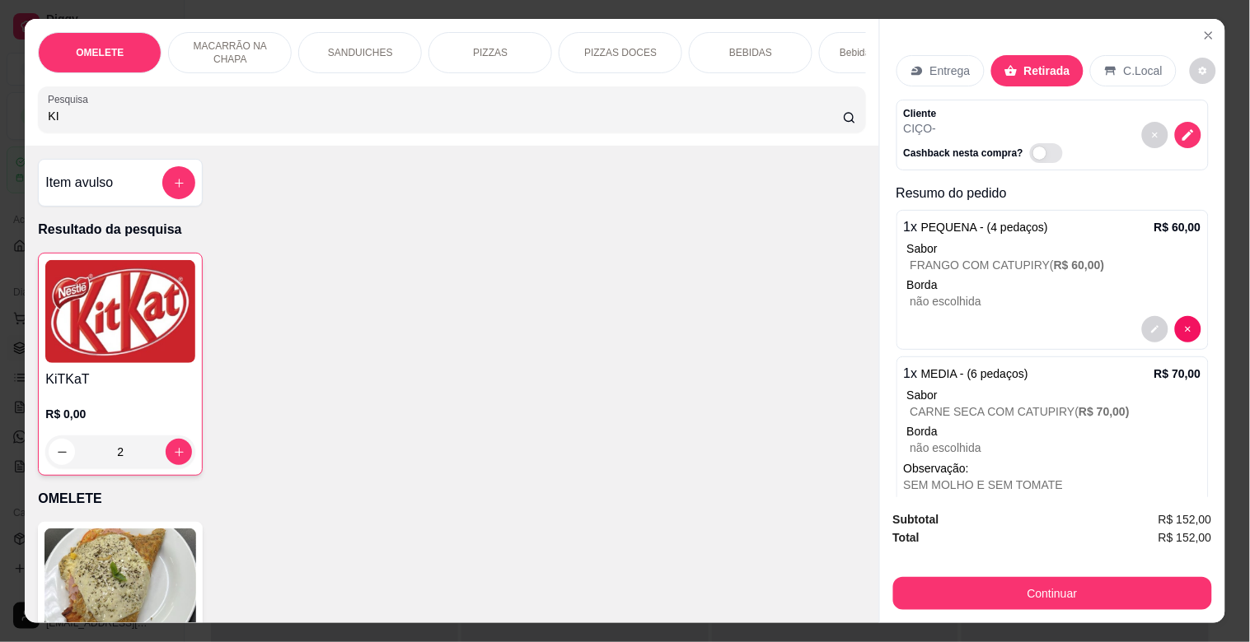
type input "K"
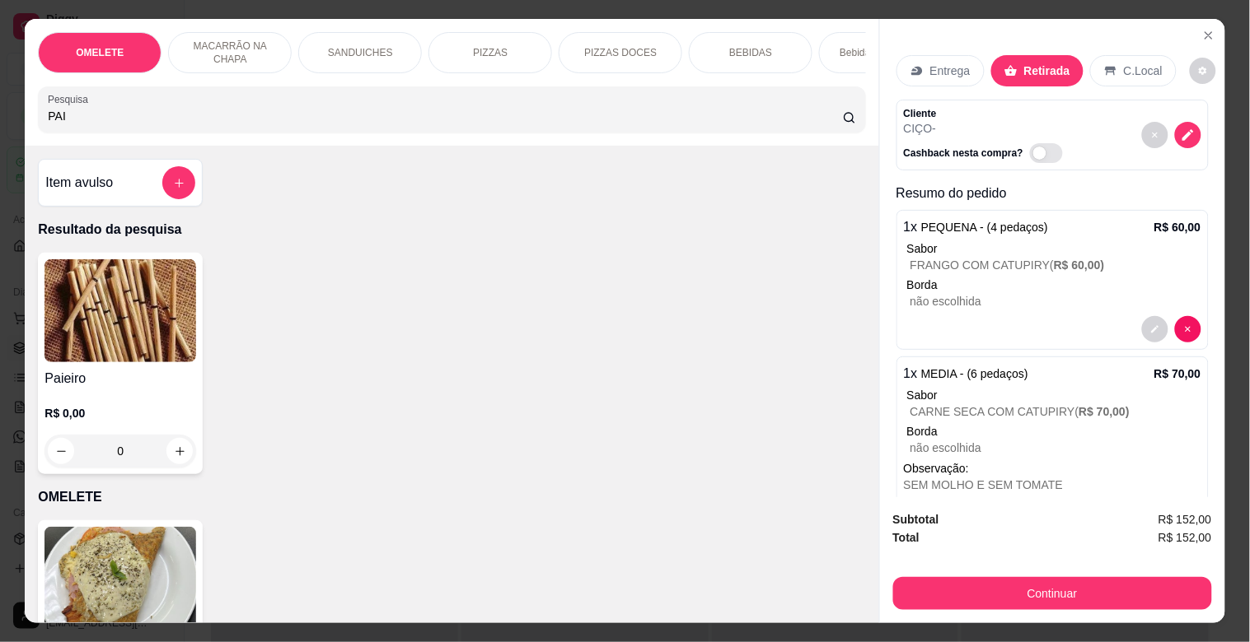
type input "PAI"
click at [151, 340] on img at bounding box center [120, 310] width 152 height 103
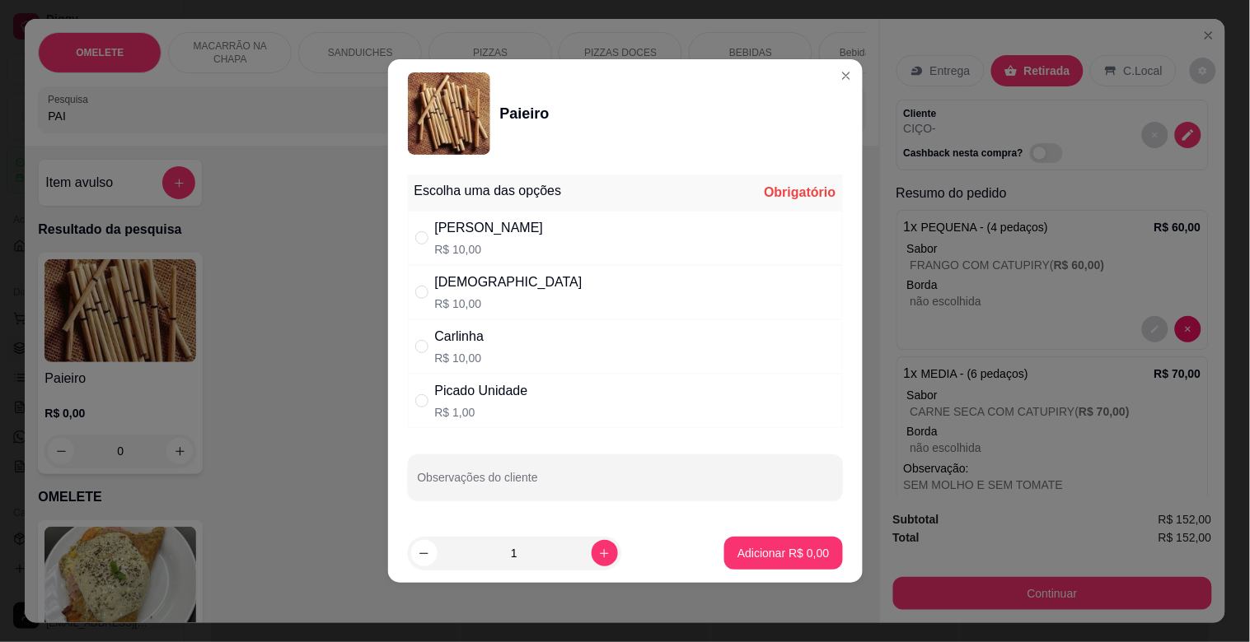
click at [441, 228] on div "[PERSON_NAME]" at bounding box center [489, 228] width 109 height 20
radio input "true"
click at [791, 562] on button "Adicionar R$ 10,00" at bounding box center [779, 553] width 124 height 33
type input "1"
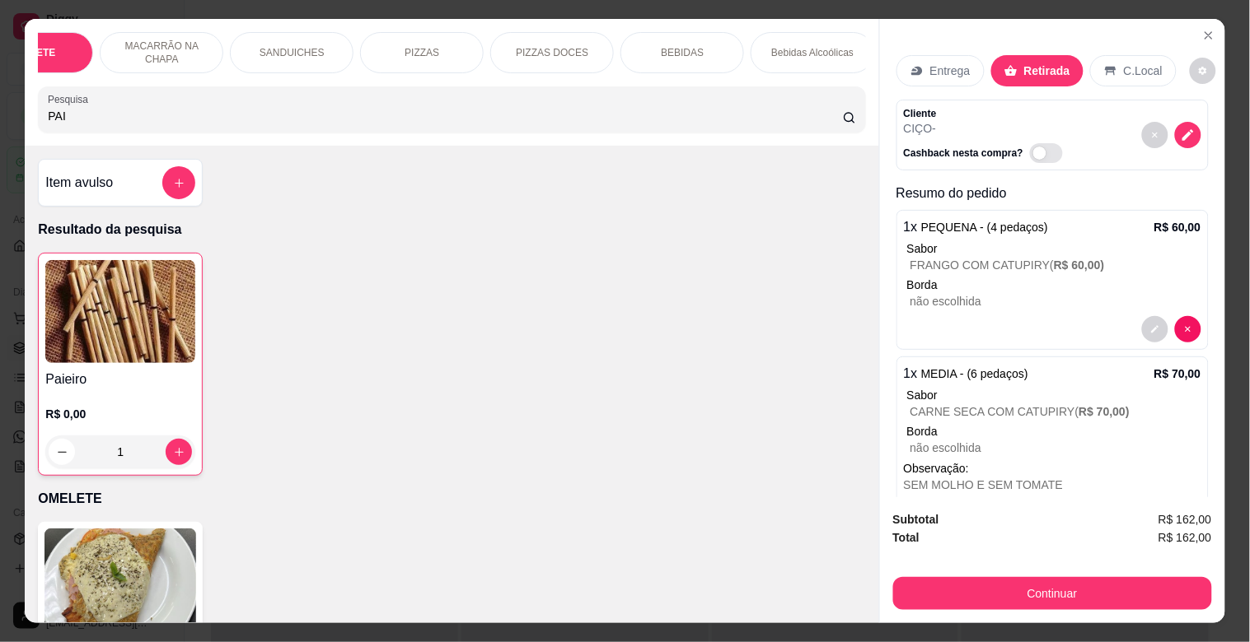
scroll to position [0, 793]
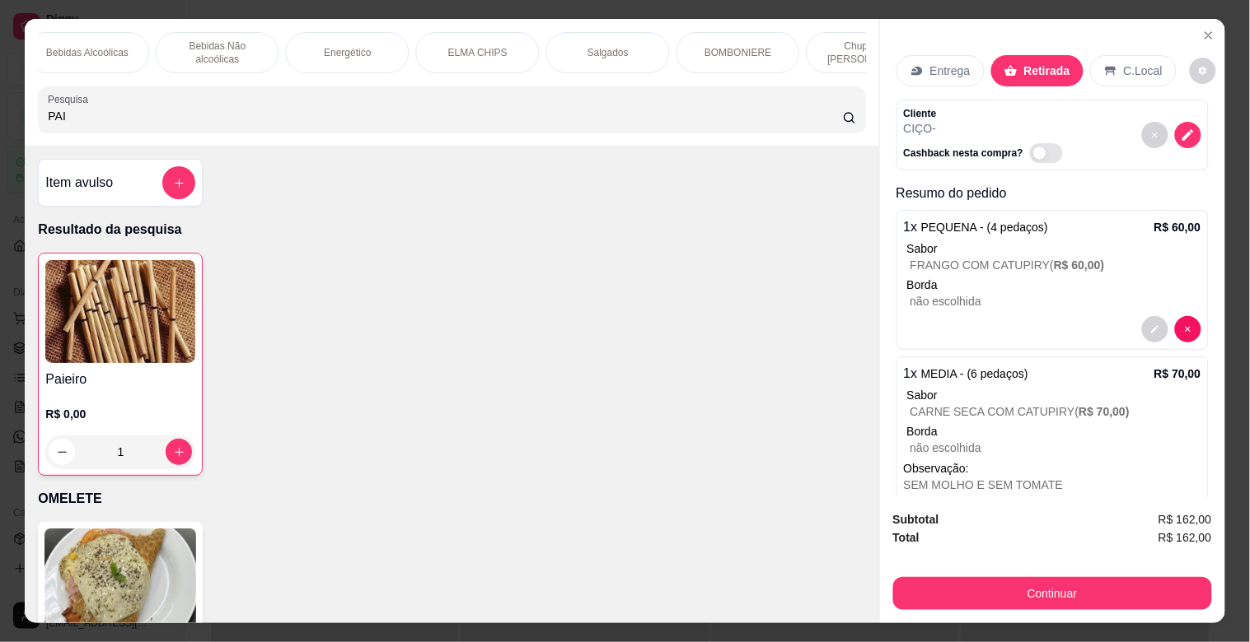
drag, startPoint x: 1217, startPoint y: 103, endPoint x: 1204, endPoint y: 126, distance: 26.6
click at [1208, 133] on div "Entrega Retirada C.Local Cliente CIÇO - Cashback nesta compra? Resumo do pedido…" at bounding box center [1052, 258] width 345 height 478
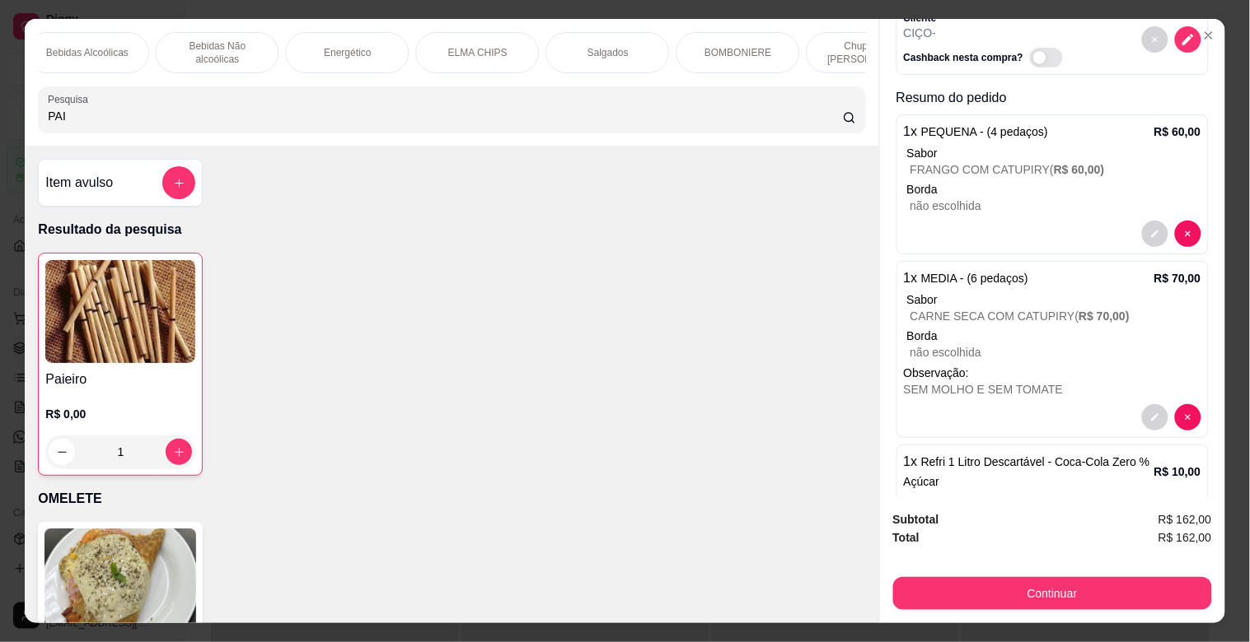
scroll to position [97, 0]
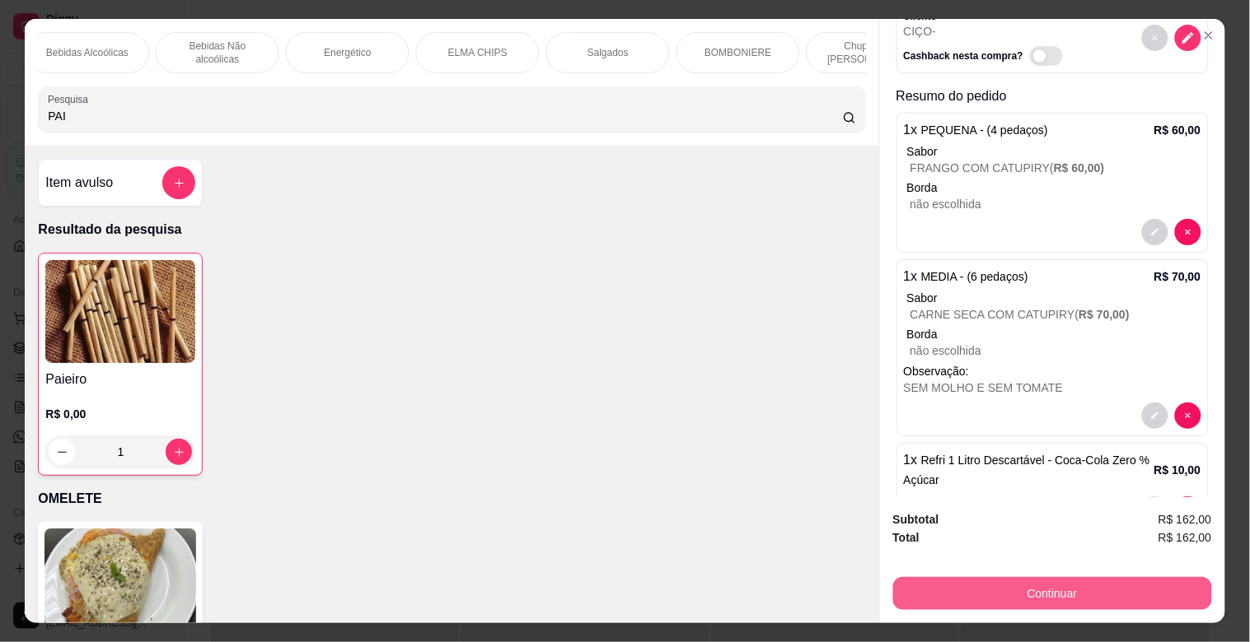
click at [1030, 590] on button "Continuar" at bounding box center [1052, 593] width 319 height 33
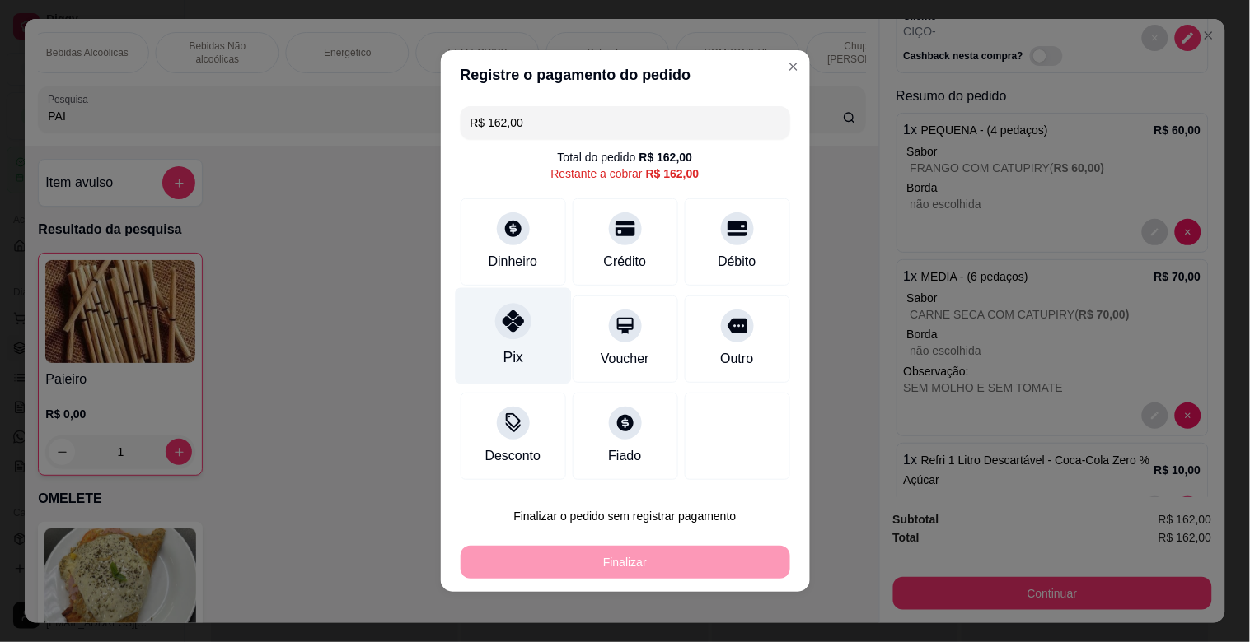
click at [482, 321] on div "Pix" at bounding box center [513, 336] width 116 height 96
type input "R$ 0,00"
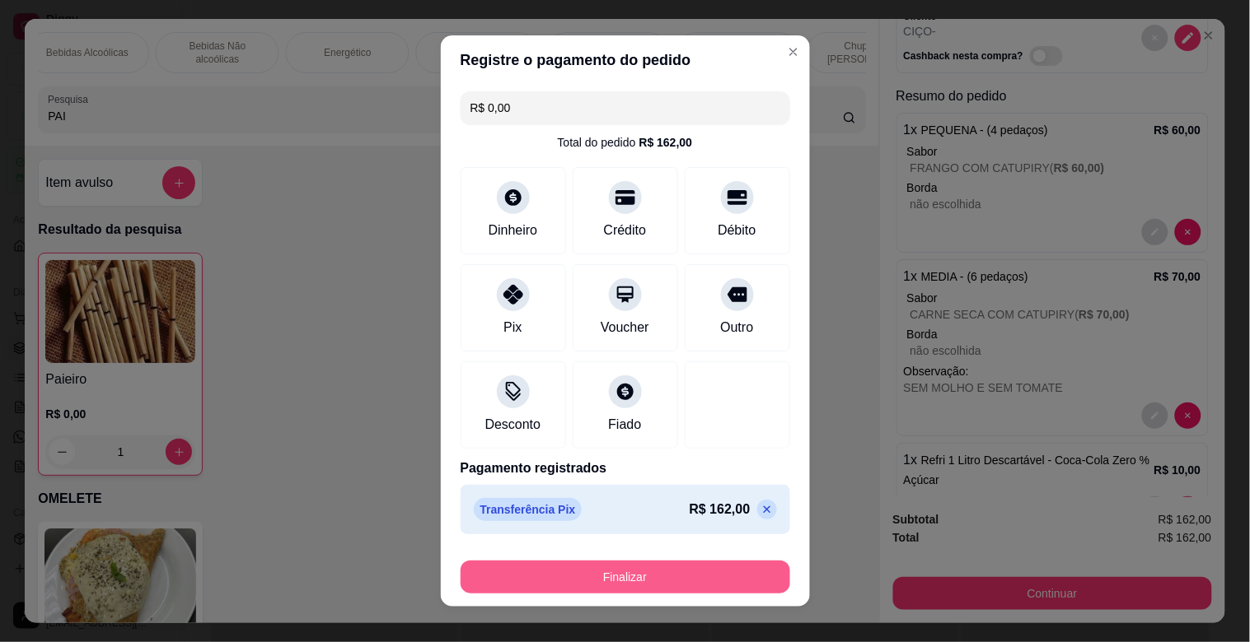
click at [618, 567] on button "Finalizar" at bounding box center [624, 577] width 329 height 33
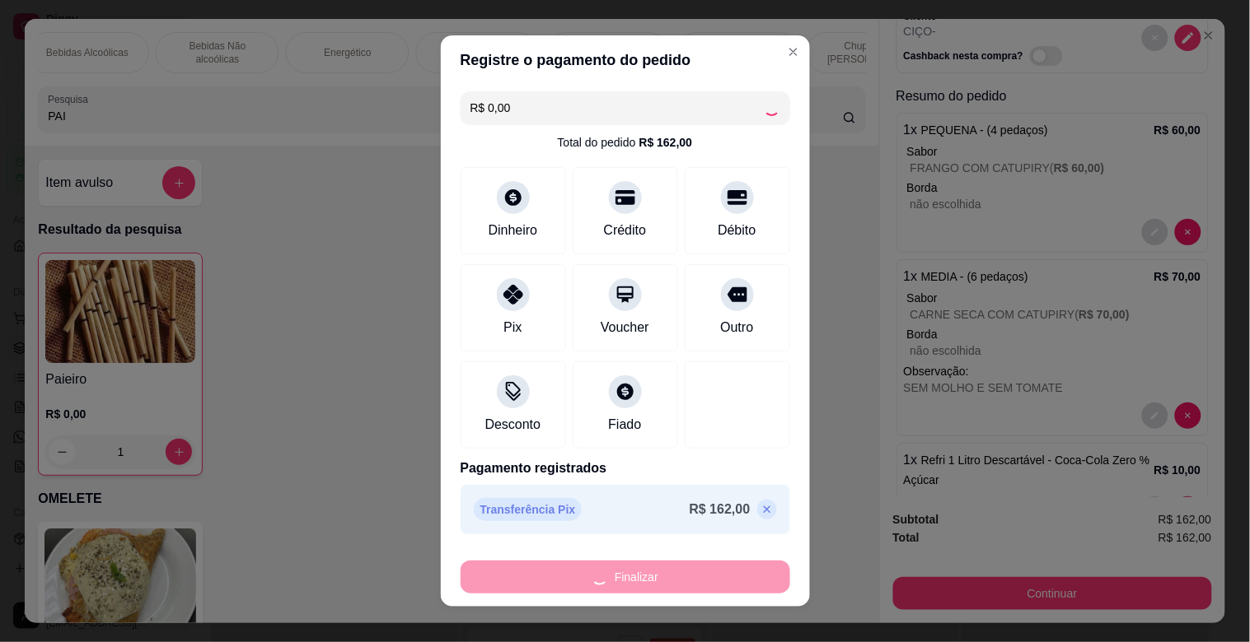
type input "0"
type input "-R$ 162,00"
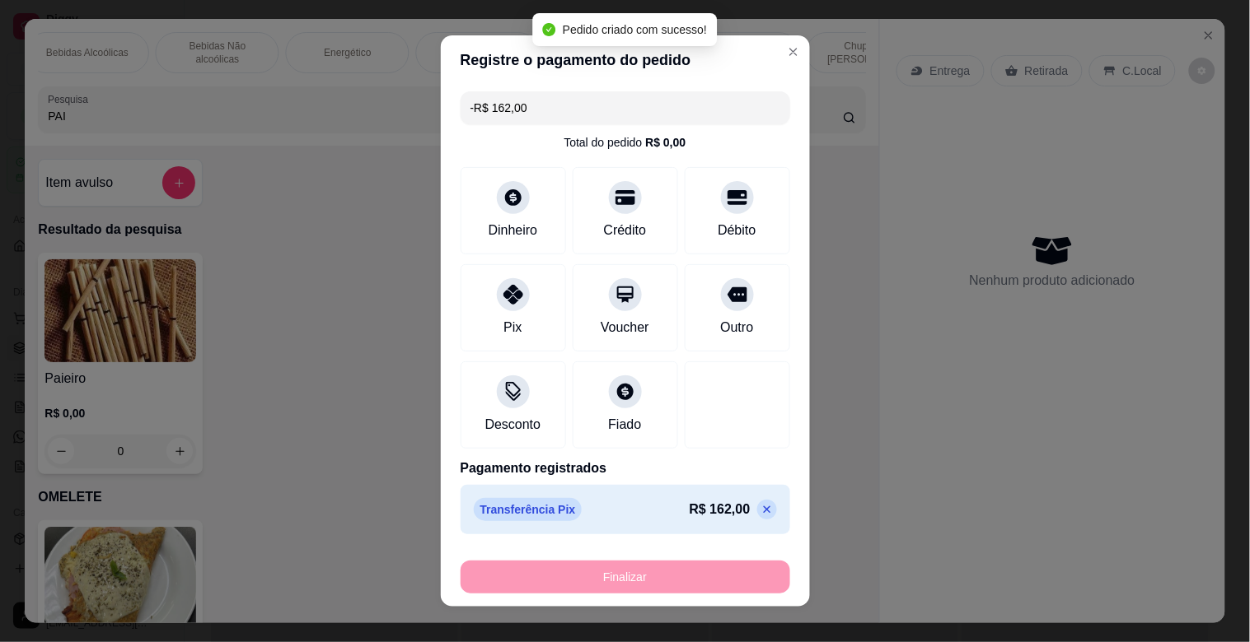
scroll to position [0, 0]
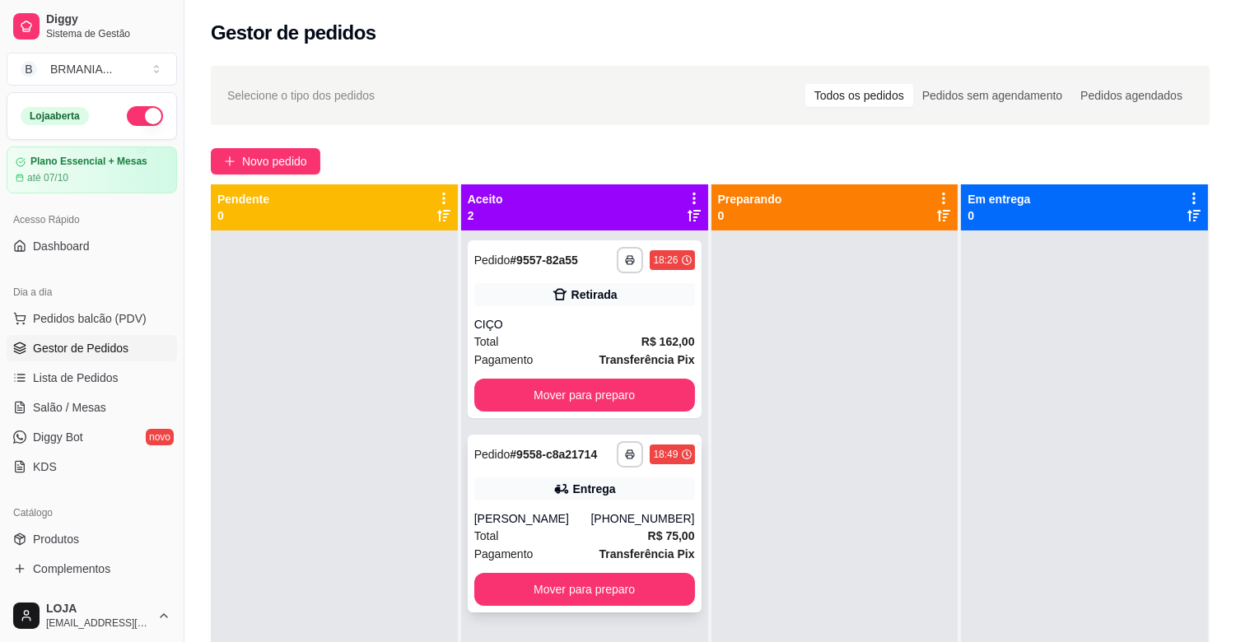
click at [640, 527] on div "Total R$ 75,00" at bounding box center [584, 536] width 221 height 18
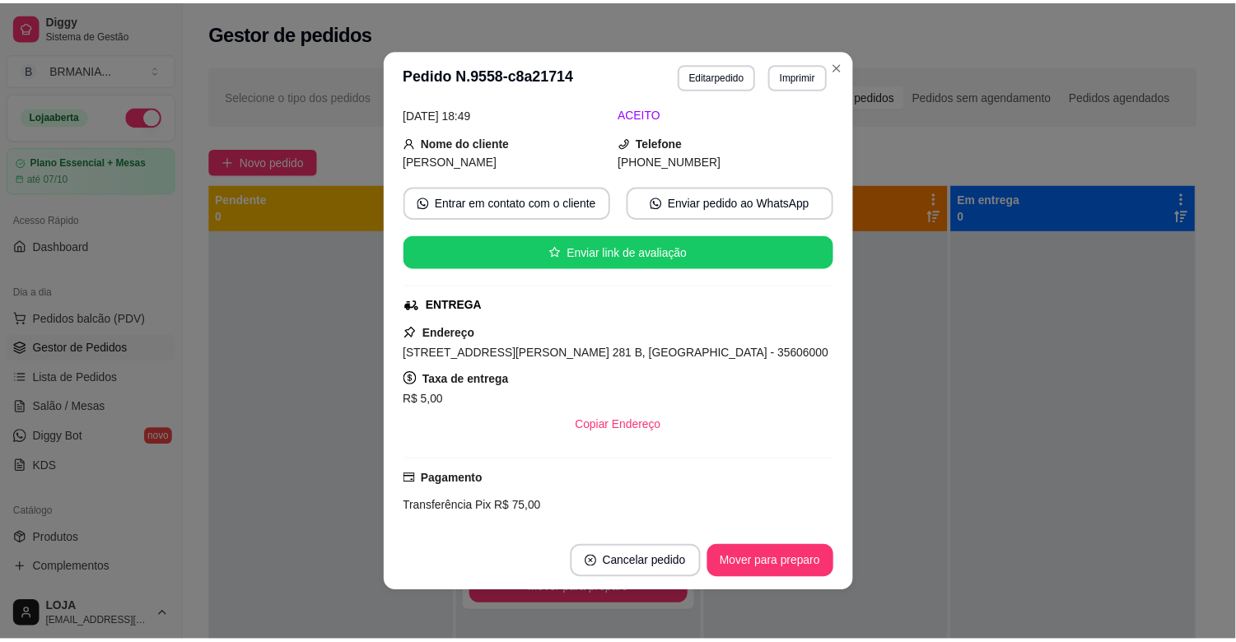
scroll to position [368, 0]
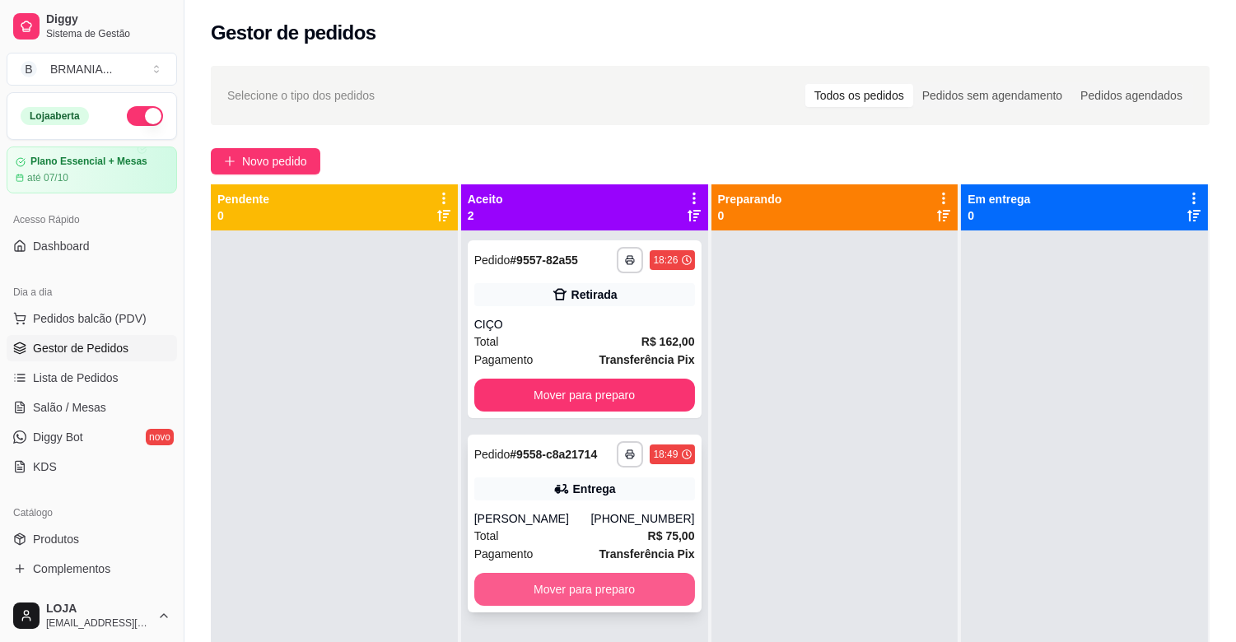
click at [635, 585] on button "Mover para preparo" at bounding box center [584, 589] width 221 height 33
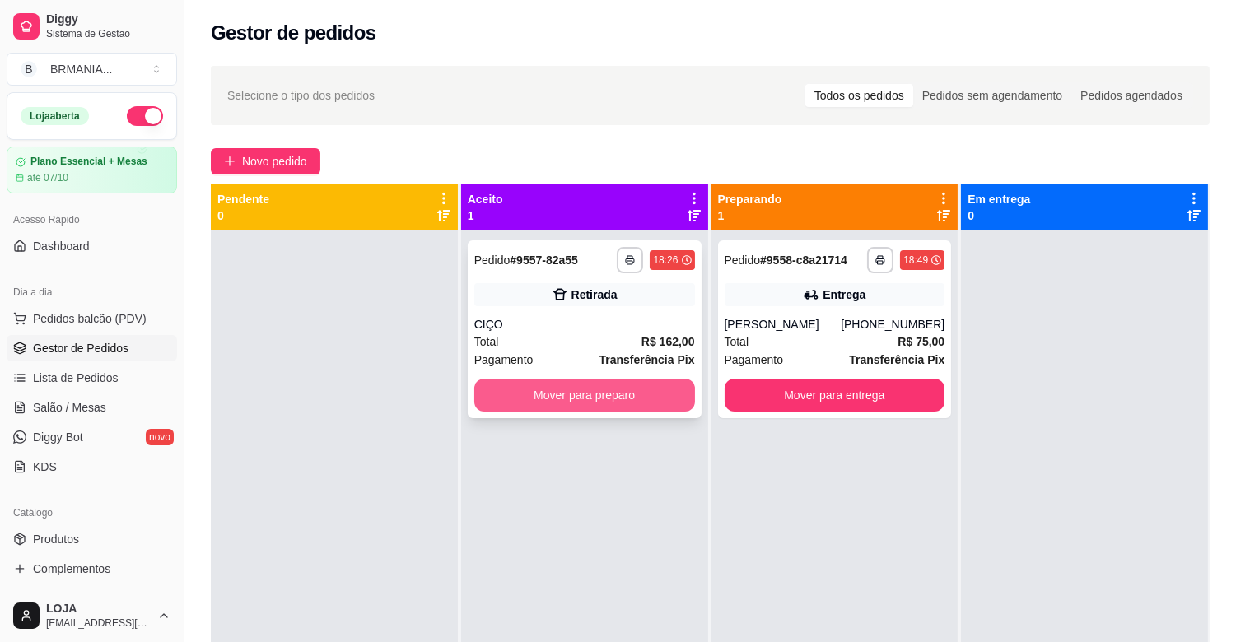
click at [582, 406] on button "Mover para preparo" at bounding box center [584, 395] width 221 height 33
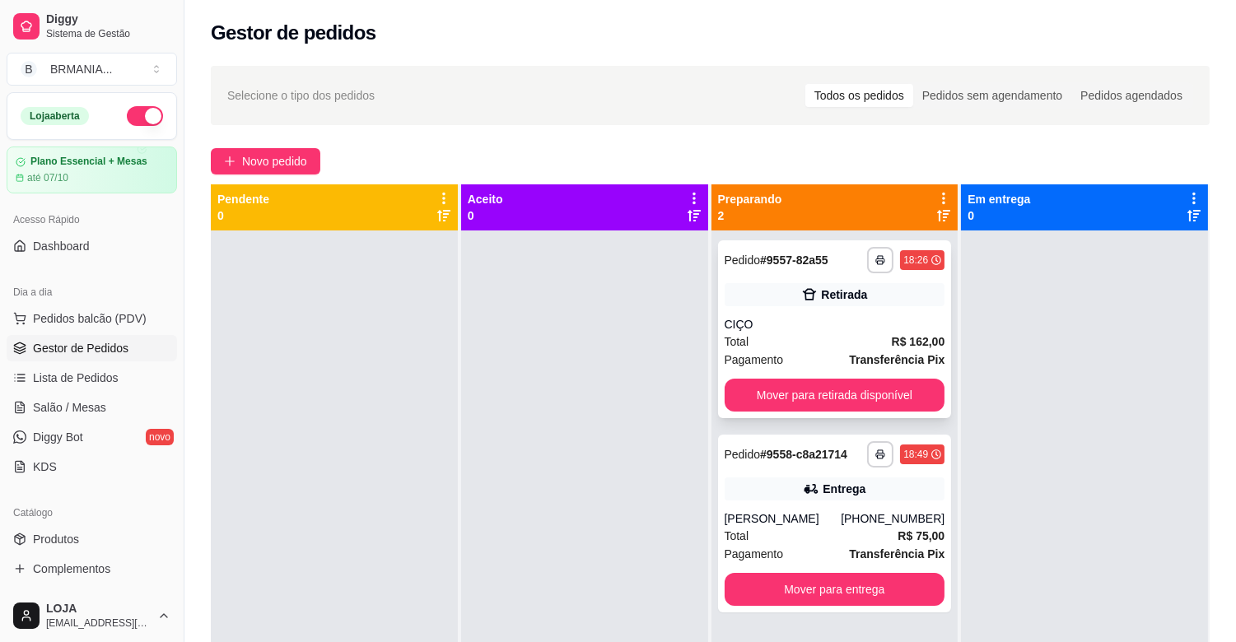
click at [857, 384] on button "Mover para retirada disponível" at bounding box center [835, 395] width 221 height 33
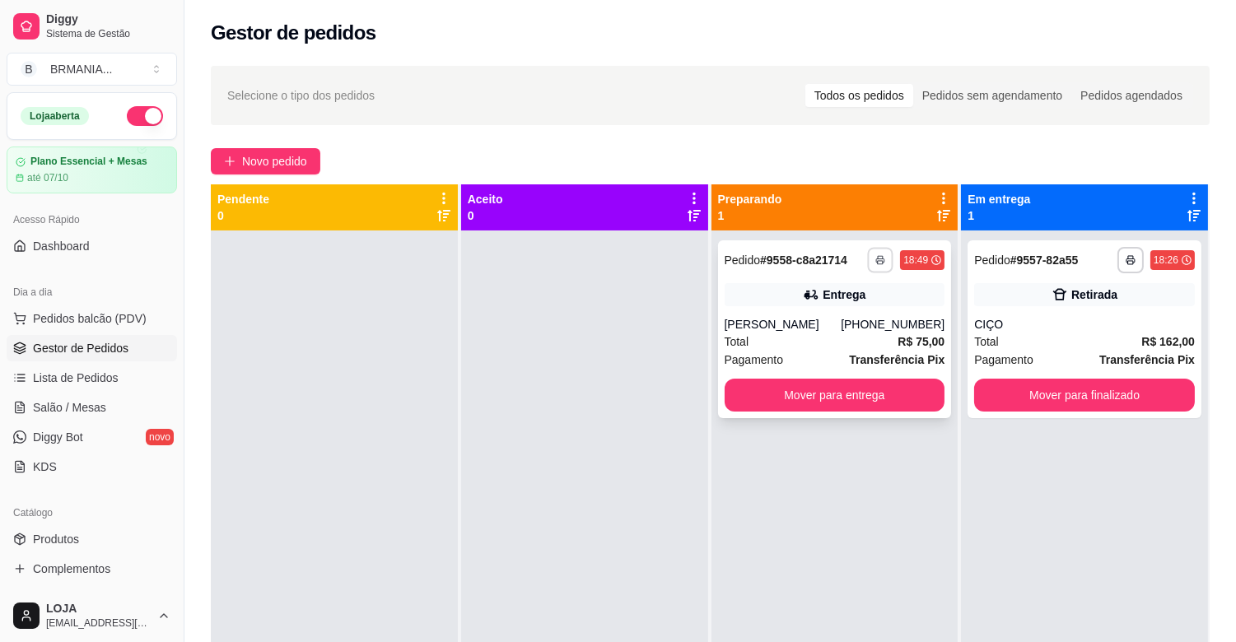
click at [876, 262] on icon "button" at bounding box center [881, 260] width 10 height 10
click at [807, 319] on button "IMPRESSORA" at bounding box center [827, 318] width 119 height 26
click at [1033, 381] on button "Mover para finalizado" at bounding box center [1085, 396] width 214 height 32
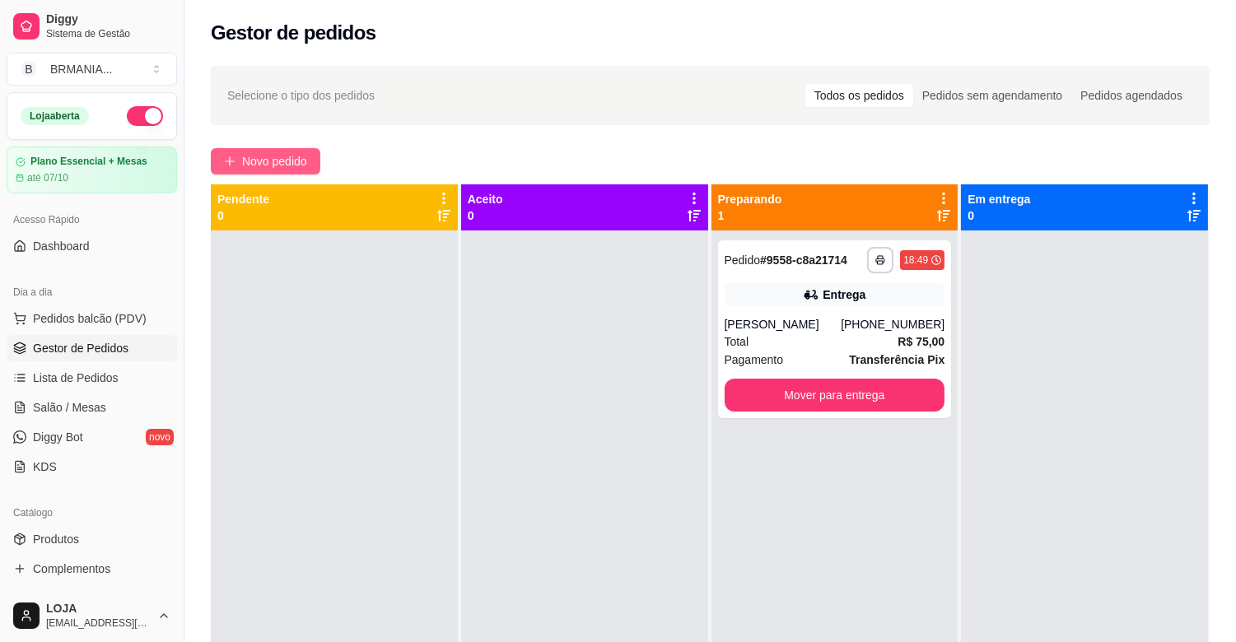
click at [290, 162] on span "Novo pedido" at bounding box center [274, 161] width 65 height 18
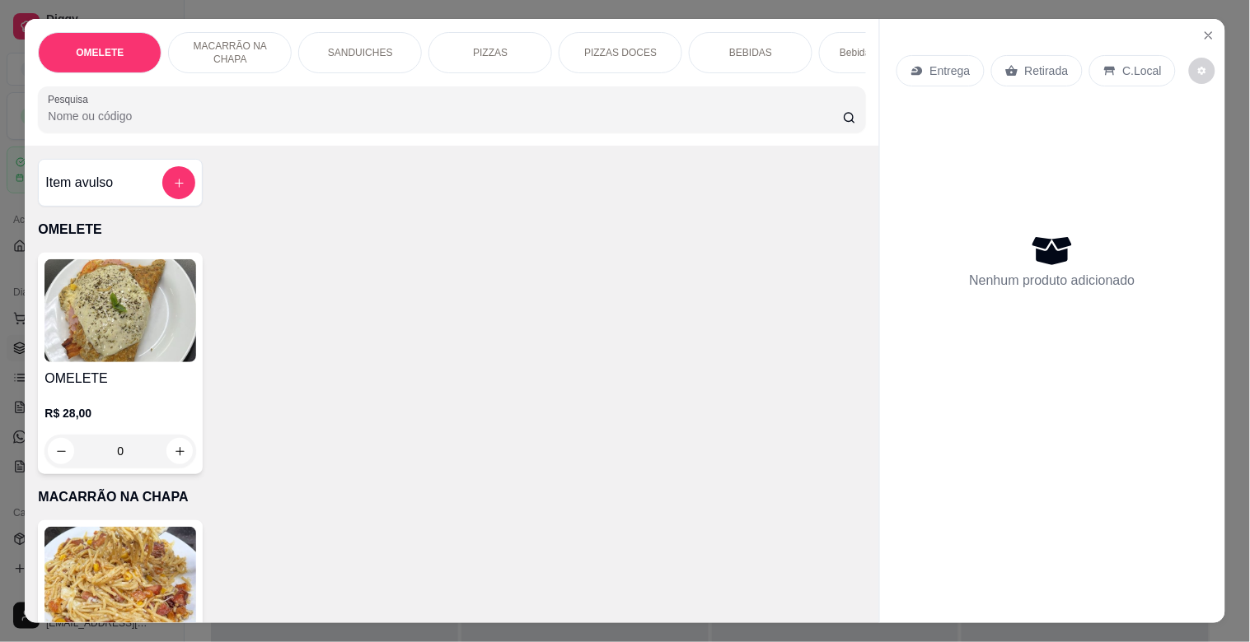
click at [130, 116] on input "Pesquisa" at bounding box center [445, 116] width 795 height 16
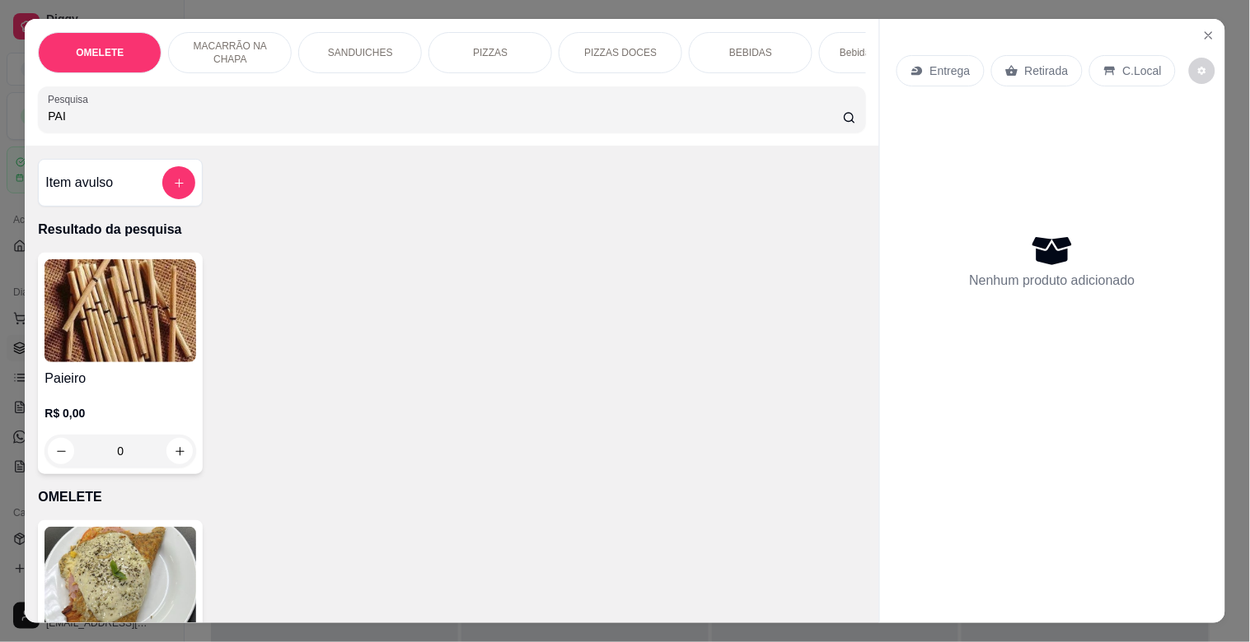
type input "PAI"
click at [100, 331] on img at bounding box center [120, 310] width 152 height 103
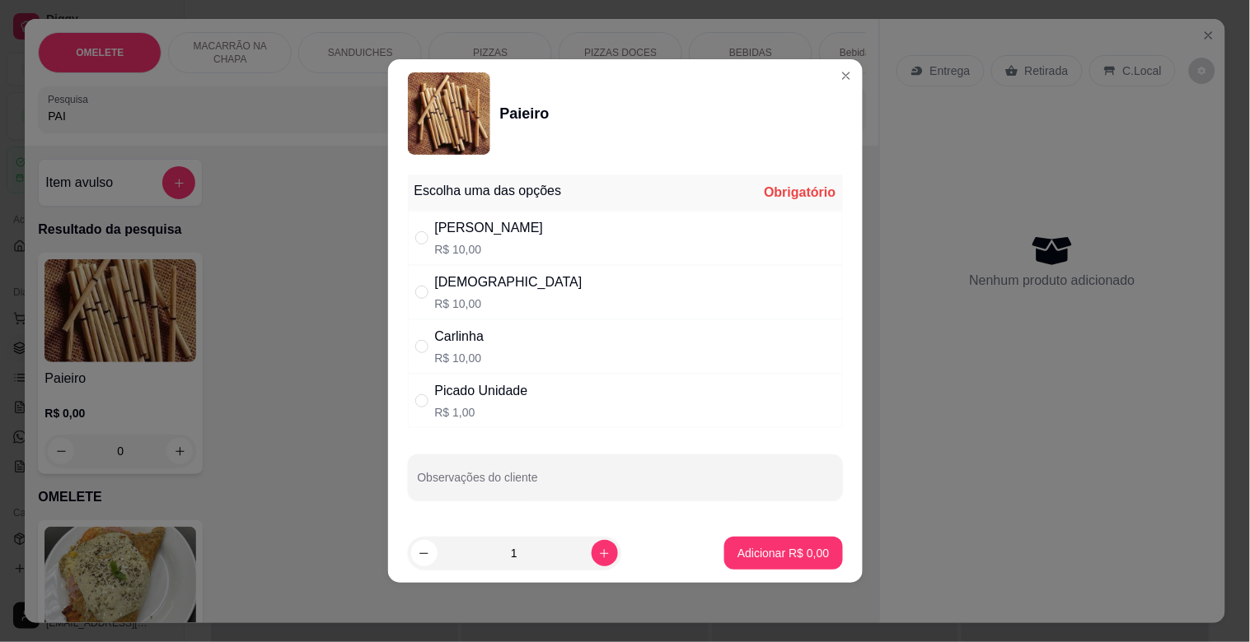
click at [463, 408] on p "R$ 1,00" at bounding box center [481, 412] width 93 height 16
radio input "true"
click at [737, 558] on p "Adicionar R$ 1,00" at bounding box center [782, 553] width 91 height 16
type input "1"
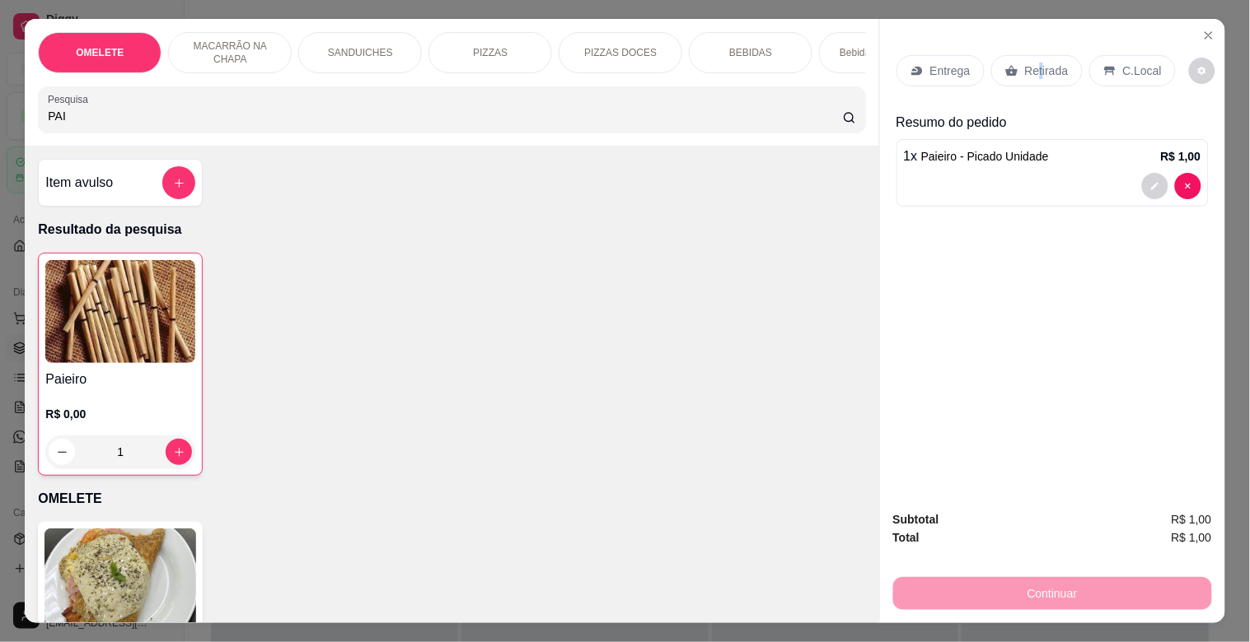
click at [1030, 63] on p "Retirada" at bounding box center [1047, 71] width 44 height 16
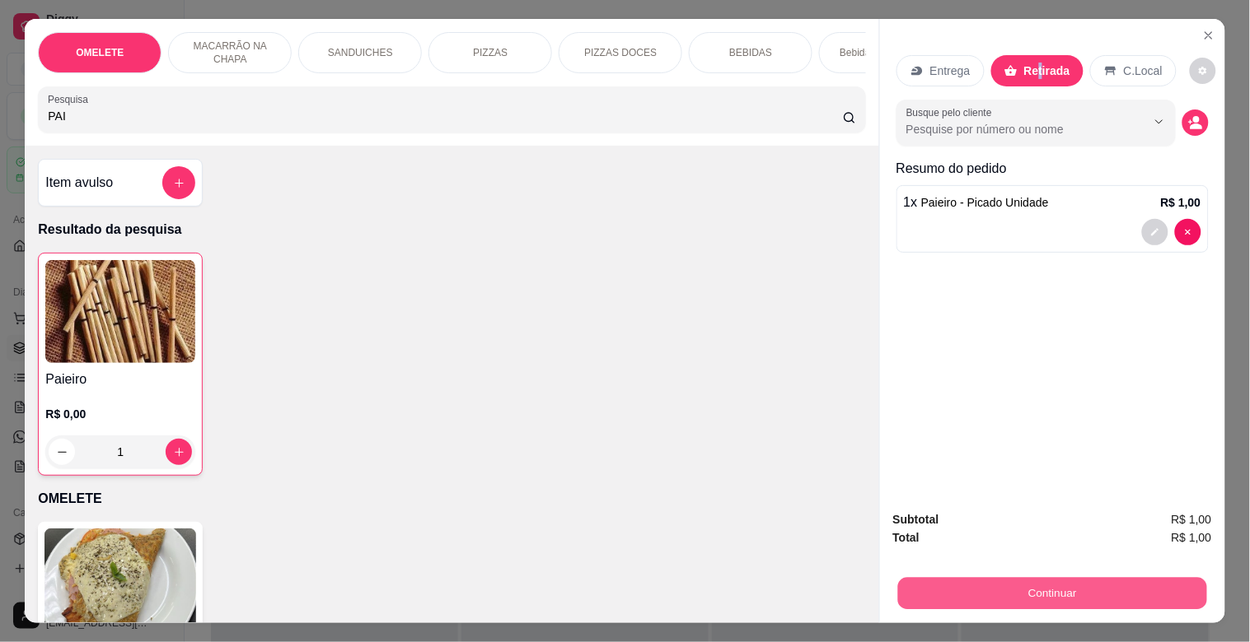
click at [1077, 577] on button "Continuar" at bounding box center [1051, 593] width 309 height 32
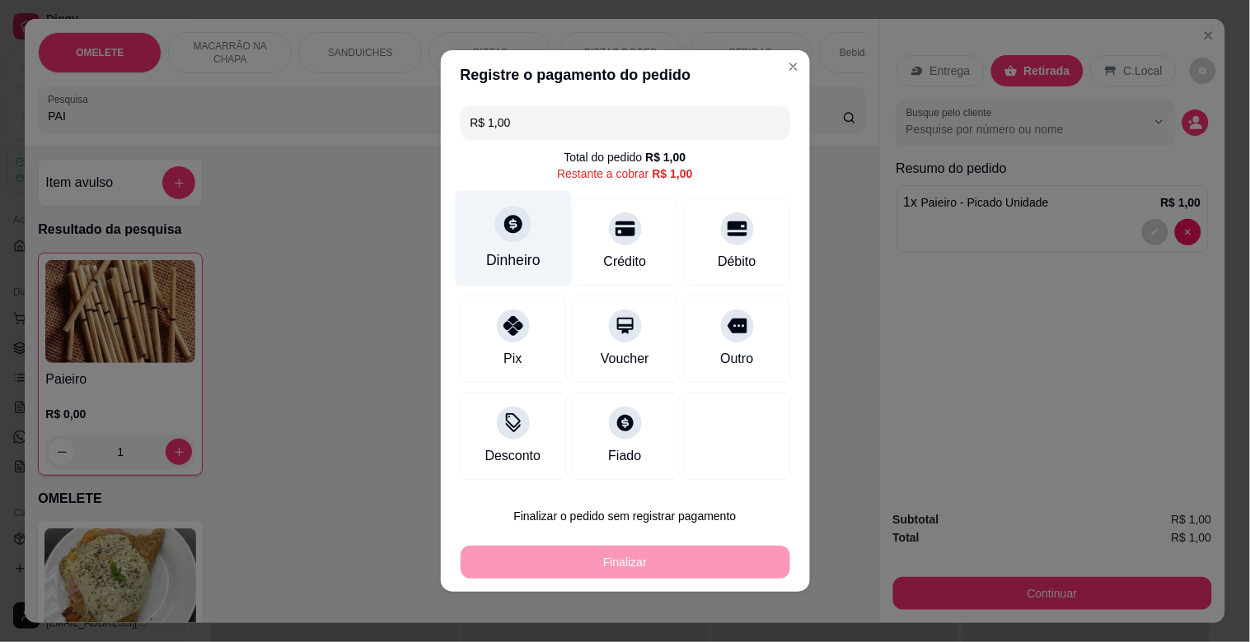
click at [521, 231] on div at bounding box center [513, 224] width 36 height 36
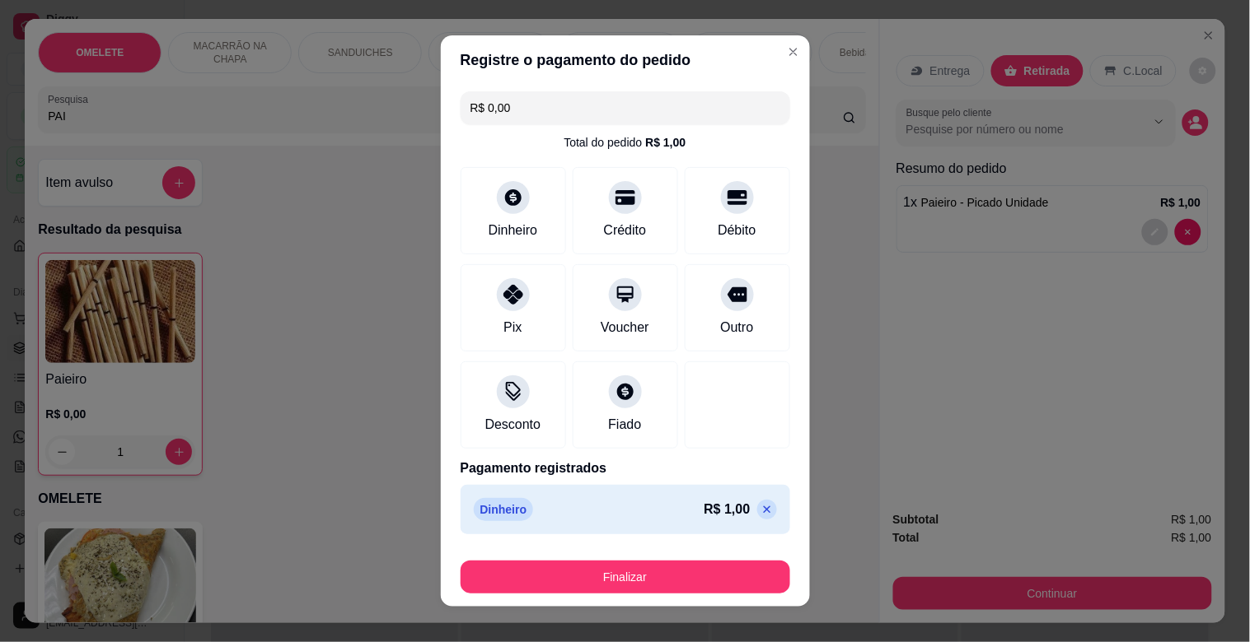
type input "R$ 0,00"
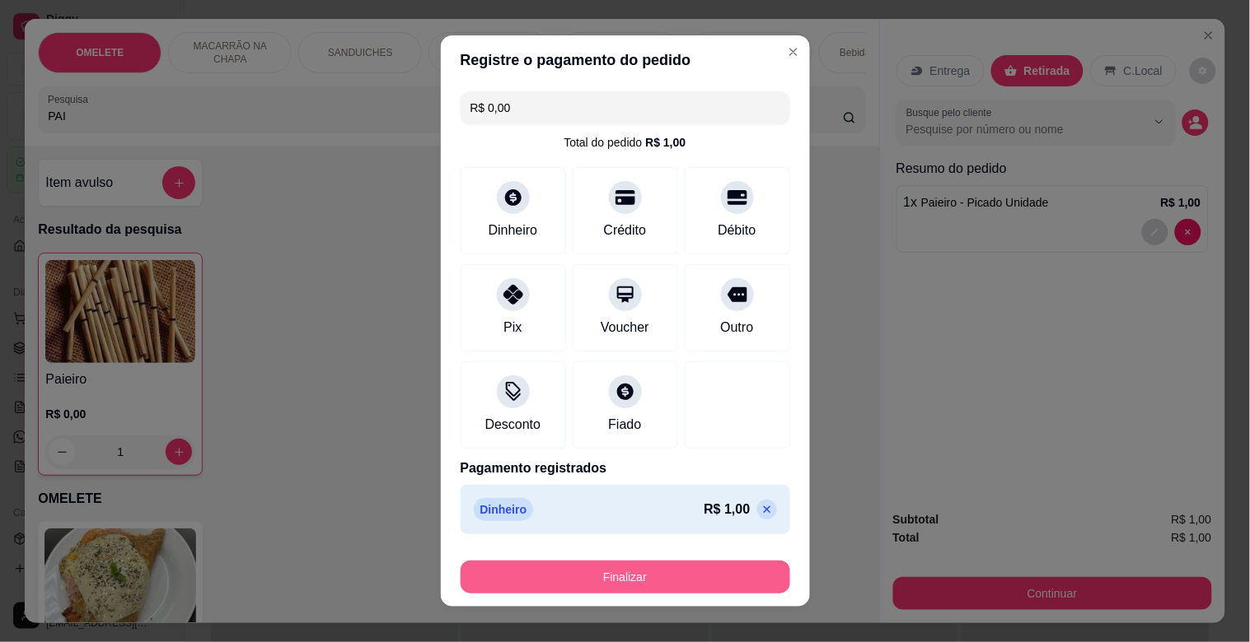
click at [684, 577] on button "Finalizar" at bounding box center [624, 577] width 329 height 33
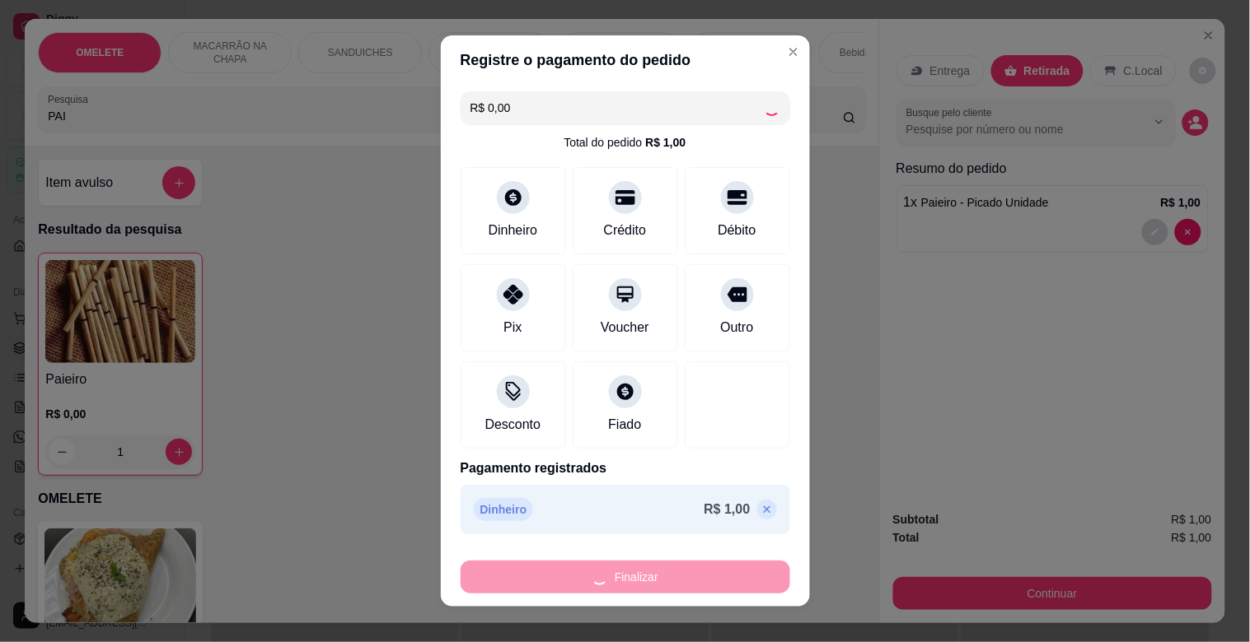
type input "0"
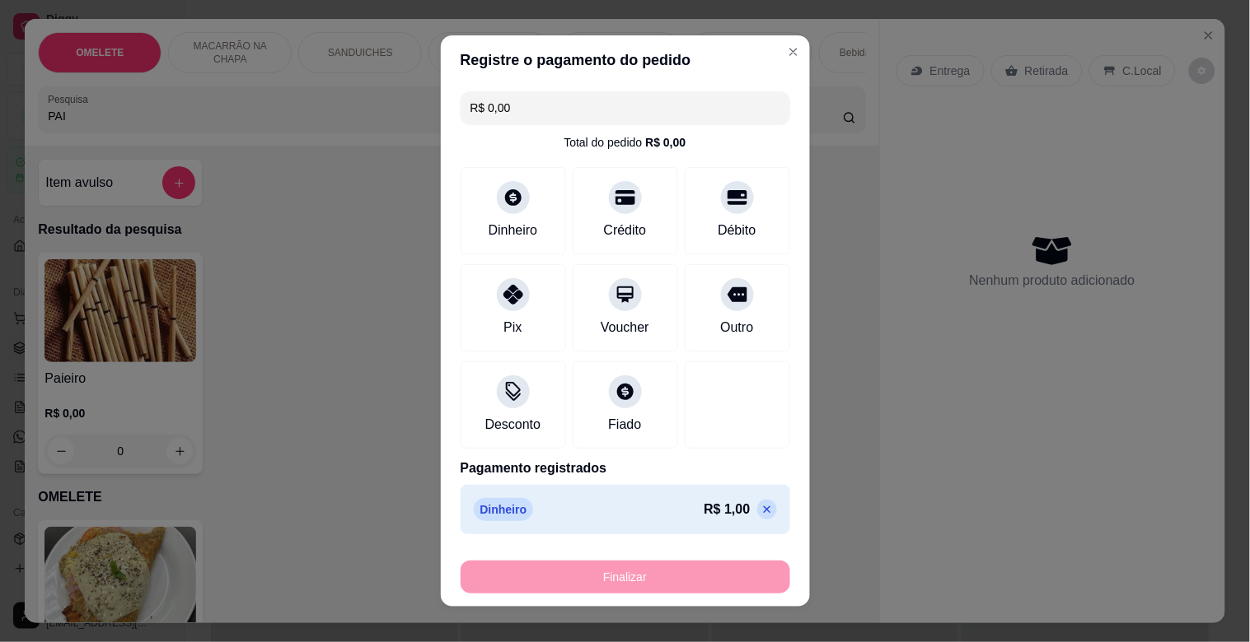
type input "-R$ 1,00"
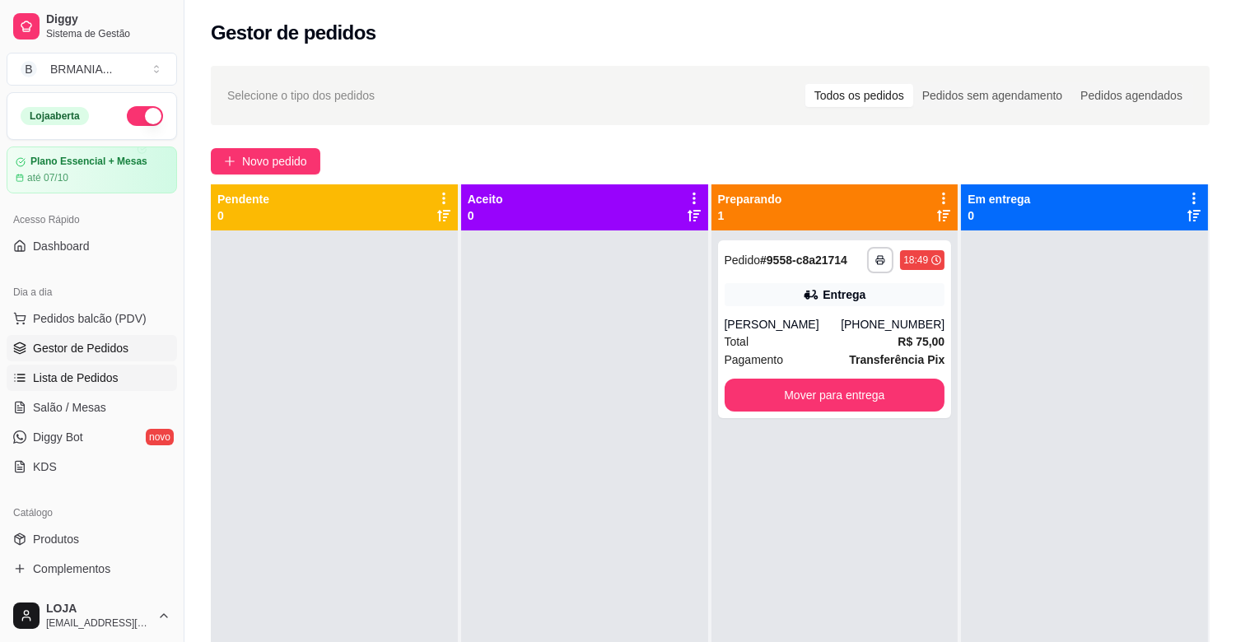
click at [43, 375] on span "Lista de Pedidos" at bounding box center [76, 378] width 86 height 16
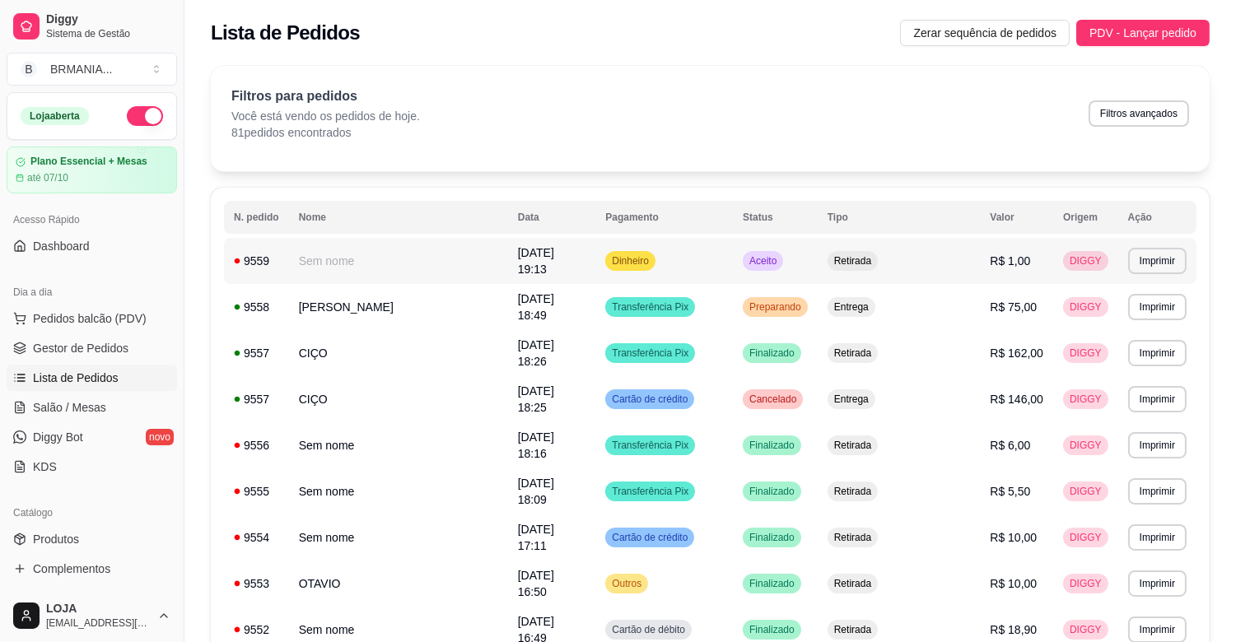
click at [949, 256] on td "Retirada" at bounding box center [899, 261] width 163 height 46
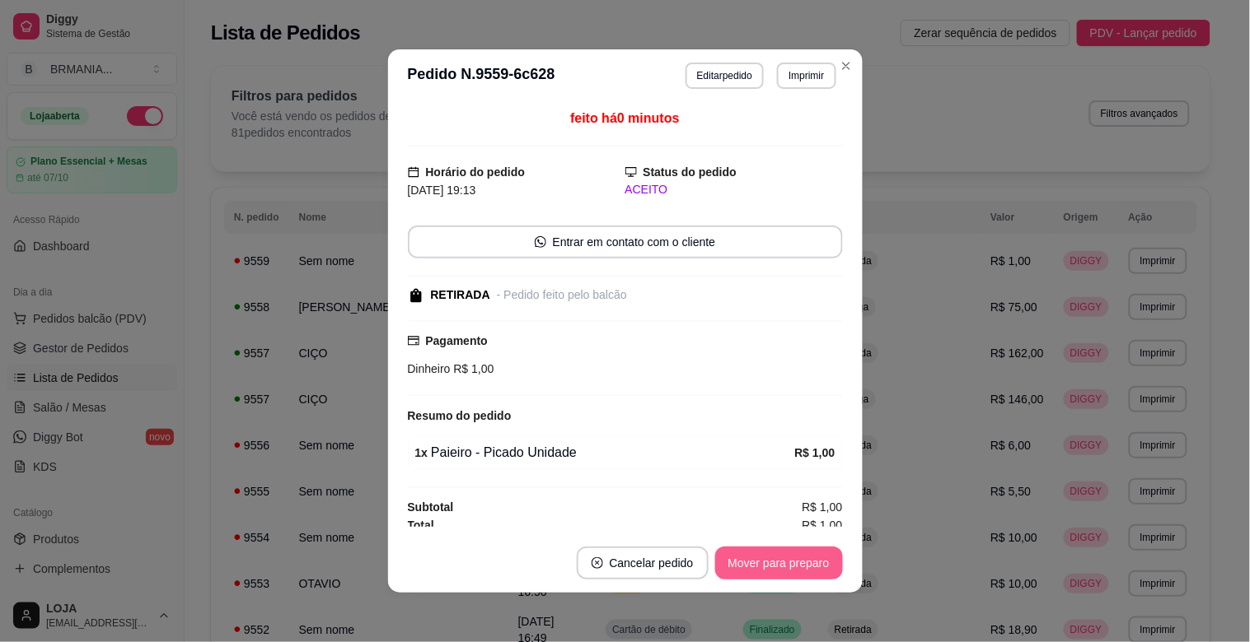
click at [755, 554] on button "Mover para preparo" at bounding box center [779, 563] width 128 height 33
click at [754, 554] on button "Mover para retirada disponível" at bounding box center [751, 563] width 182 height 33
click at [754, 554] on div "Mover para retirada disponível" at bounding box center [751, 563] width 182 height 33
click at [760, 563] on button "Mover para finalizado" at bounding box center [774, 563] width 137 height 33
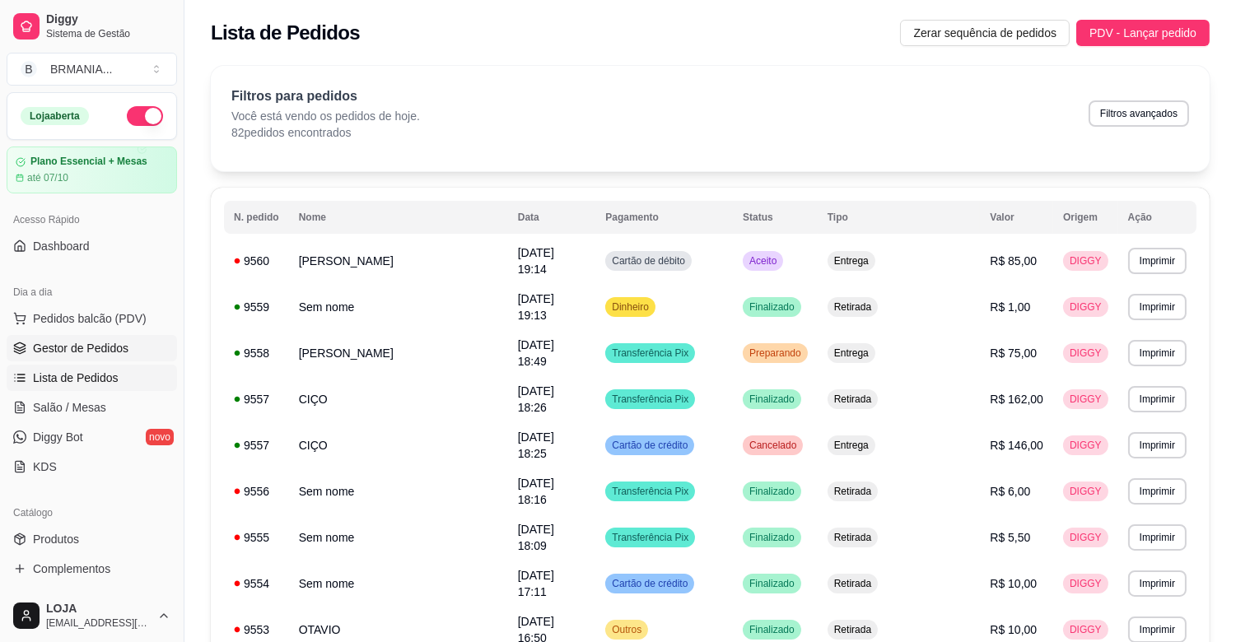
click at [78, 355] on span "Gestor de Pedidos" at bounding box center [81, 348] width 96 height 16
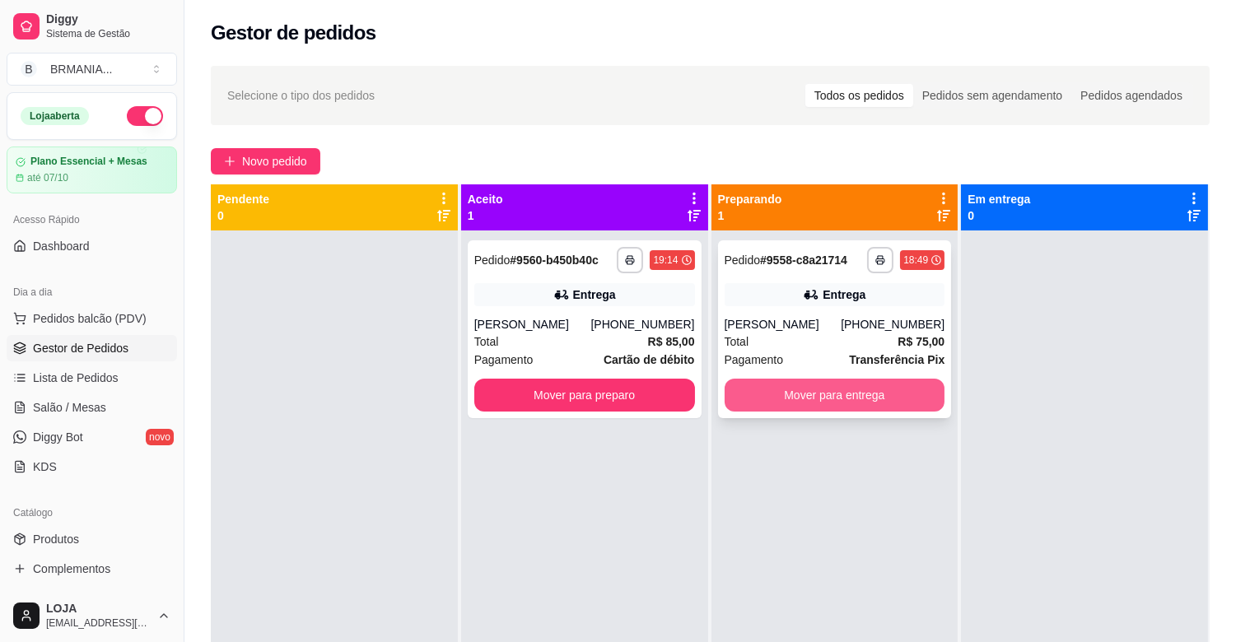
click at [824, 402] on button "Mover para entrega" at bounding box center [835, 395] width 221 height 33
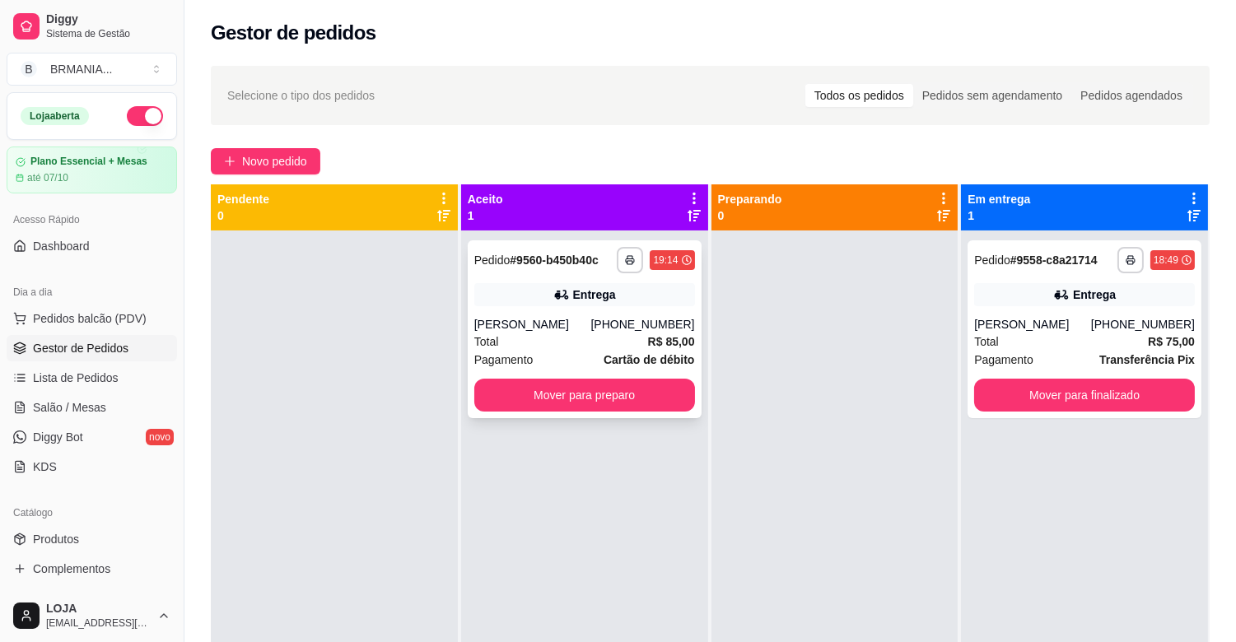
click at [558, 315] on div "**********" at bounding box center [585, 330] width 234 height 178
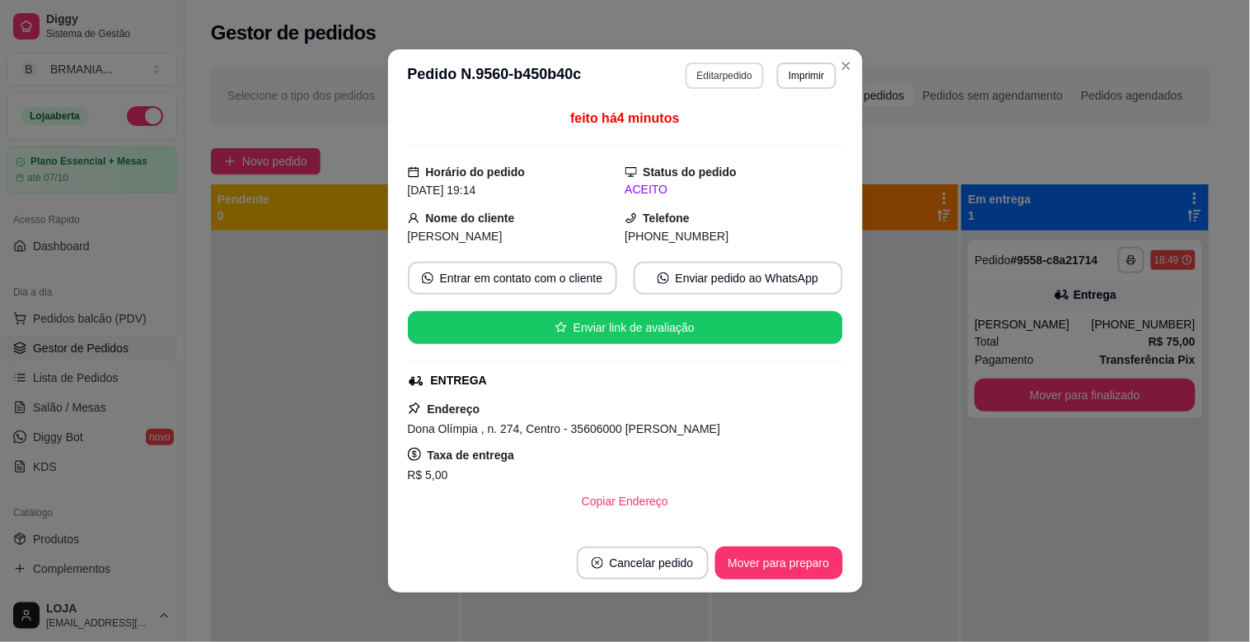
click at [698, 74] on button "Editar pedido" at bounding box center [724, 76] width 78 height 26
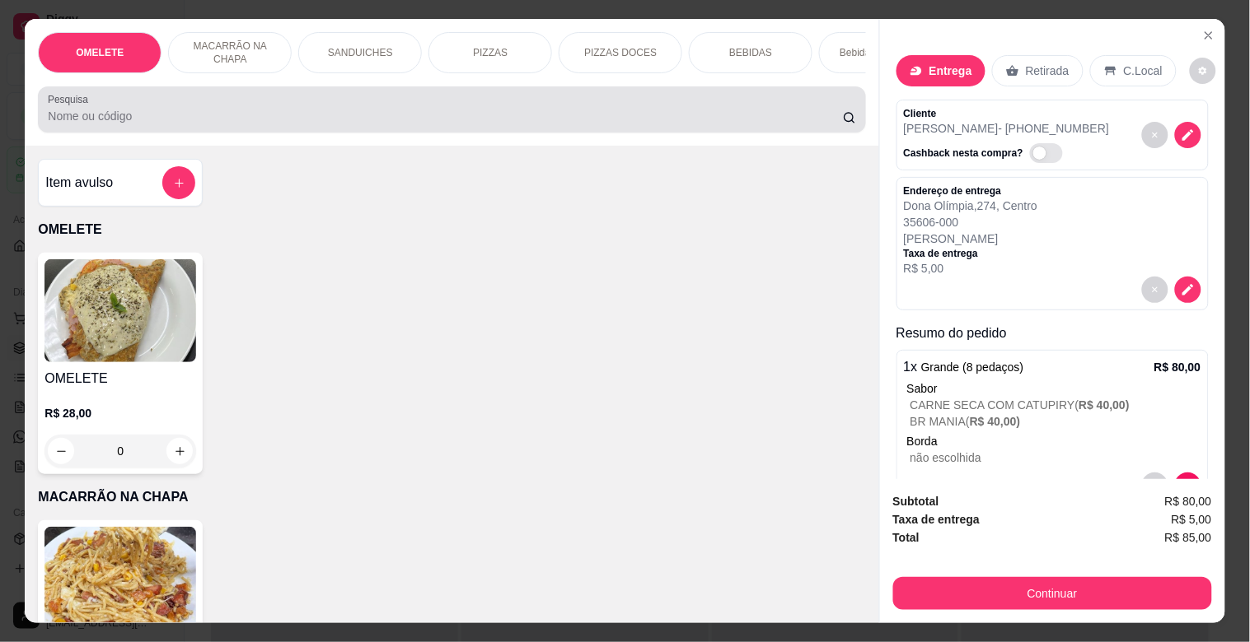
click at [273, 133] on div "Pesquisa" at bounding box center [451, 109] width 827 height 46
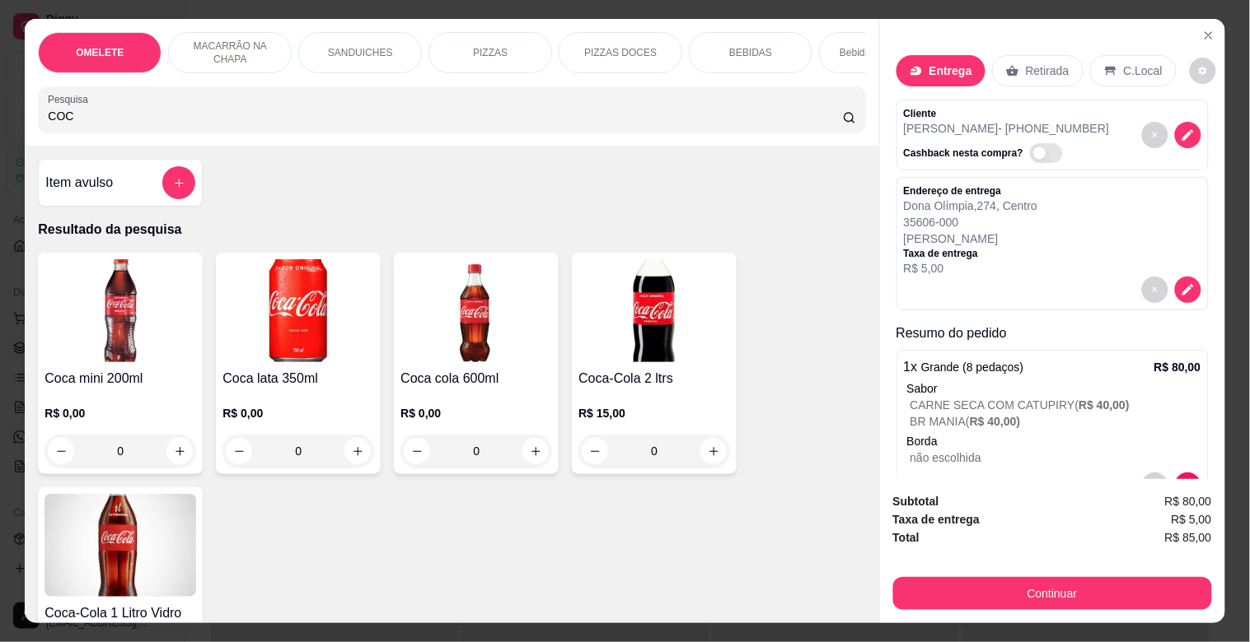
type input "COC"
click at [621, 362] on img at bounding box center [654, 310] width 152 height 103
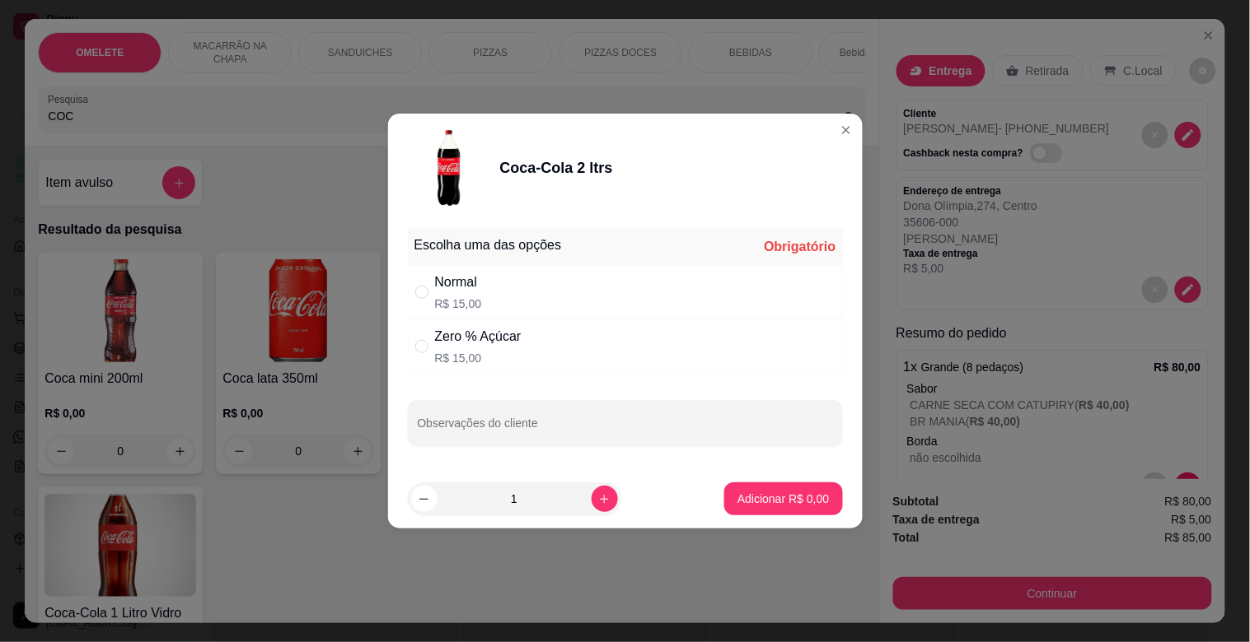
click at [448, 355] on p "R$ 15,00" at bounding box center [478, 358] width 86 height 16
radio input "true"
click at [717, 525] on footer "1 Adicionar R$ 15,00" at bounding box center [625, 498] width 474 height 59
click at [751, 498] on p "Adicionar R$ 15,00" at bounding box center [780, 499] width 96 height 16
type input "1"
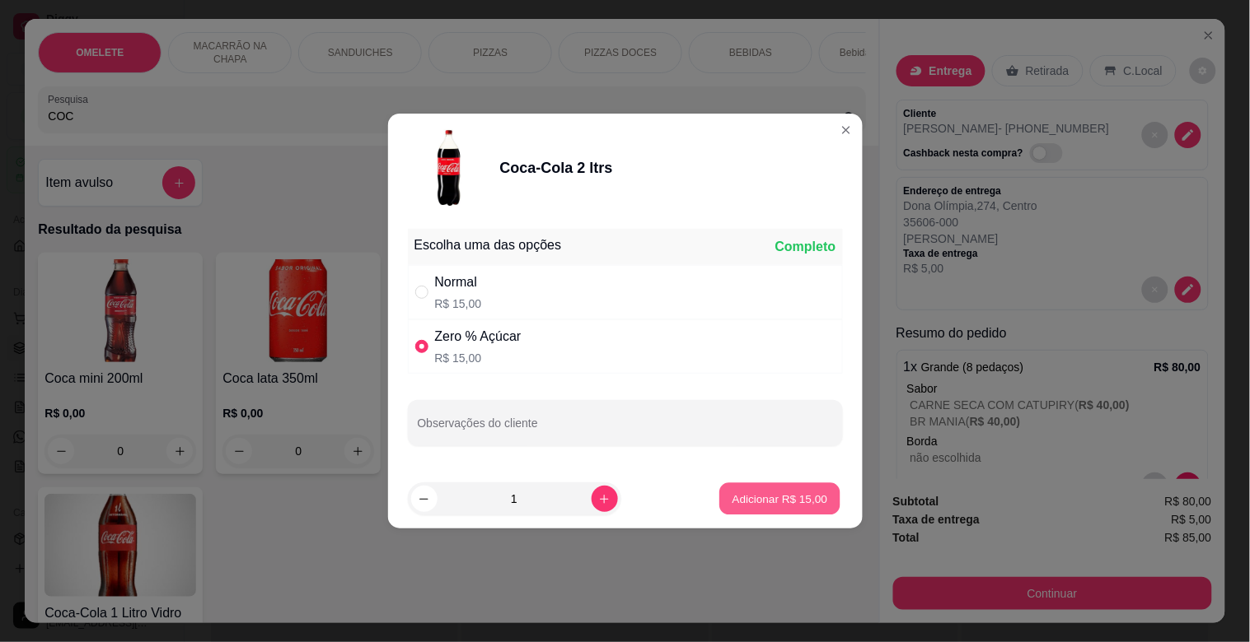
type input "1"
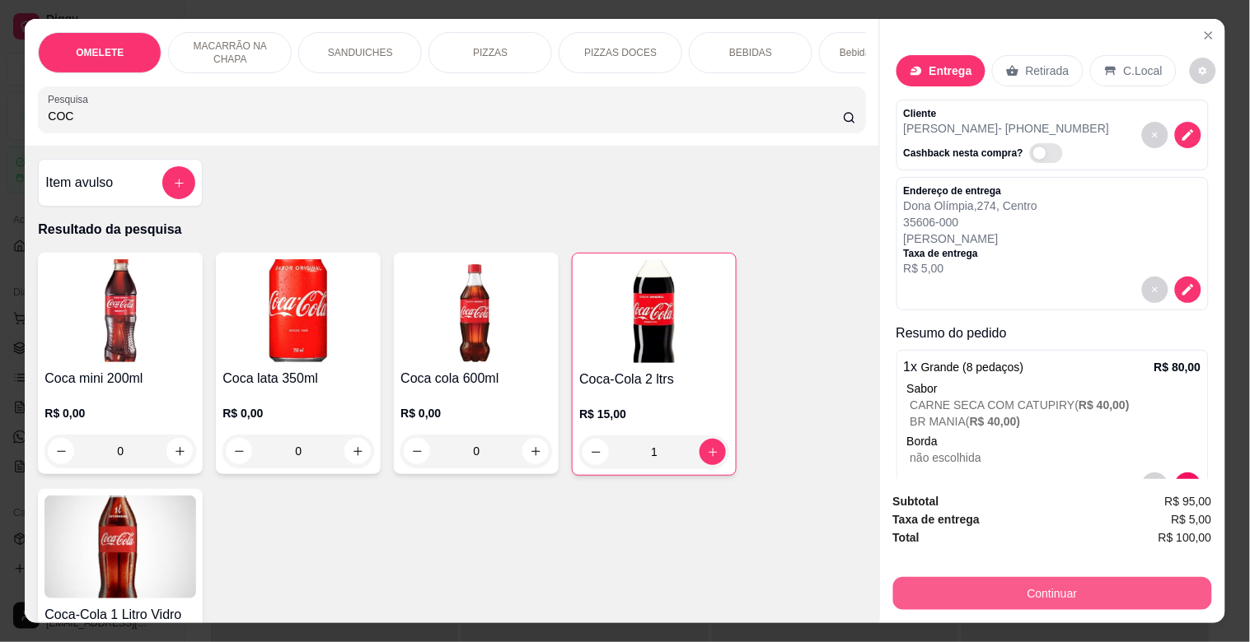
click at [1102, 581] on button "Continuar" at bounding box center [1052, 593] width 319 height 33
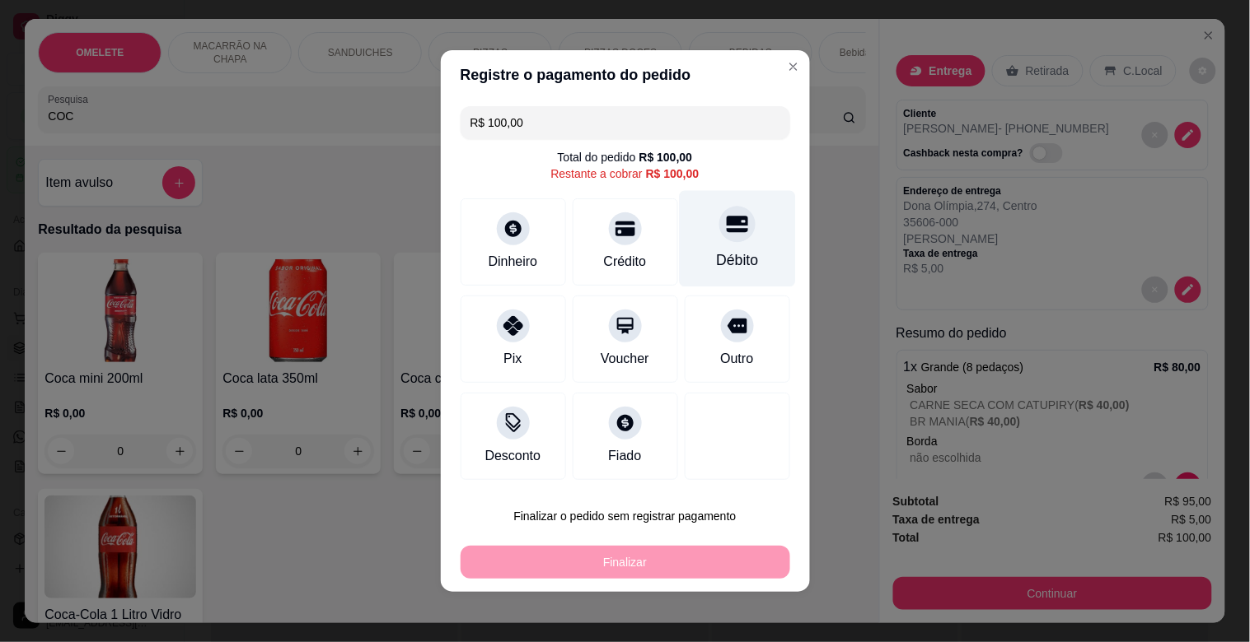
click at [698, 248] on div "Débito" at bounding box center [737, 239] width 116 height 96
type input "R$ 0,00"
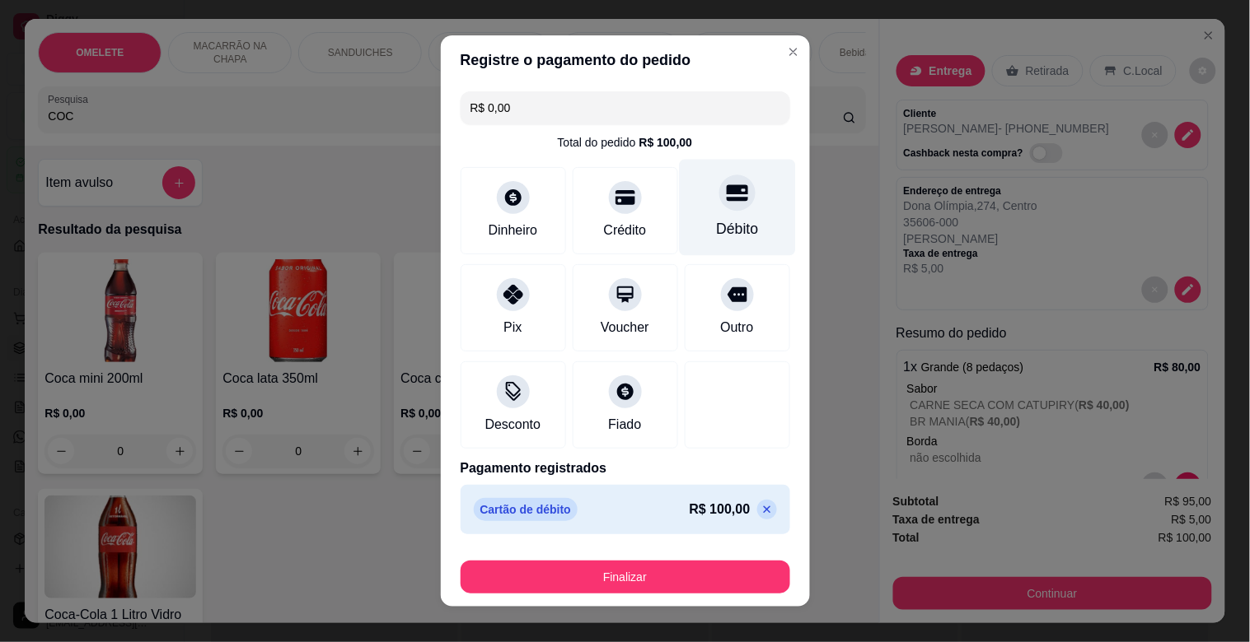
click at [733, 201] on div at bounding box center [737, 193] width 36 height 36
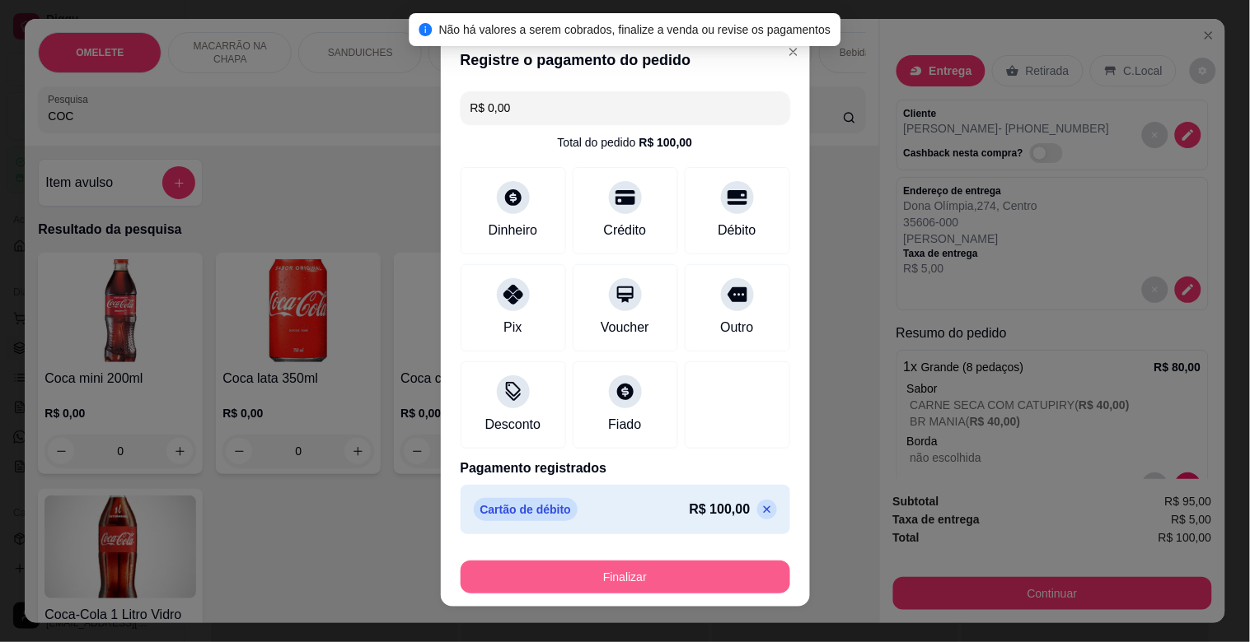
click at [667, 590] on button "Finalizar" at bounding box center [624, 577] width 329 height 33
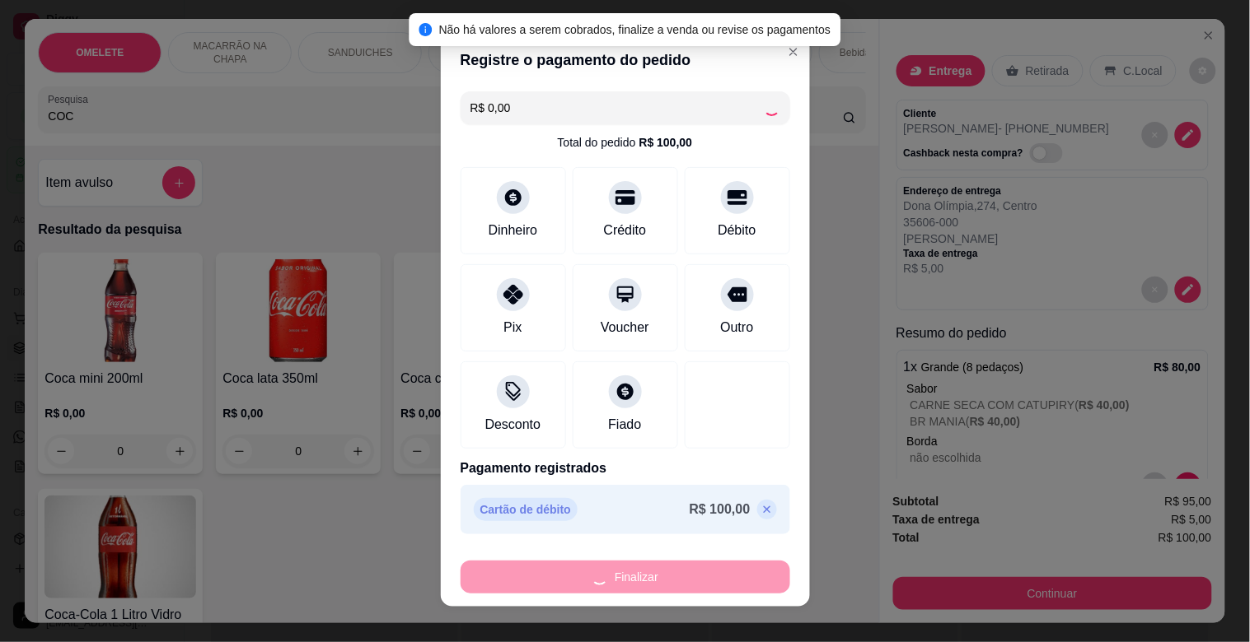
type input "0"
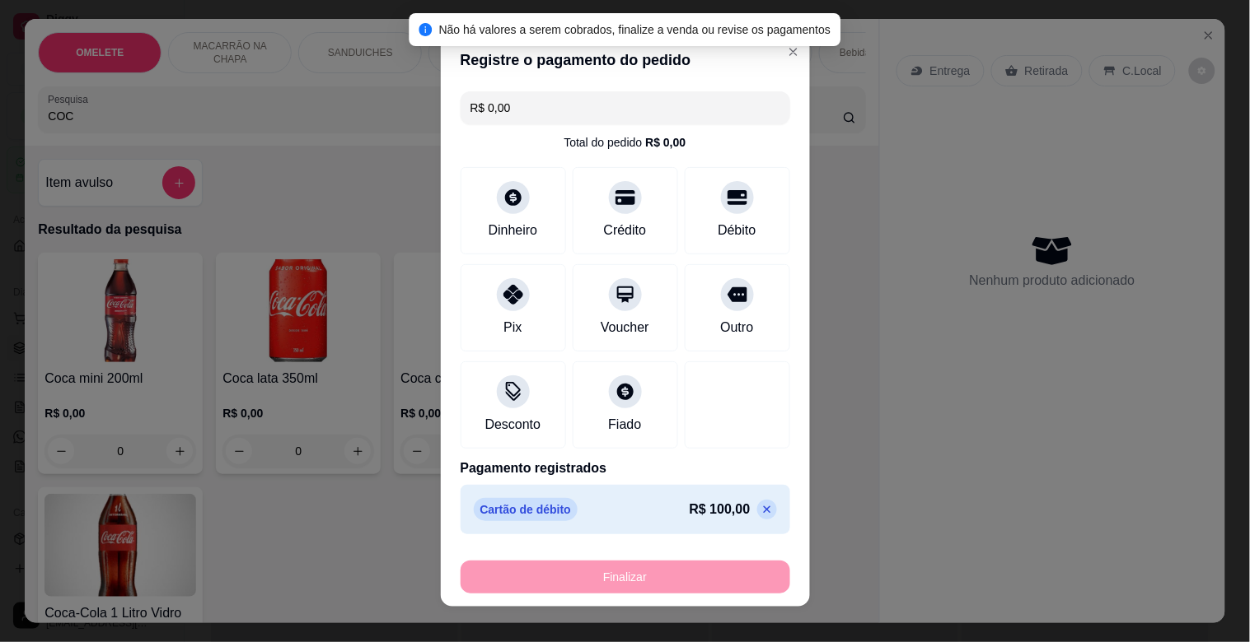
type input "-R$ 100,00"
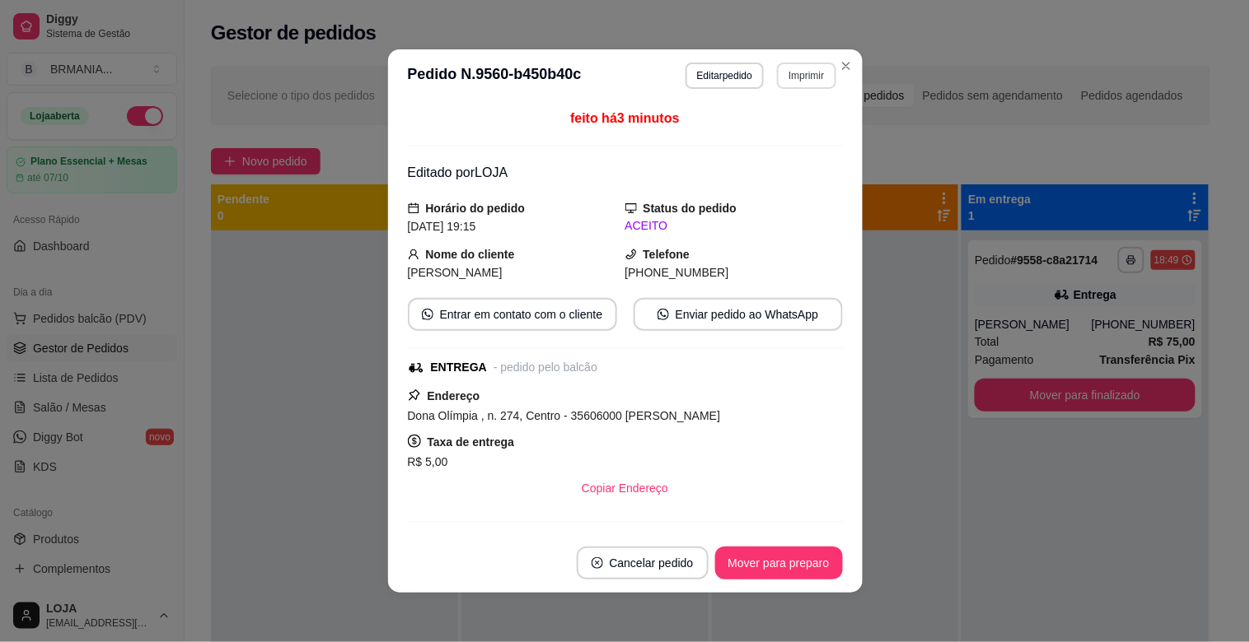
click at [781, 84] on button "Imprimir" at bounding box center [806, 76] width 58 height 26
click at [785, 129] on button "IMPRESSORA" at bounding box center [770, 134] width 119 height 26
click at [787, 68] on button "Imprimir" at bounding box center [806, 76] width 58 height 26
click at [782, 129] on button "IMPRESSORA" at bounding box center [770, 134] width 119 height 26
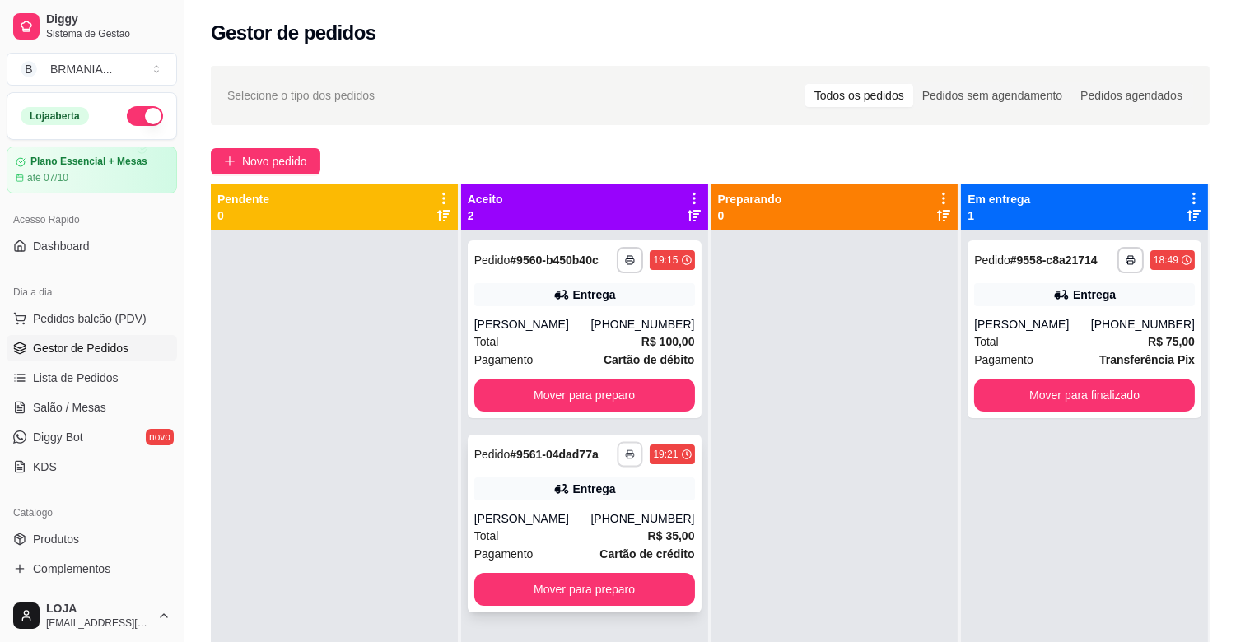
click at [630, 451] on icon "button" at bounding box center [631, 455] width 10 height 10
click at [588, 504] on button "IMPRESSORA" at bounding box center [581, 512] width 115 height 26
click at [655, 402] on button "Mover para preparo" at bounding box center [585, 396] width 214 height 32
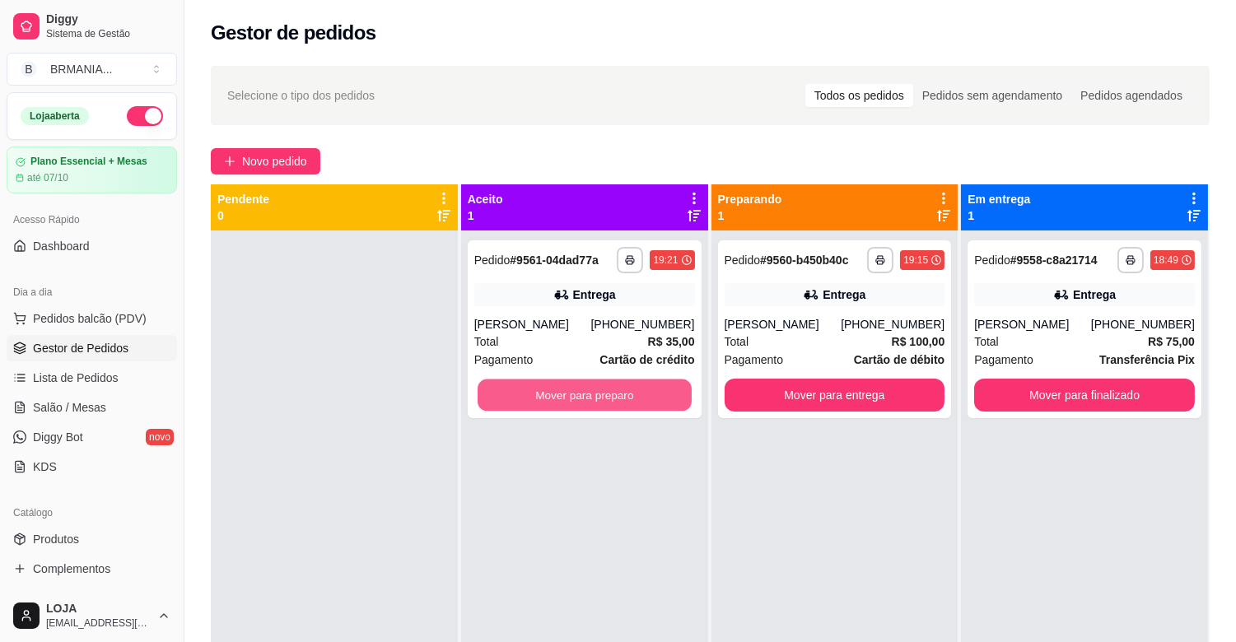
click at [656, 402] on button "Mover para preparo" at bounding box center [585, 396] width 214 height 32
